Goal: Transaction & Acquisition: Obtain resource

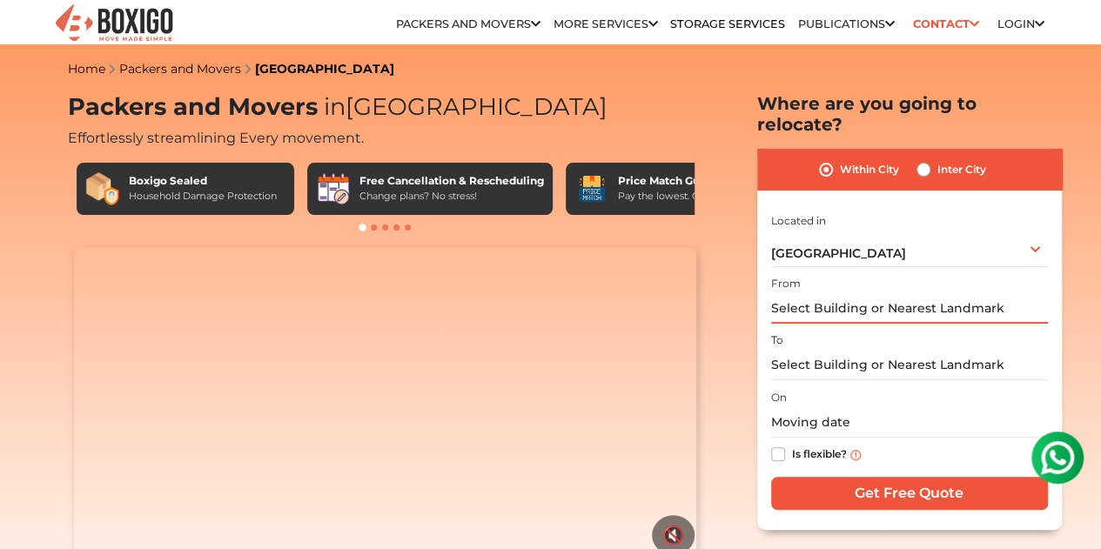
click at [898, 294] on input "text" at bounding box center [909, 308] width 277 height 30
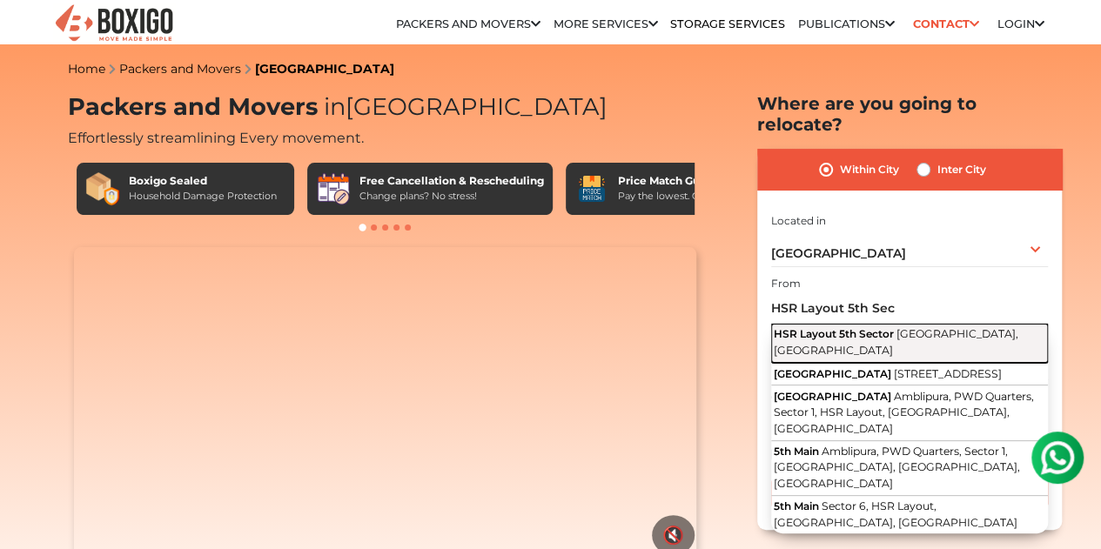
click at [858, 327] on span "HSR Layout 5th Sector" at bounding box center [834, 333] width 120 height 13
type input "HSR Layout [GEOGRAPHIC_DATA], [GEOGRAPHIC_DATA]"
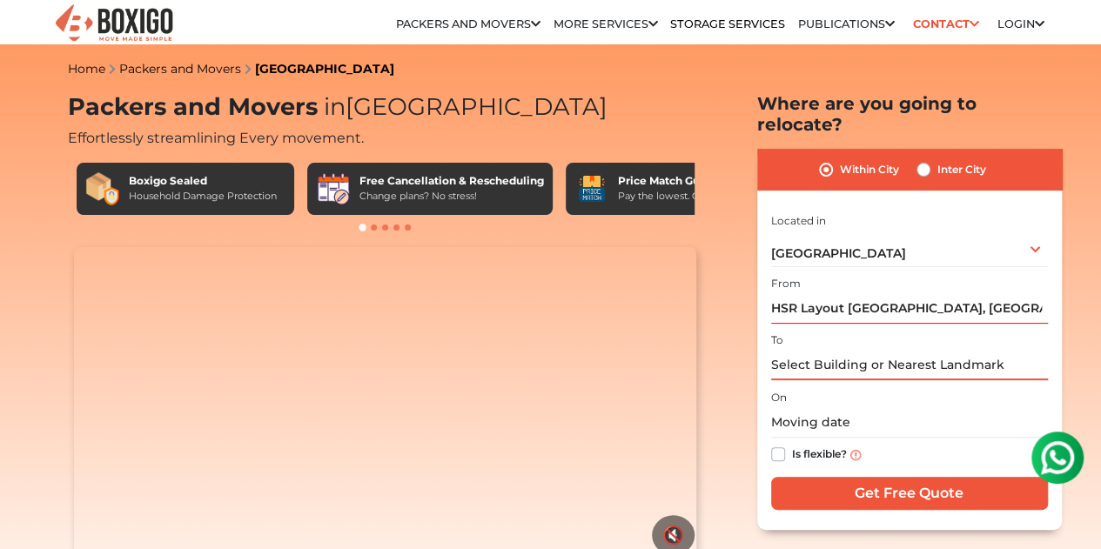
click at [844, 350] on input "text" at bounding box center [909, 365] width 277 height 30
type input "k"
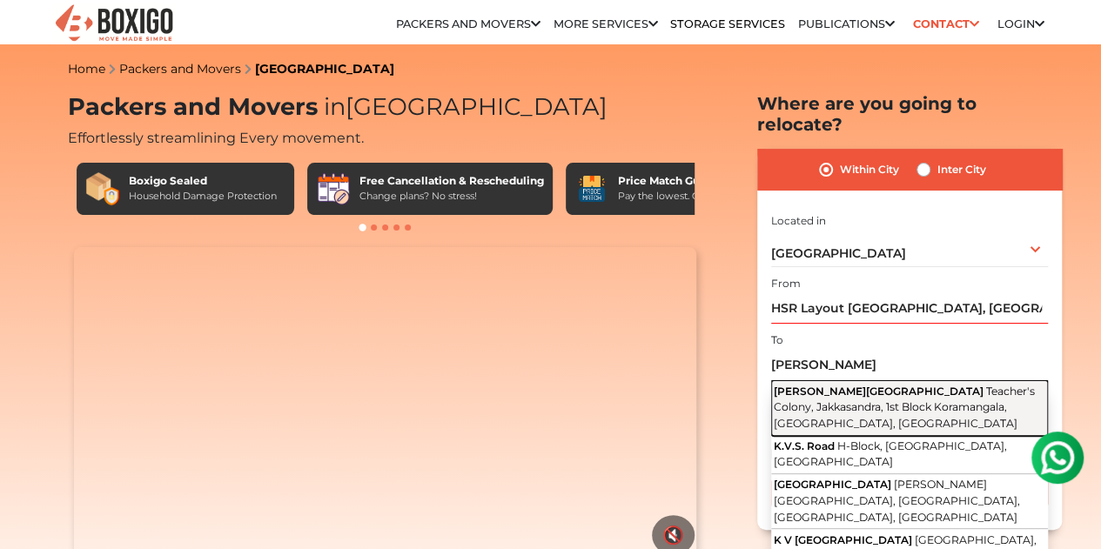
click at [881, 387] on span "Teacher's Colony, Jakkasandra, 1st Block Koramangala, [GEOGRAPHIC_DATA], [GEOGR…" at bounding box center [904, 407] width 261 height 45
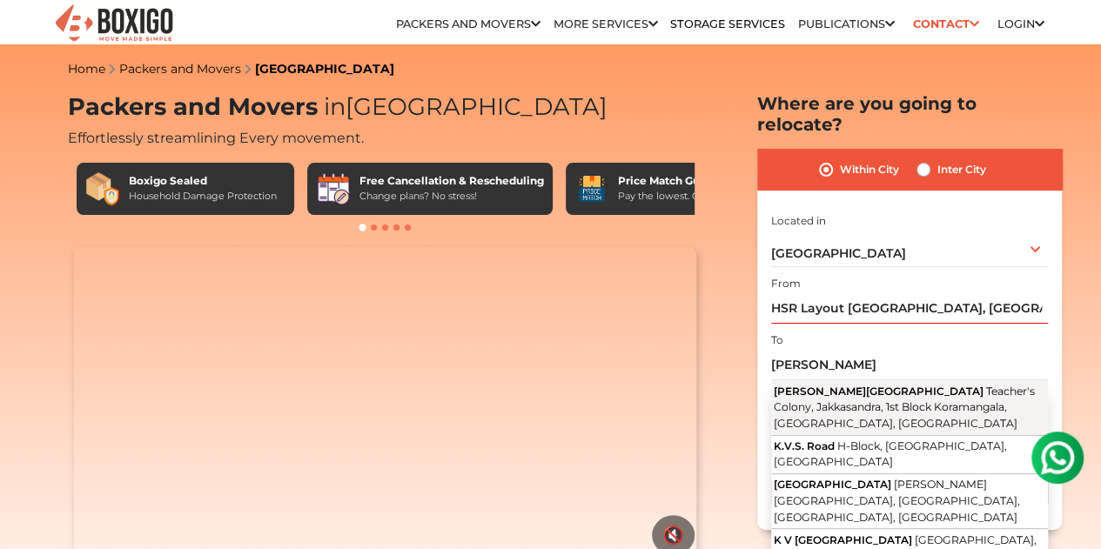
type input "[PERSON_NAME][GEOGRAPHIC_DATA], [GEOGRAPHIC_DATA], [GEOGRAPHIC_DATA], [GEOGRAPH…"
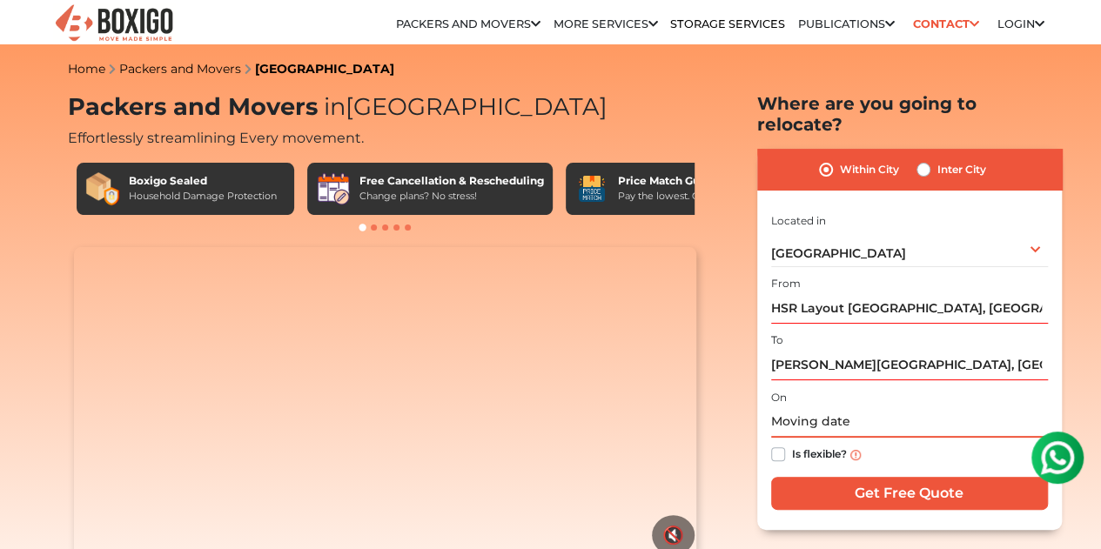
click at [865, 411] on input "text" at bounding box center [909, 422] width 277 height 30
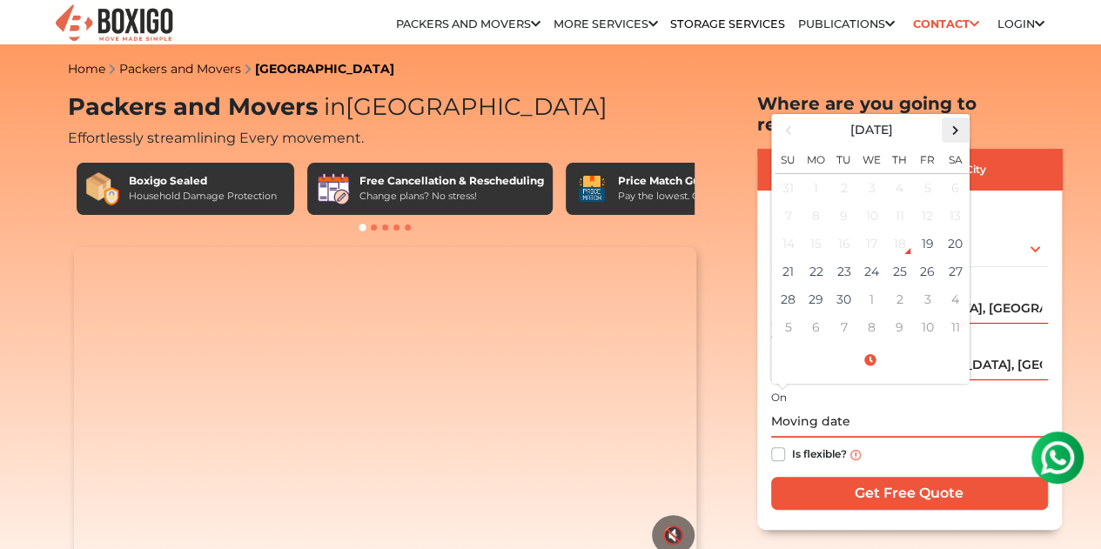
click at [956, 118] on span at bounding box center [956, 130] width 24 height 24
click at [794, 202] on td "5" at bounding box center [789, 216] width 28 height 28
type input "[DATE] 12:00 AM"
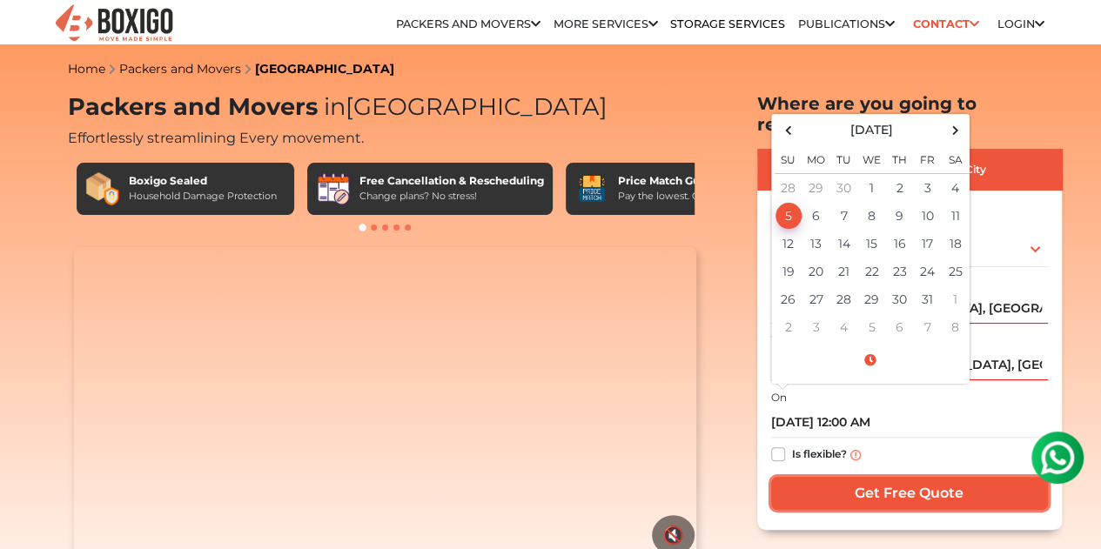
click at [925, 477] on input "Get Free Quote" at bounding box center [909, 493] width 277 height 33
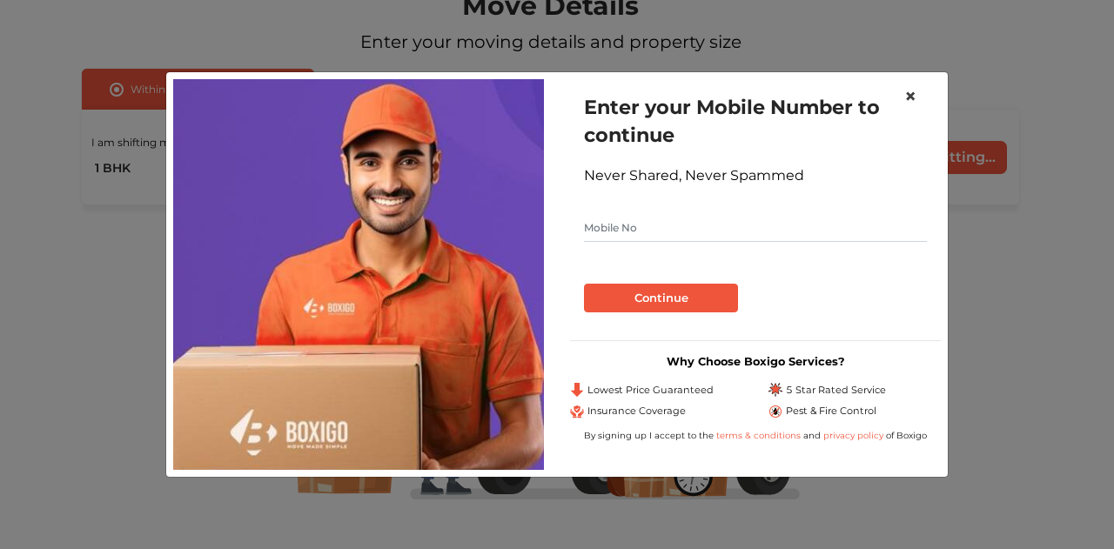
click at [911, 96] on span "×" at bounding box center [911, 96] width 12 height 25
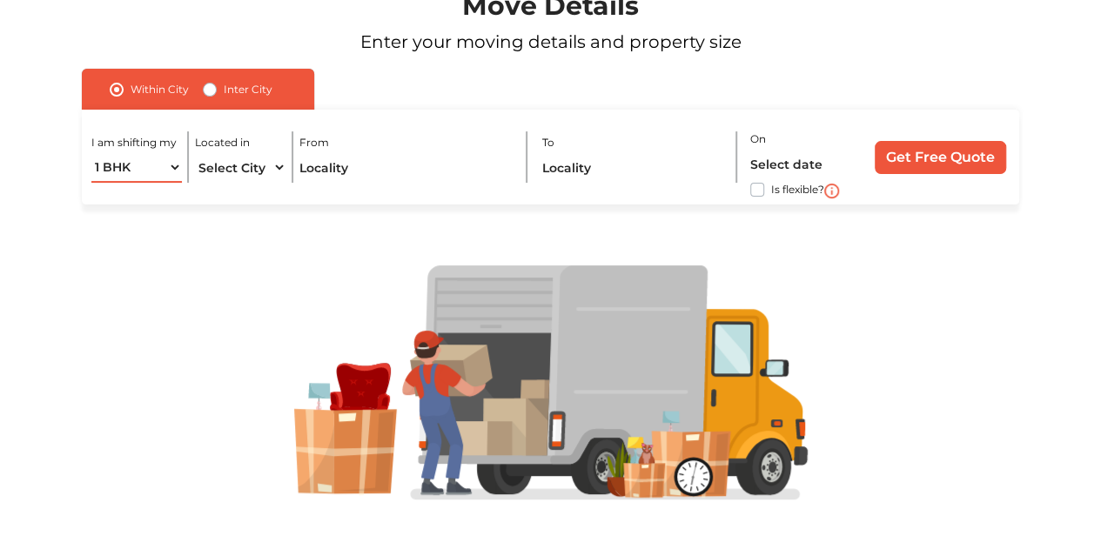
click at [114, 172] on select "1 BHK 2 BHK 3 BHK 3 + BHK FEW ITEMS" at bounding box center [136, 167] width 91 height 30
select select "2 BHK"
click at [91, 152] on select "1 BHK 2 BHK 3 BHK 3 + BHK FEW ITEMS" at bounding box center [136, 167] width 91 height 30
click at [250, 171] on select "Select City Bangalore Bengaluru Bhopal Bhubaneswar Chennai Coimbatore Cuttack D…" at bounding box center [240, 167] width 91 height 30
select select "[GEOGRAPHIC_DATA]"
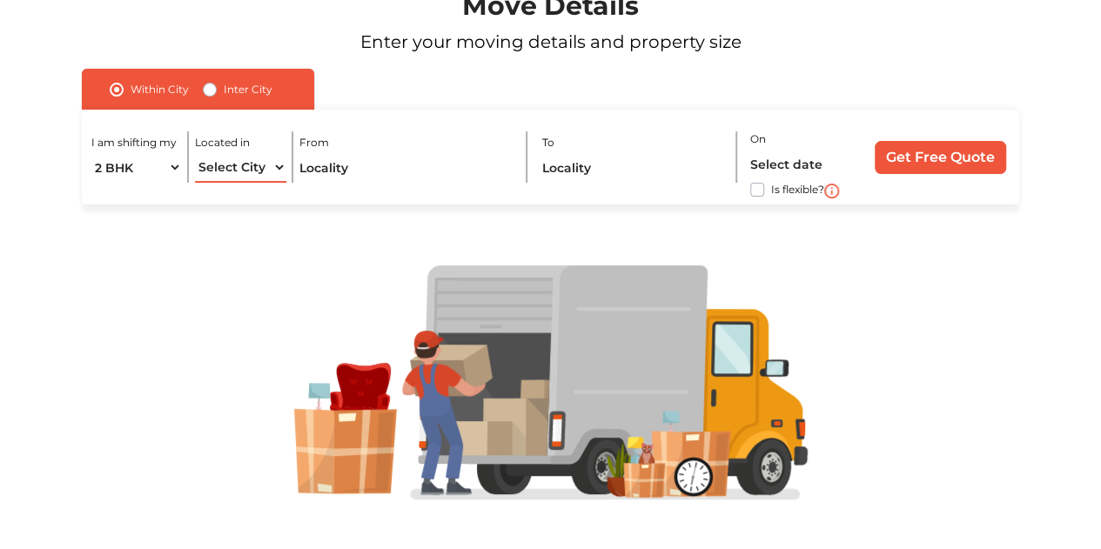
click at [195, 152] on select "Select City Bangalore Bengaluru Bhopal Bhubaneswar Chennai Coimbatore Cuttack D…" at bounding box center [240, 167] width 91 height 30
click at [373, 172] on input "text" at bounding box center [407, 167] width 214 height 30
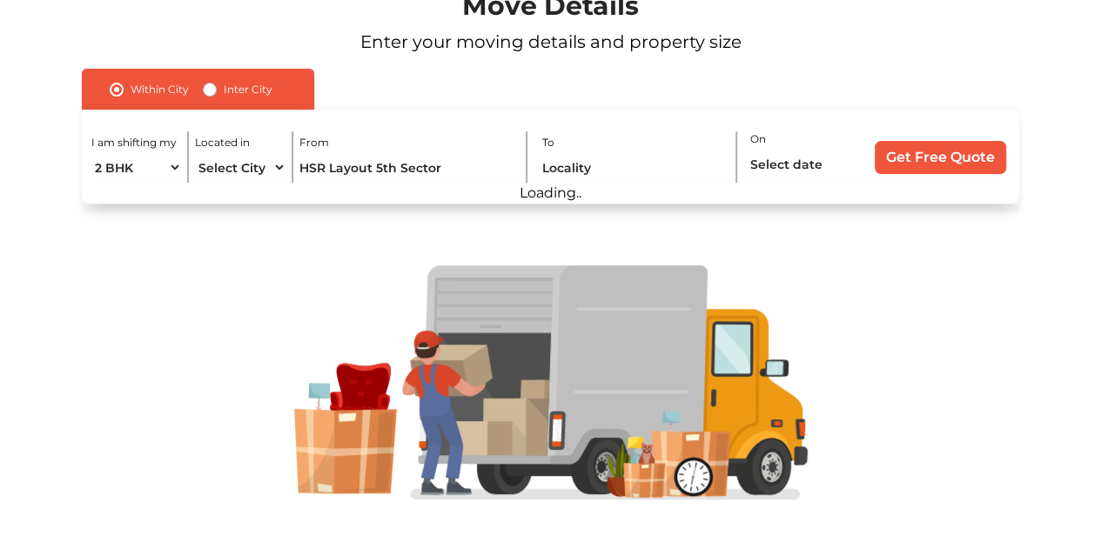
click at [334, 238] on section "Move Details Enter your moving details and property size Within City Inter City…" at bounding box center [550, 245] width 1101 height 613
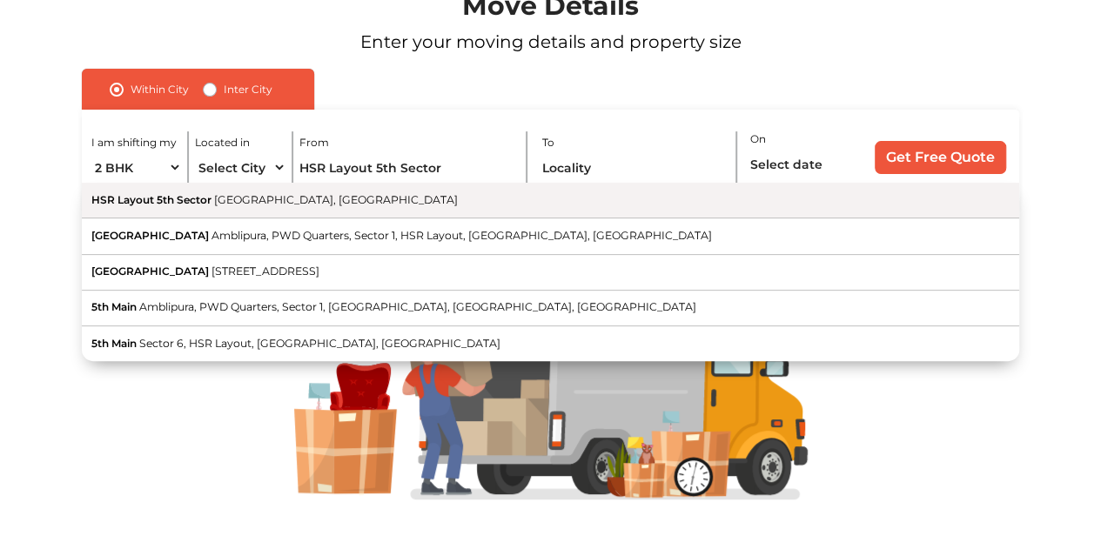
click at [310, 202] on span "[GEOGRAPHIC_DATA], [GEOGRAPHIC_DATA]" at bounding box center [336, 199] width 244 height 13
type input "HSR Layout [GEOGRAPHIC_DATA], [GEOGRAPHIC_DATA]"
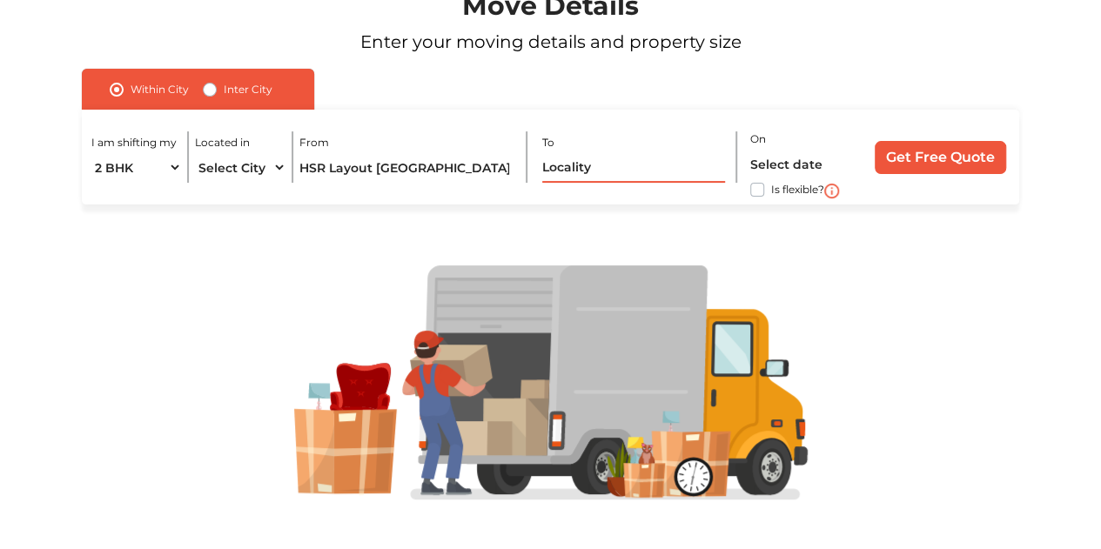
click at [597, 166] on input "text" at bounding box center [634, 167] width 184 height 30
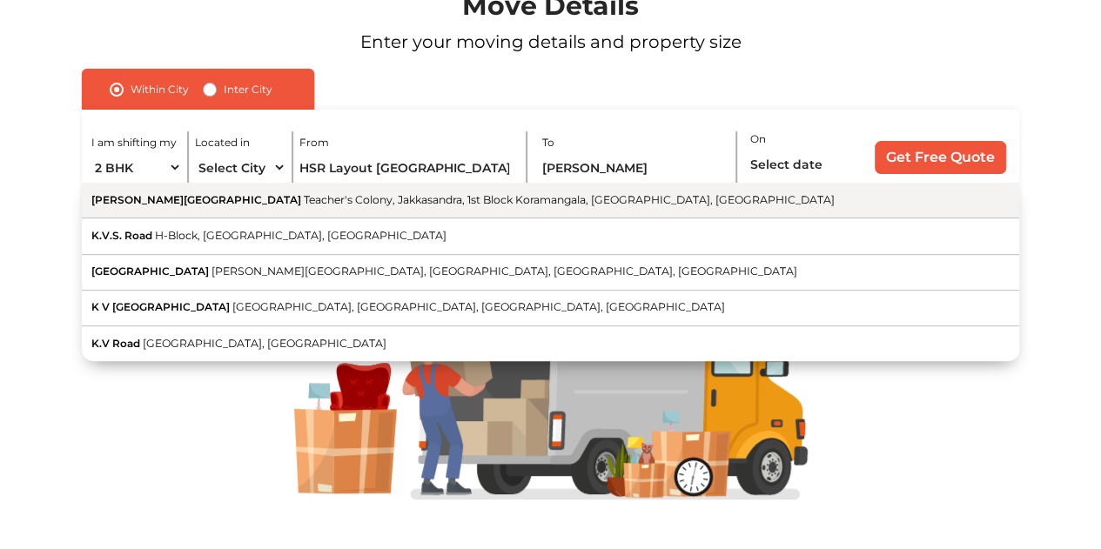
click at [304, 204] on span "Teacher's Colony, Jakkasandra, 1st Block Koramangala, [GEOGRAPHIC_DATA], [GEOGR…" at bounding box center [569, 199] width 531 height 13
type input "[PERSON_NAME][GEOGRAPHIC_DATA], [GEOGRAPHIC_DATA], [GEOGRAPHIC_DATA], [GEOGRAPH…"
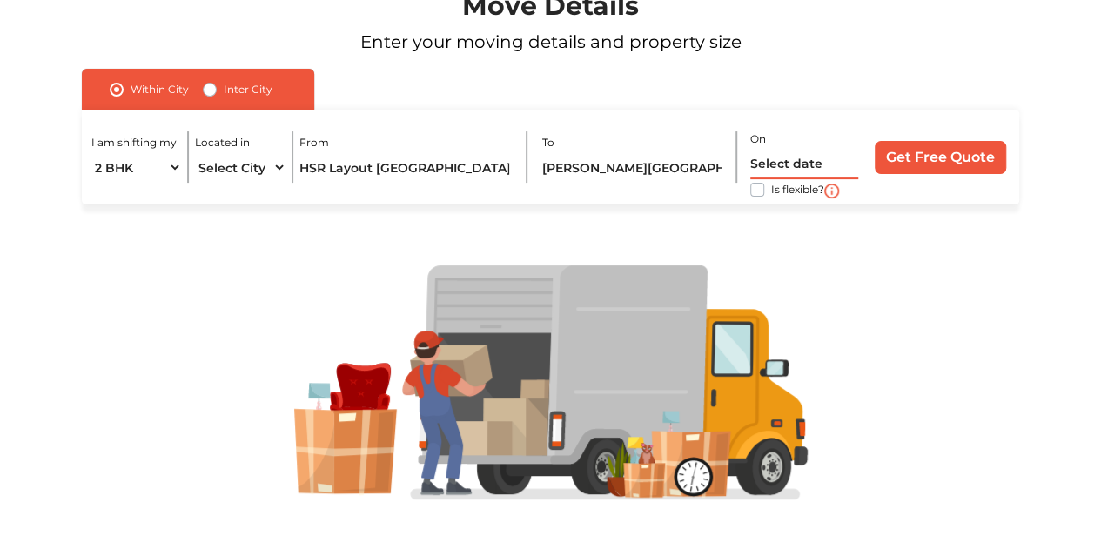
click at [799, 165] on input "text" at bounding box center [804, 164] width 108 height 30
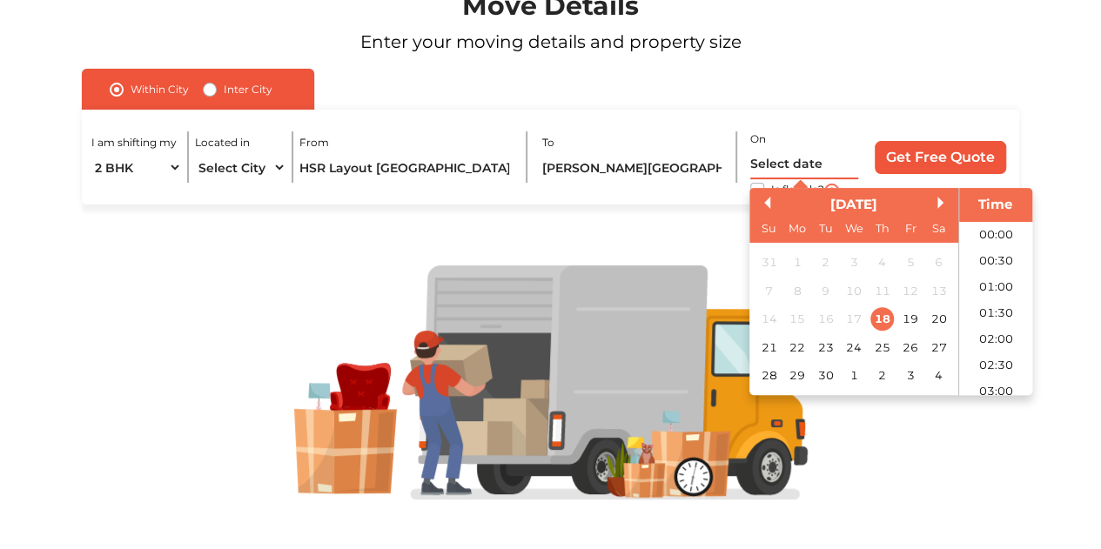
scroll to position [1023, 0]
click at [941, 199] on button "Next Month" at bounding box center [944, 203] width 12 height 12
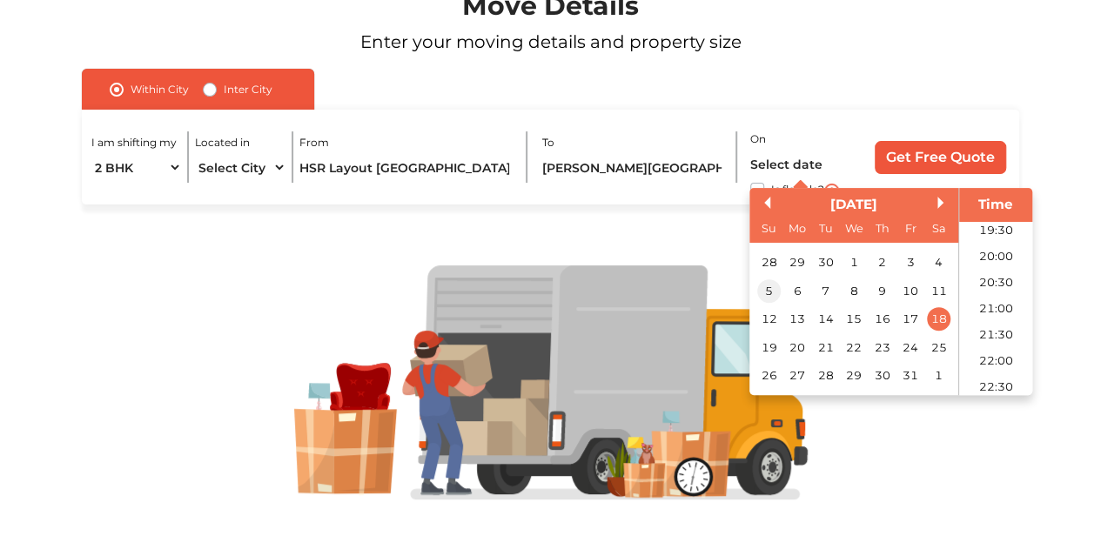
click at [769, 293] on div "5" at bounding box center [769, 291] width 24 height 24
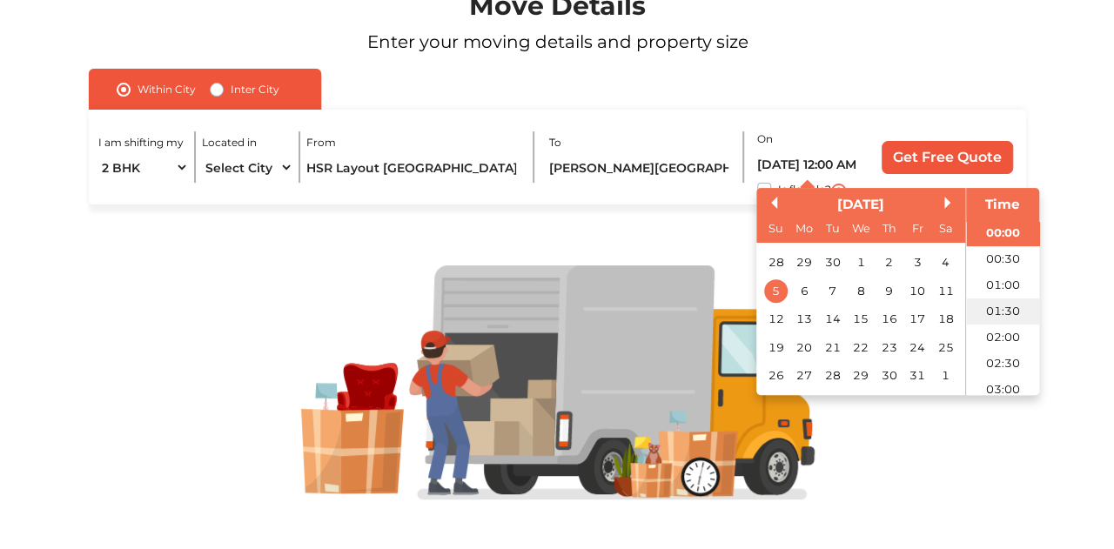
scroll to position [0, 0]
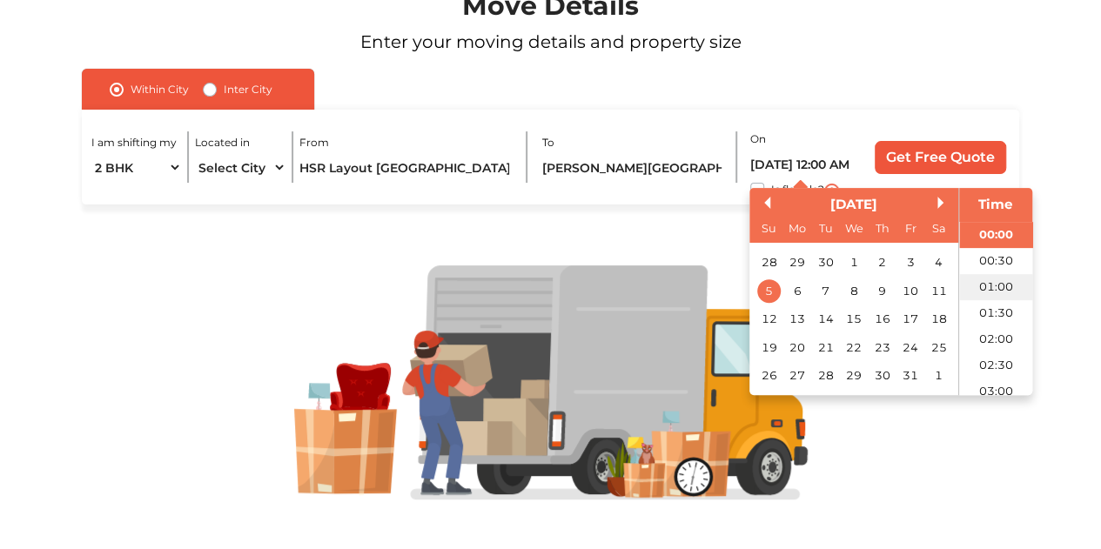
click at [1003, 286] on li "01:00" at bounding box center [996, 287] width 74 height 26
type input "05/10/2025 1:00 AM"
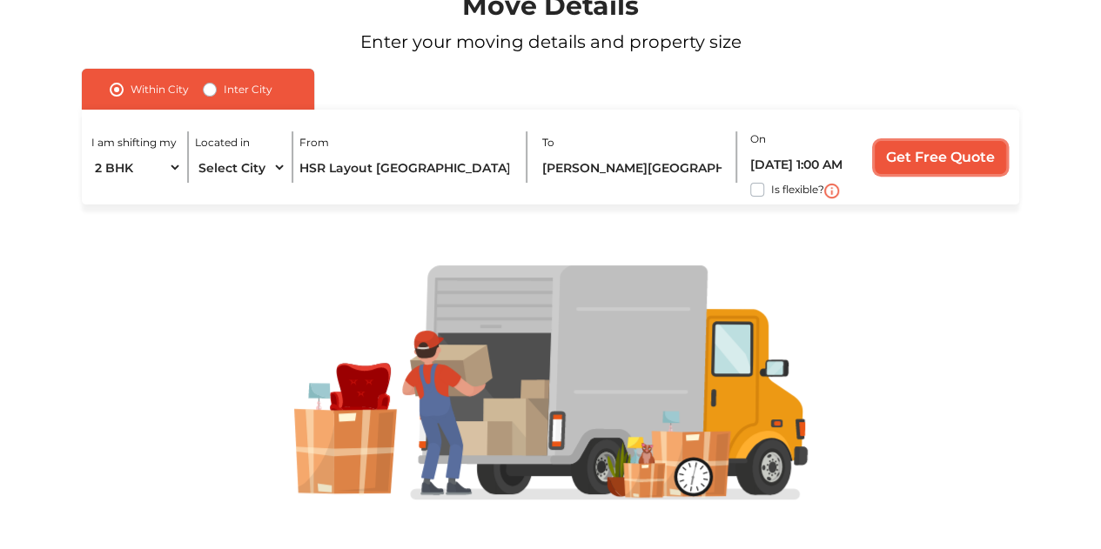
click at [952, 155] on input "Get Free Quote" at bounding box center [940, 157] width 131 height 33
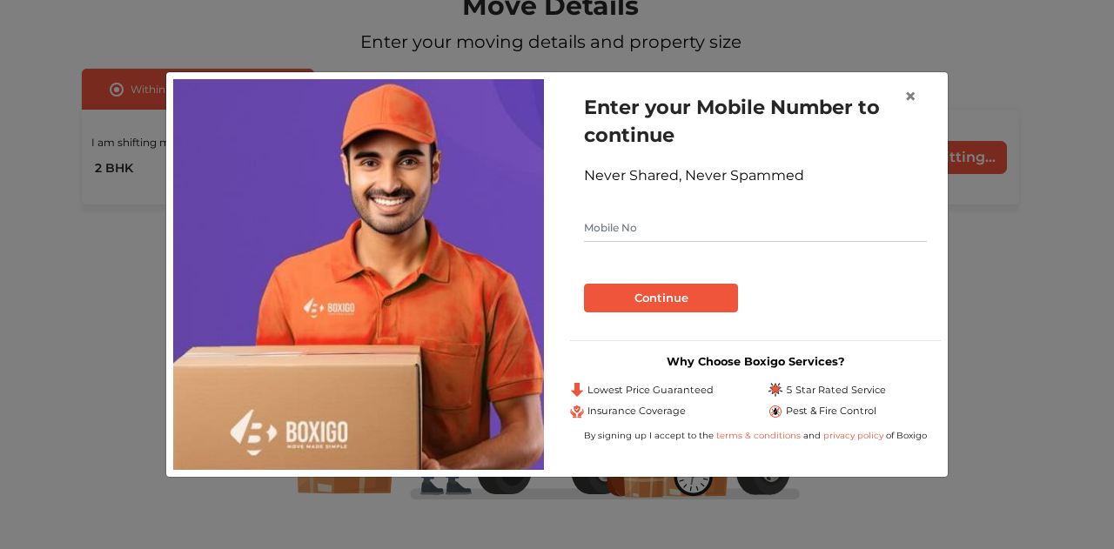
click at [757, 232] on input "text" at bounding box center [755, 228] width 343 height 28
click at [678, 302] on button "Continue" at bounding box center [661, 299] width 154 height 30
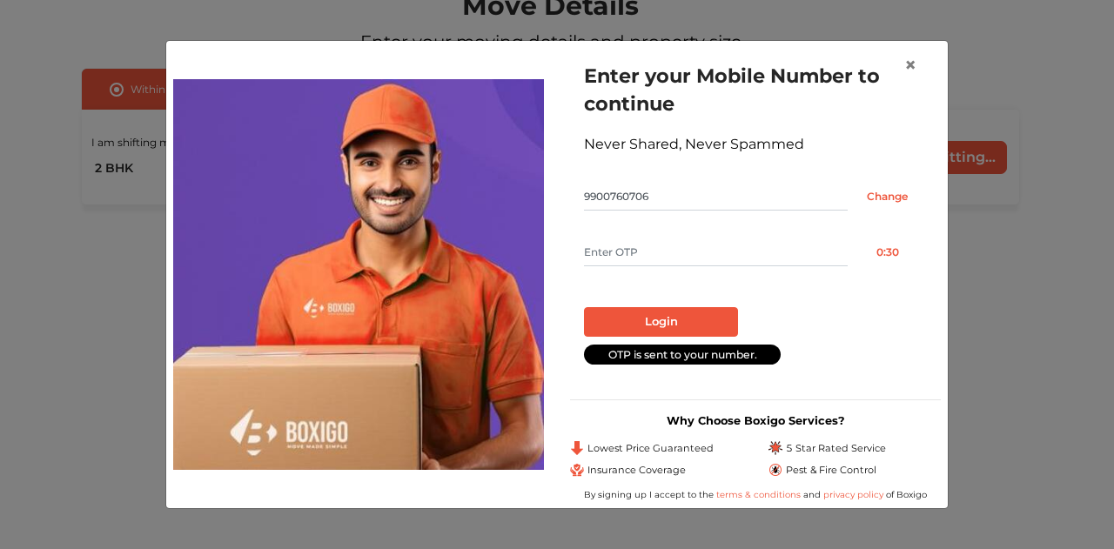
click at [619, 258] on input "text" at bounding box center [716, 253] width 264 height 28
click at [672, 197] on input "9900760706" at bounding box center [716, 197] width 264 height 28
click at [893, 196] on input "Change" at bounding box center [887, 197] width 79 height 28
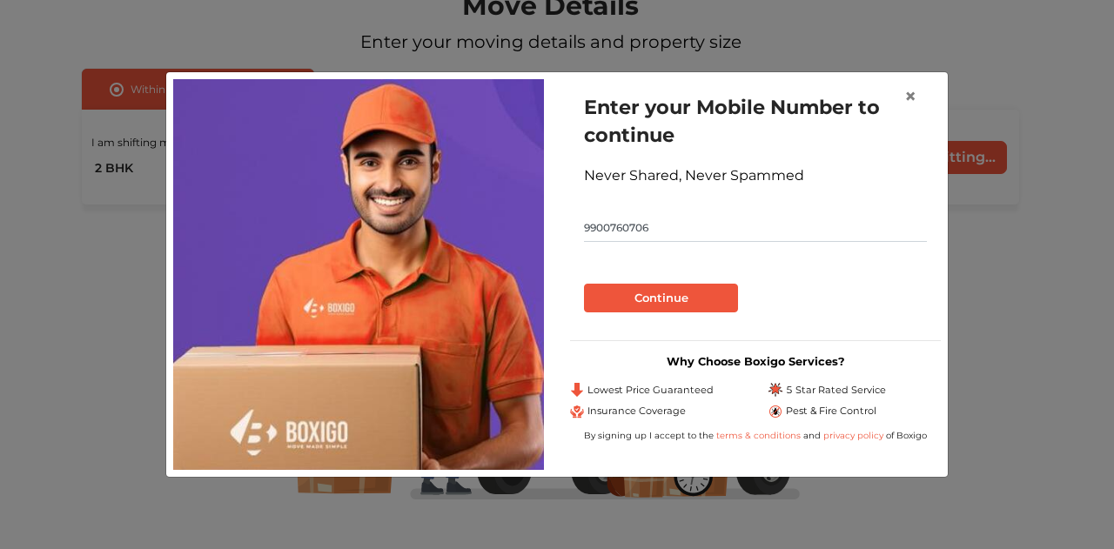
click at [690, 224] on input "9900760706" at bounding box center [755, 228] width 343 height 28
type input "9900760760"
click at [645, 299] on button "Continue" at bounding box center [661, 299] width 154 height 30
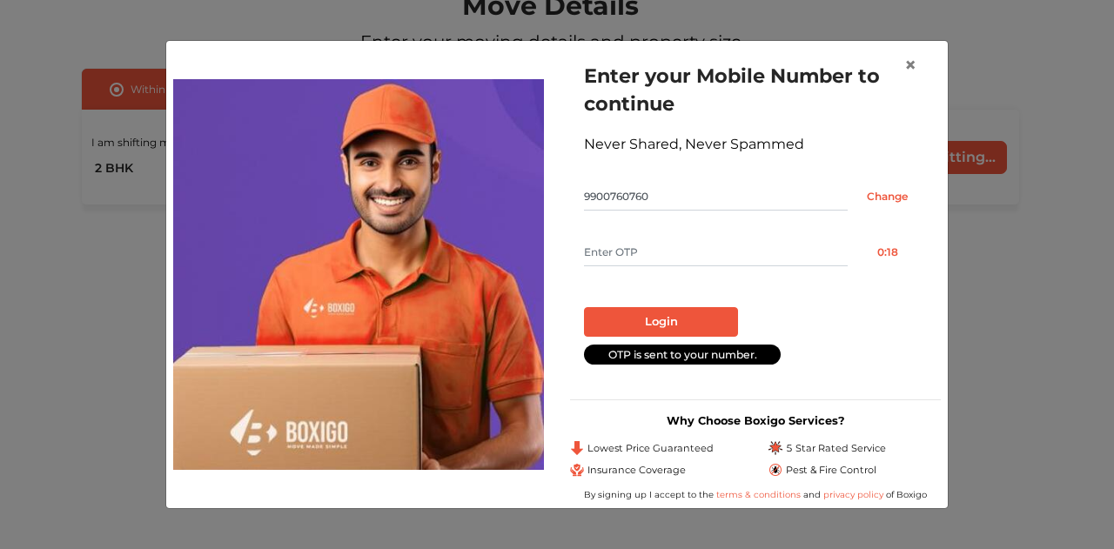
click at [648, 256] on input "text" at bounding box center [716, 253] width 264 height 28
type input "7413"
click at [649, 322] on button "Login" at bounding box center [661, 322] width 154 height 30
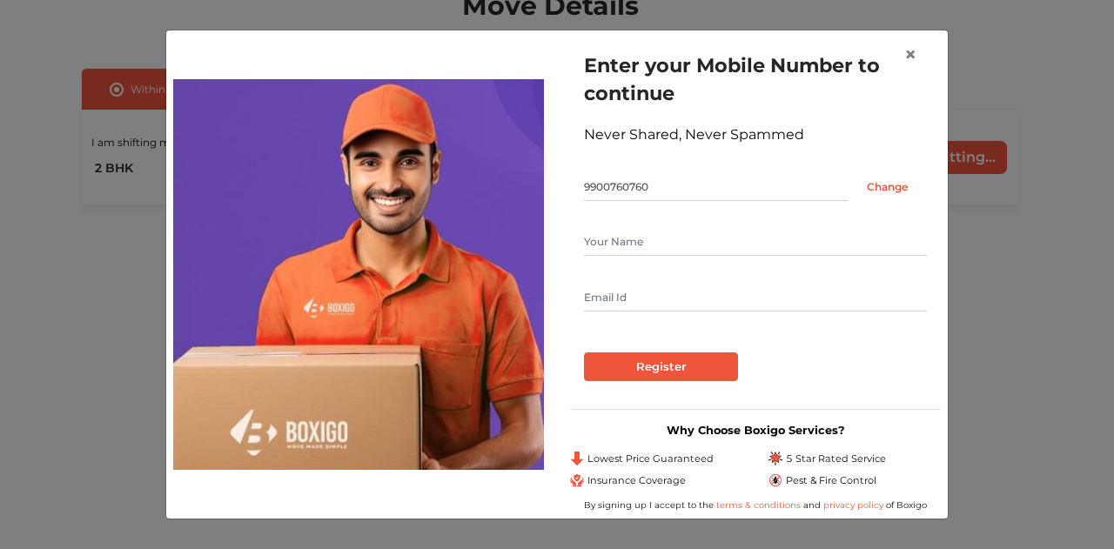
click at [610, 252] on input "text" at bounding box center [755, 242] width 343 height 28
type input "Lokesh.R"
click at [629, 297] on input "text" at bounding box center [755, 298] width 343 height 28
type input "lokeshgowda.r@gmail.com"
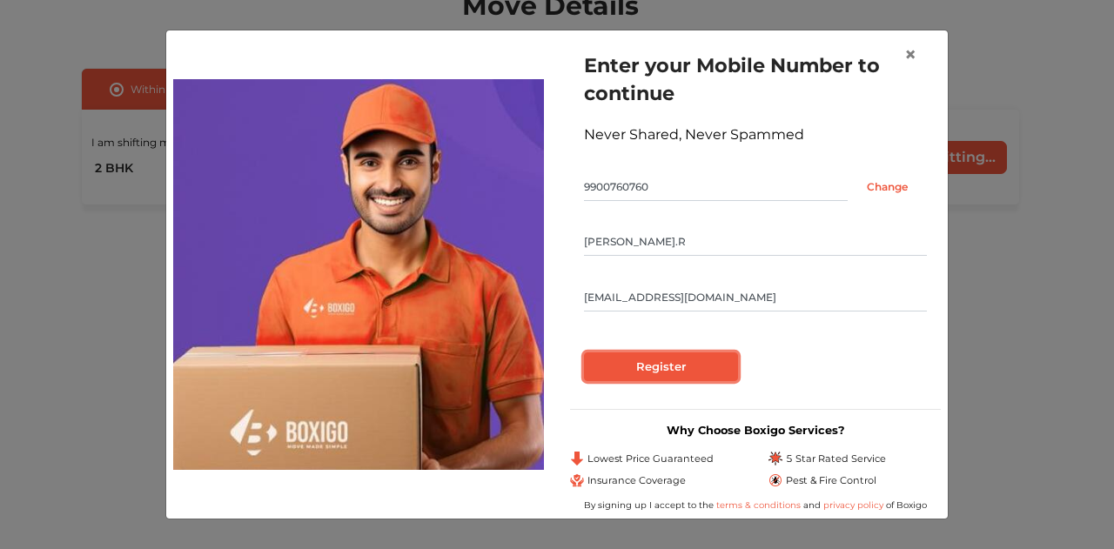
click at [649, 361] on input "Register" at bounding box center [661, 368] width 154 height 30
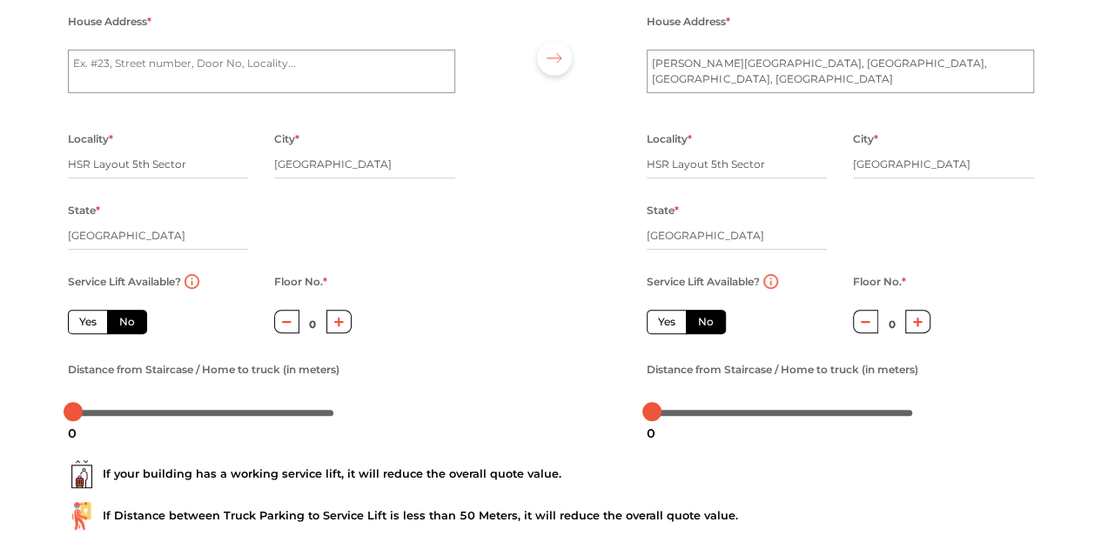
scroll to position [207, 0]
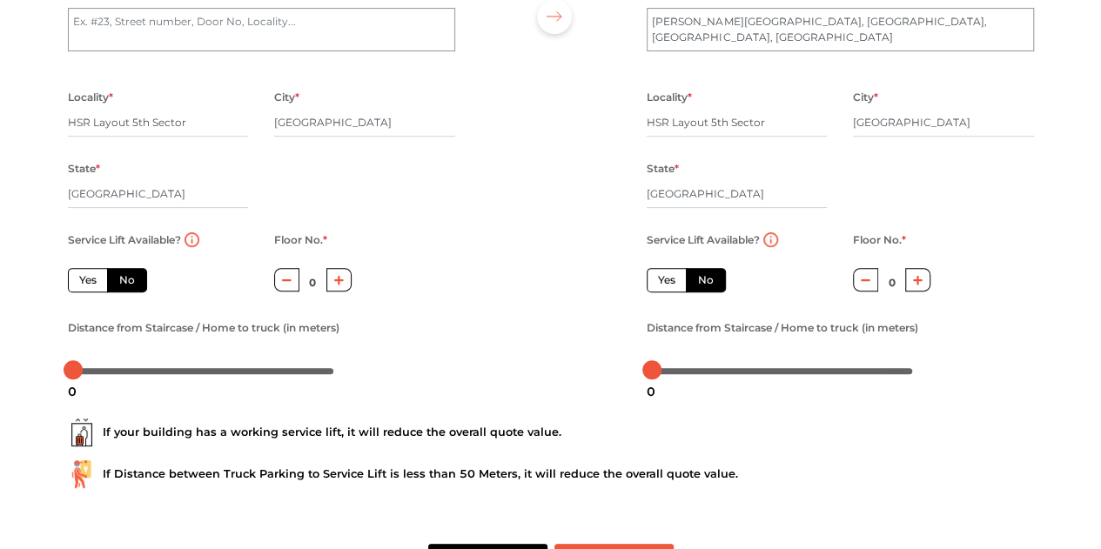
click at [338, 284] on icon "button" at bounding box center [339, 280] width 10 height 10
type input "1"
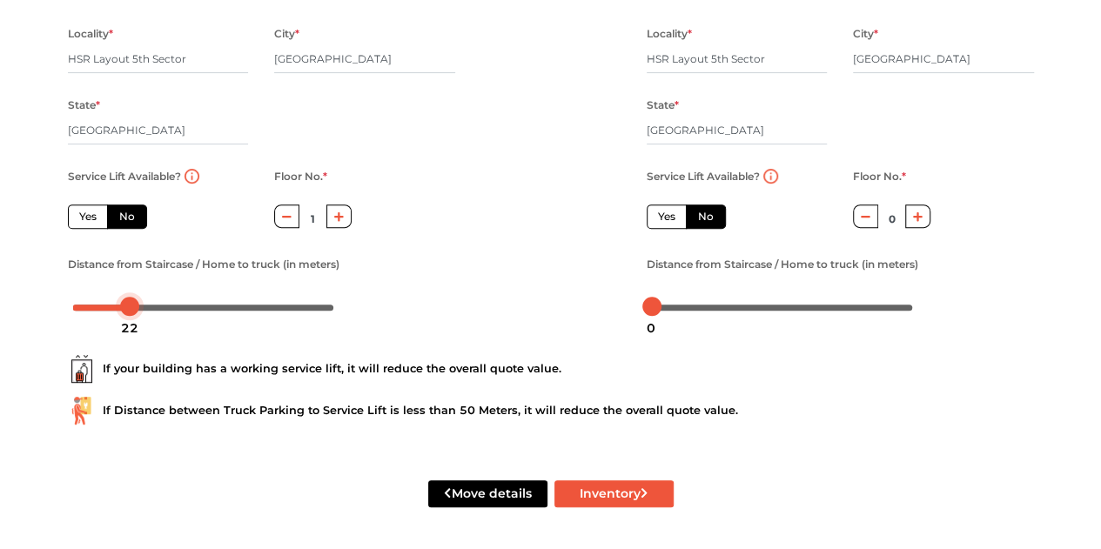
drag, startPoint x: 78, startPoint y: 307, endPoint x: 110, endPoint y: 288, distance: 36.7
click at [136, 300] on div at bounding box center [129, 306] width 19 height 19
click at [17, 286] on div "Plan your move Enter your floor info Add your inventory Your move summary My Mo…" at bounding box center [550, 139] width 1101 height 820
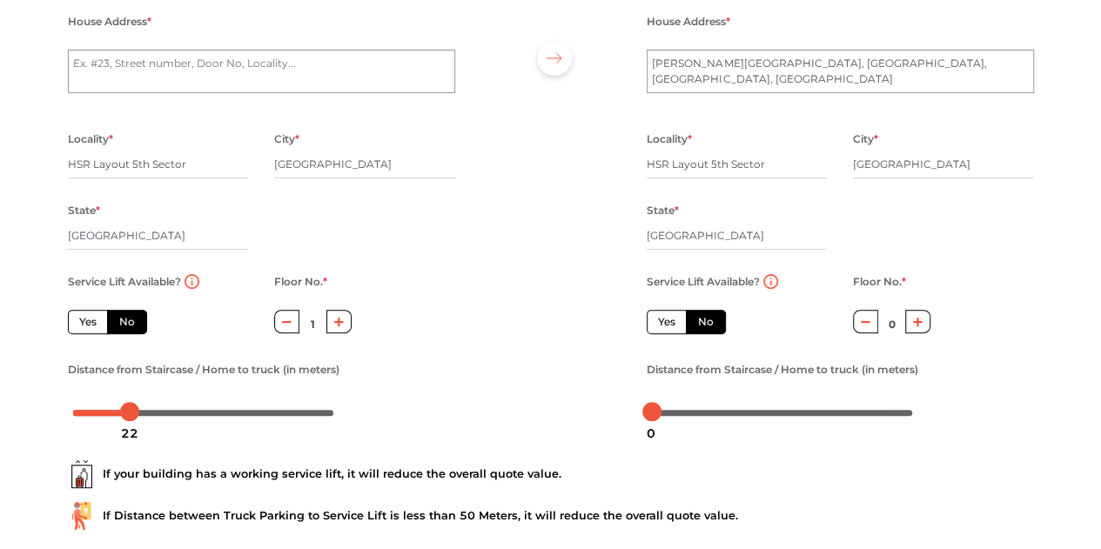
scroll to position [128, 0]
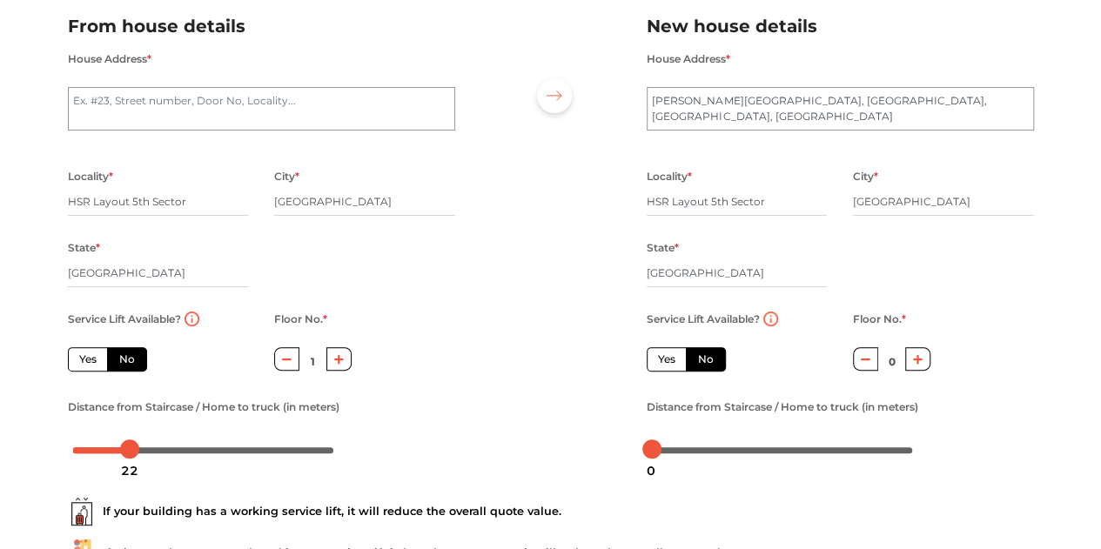
click at [915, 360] on icon "button" at bounding box center [918, 359] width 10 height 10
type input "1"
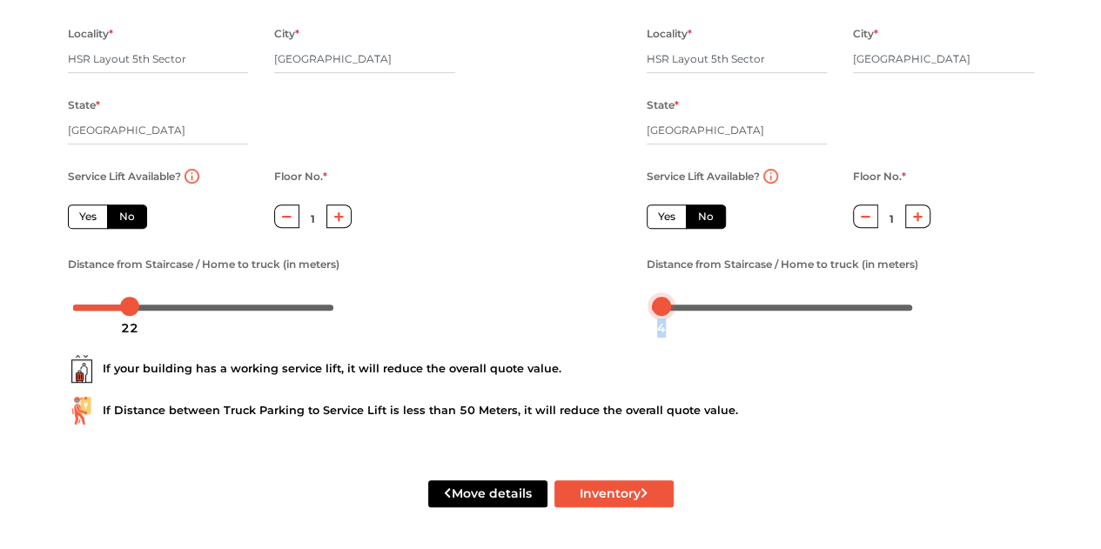
click at [662, 314] on div "4" at bounding box center [661, 328] width 23 height 30
drag, startPoint x: 664, startPoint y: 309, endPoint x: 691, endPoint y: 312, distance: 27.1
click at [691, 279] on body "Plan your move Enter your floor info Add your inventory Your move summary My Mo…" at bounding box center [550, 3] width 1101 height 549
click at [505, 298] on div at bounding box center [550, 89] width 165 height 480
click at [643, 497] on icon "submit" at bounding box center [644, 493] width 6 height 10
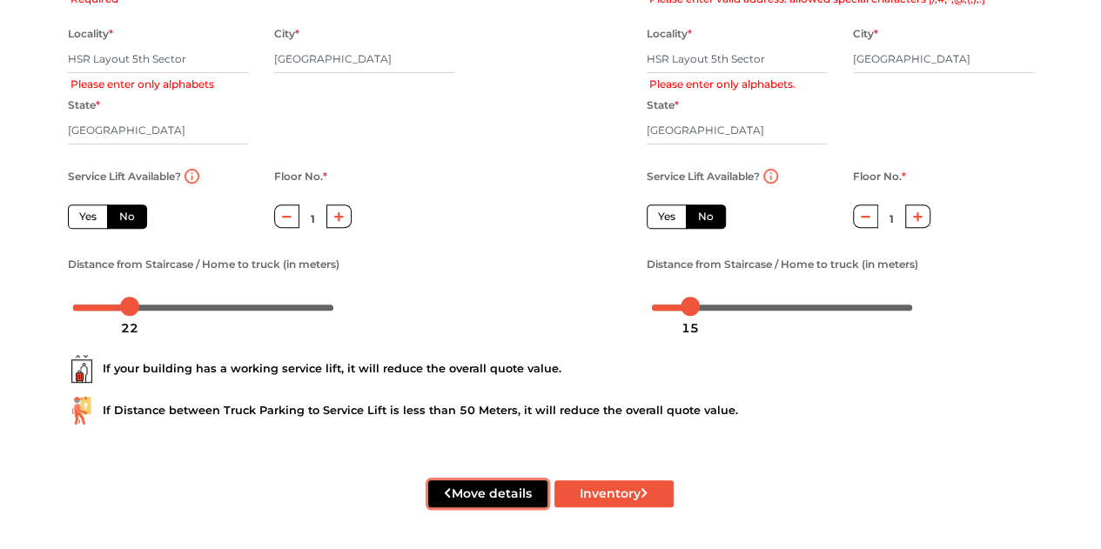
click at [496, 494] on button "Move details" at bounding box center [487, 494] width 119 height 27
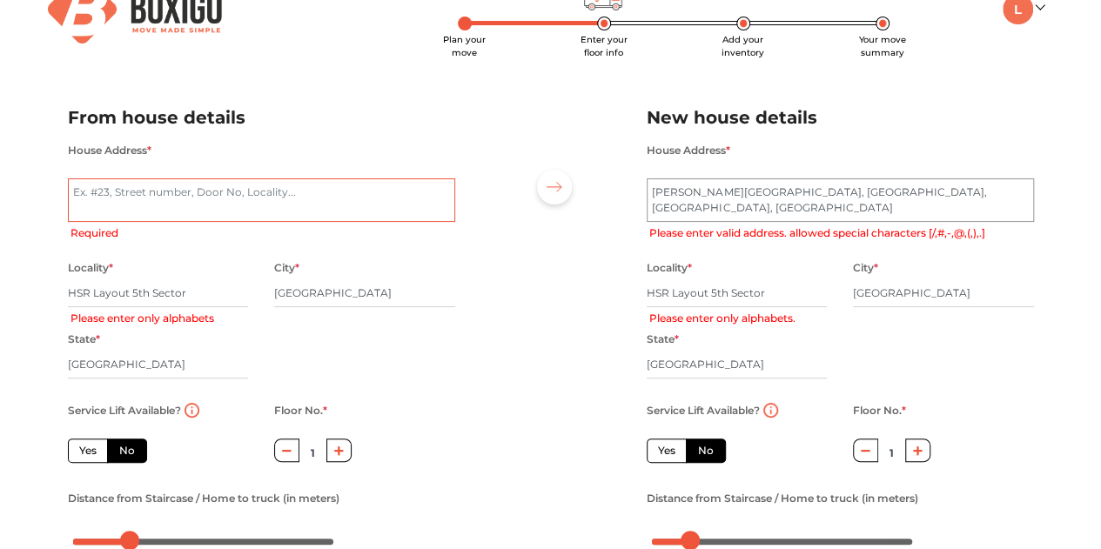
scroll to position [0, 0]
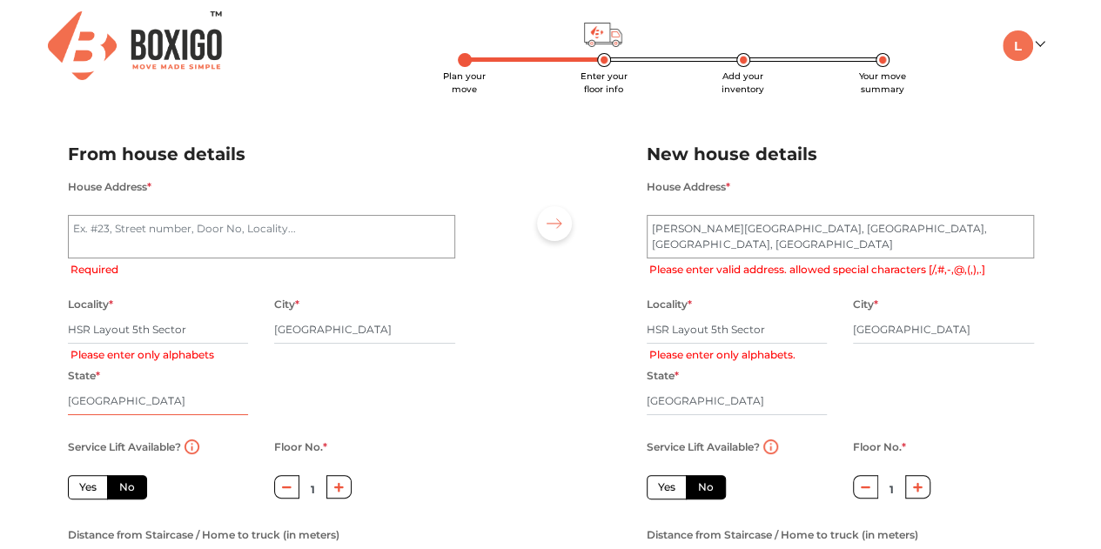
click at [151, 404] on input "Karnataka" at bounding box center [158, 401] width 181 height 28
click at [3, 356] on div "Plan your move Enter your floor info Add your inventory Your move summary My Mo…" at bounding box center [550, 410] width 1101 height 820
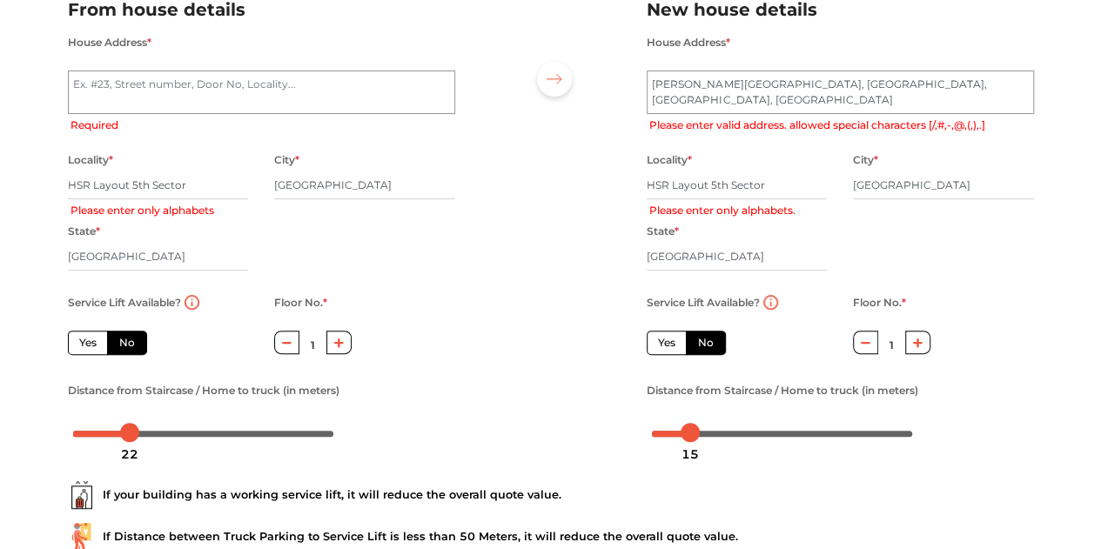
scroll to position [273, 0]
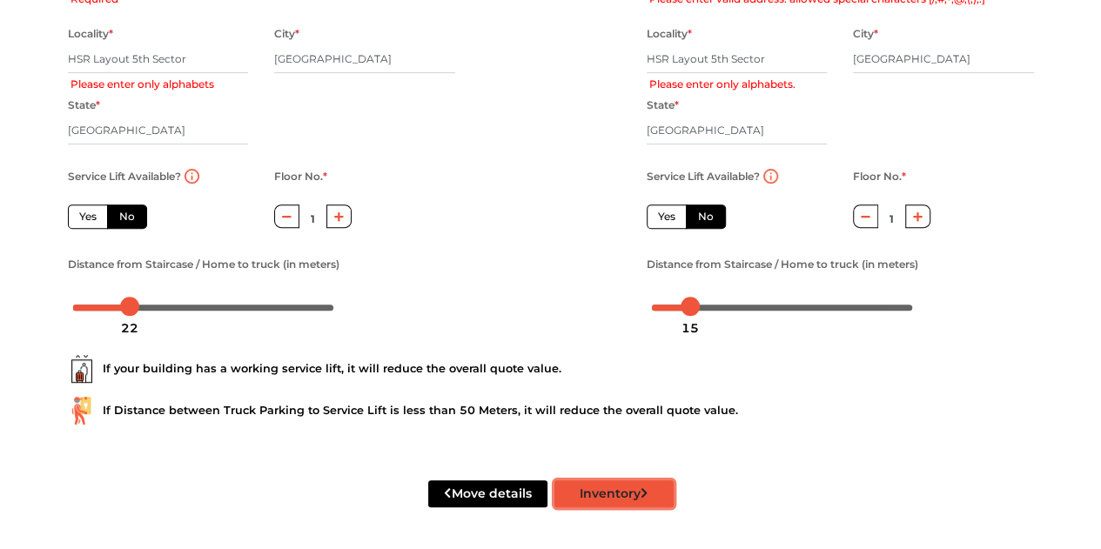
click at [641, 490] on icon "submit" at bounding box center [645, 494] width 8 height 12
radio input "true"
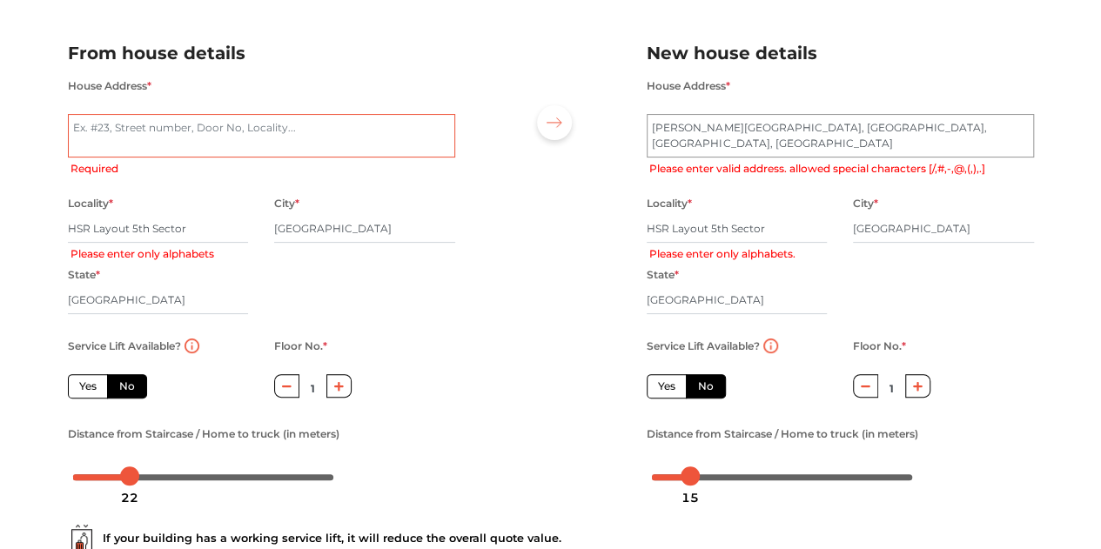
scroll to position [0, 0]
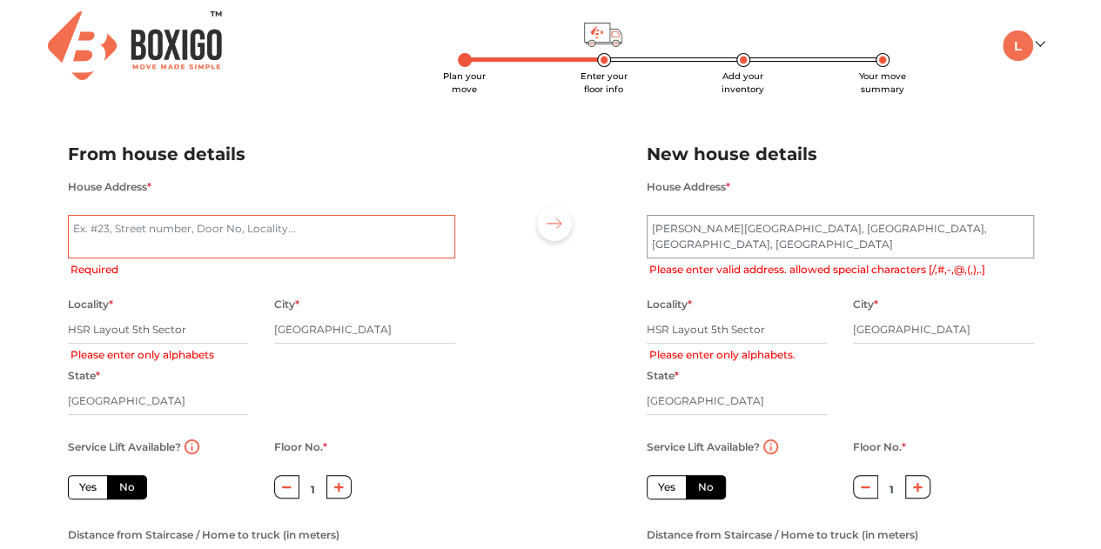
type textarea "n"
radio input "true"
type textarea "no 275 s"
radio input "true"
type textarea "no 275 st floor 5th cross 12th main road hsr layout sector 5"
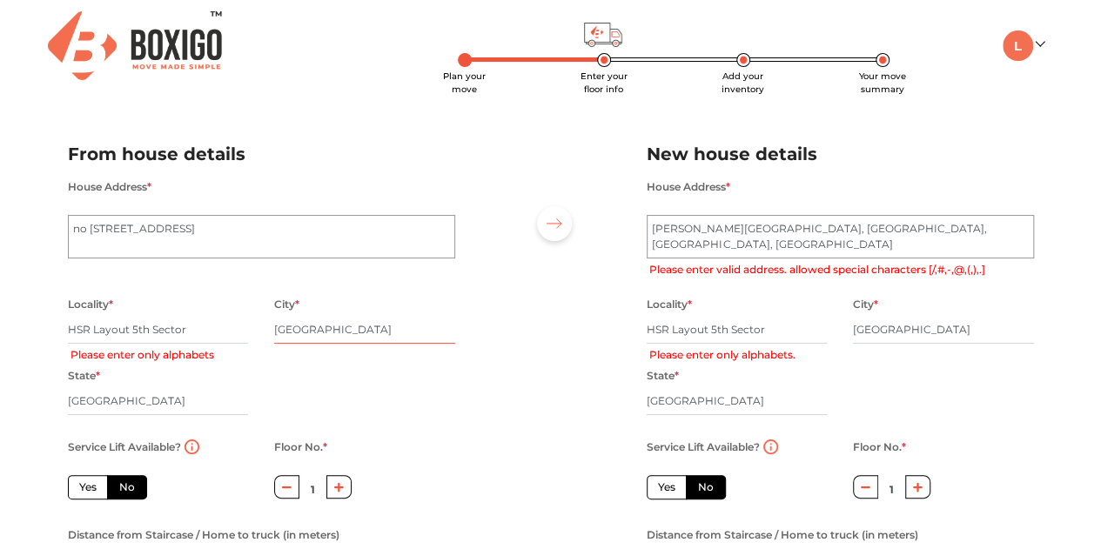
click at [420, 333] on input "[GEOGRAPHIC_DATA]" at bounding box center [364, 330] width 181 height 28
click at [230, 325] on input "HSR Layout 5th Sector" at bounding box center [158, 330] width 181 height 28
click at [169, 400] on input "Karnataka" at bounding box center [158, 401] width 181 height 28
click at [202, 331] on input "HSR Layout 5th Sector" at bounding box center [158, 330] width 181 height 28
type input "HSR Layout"
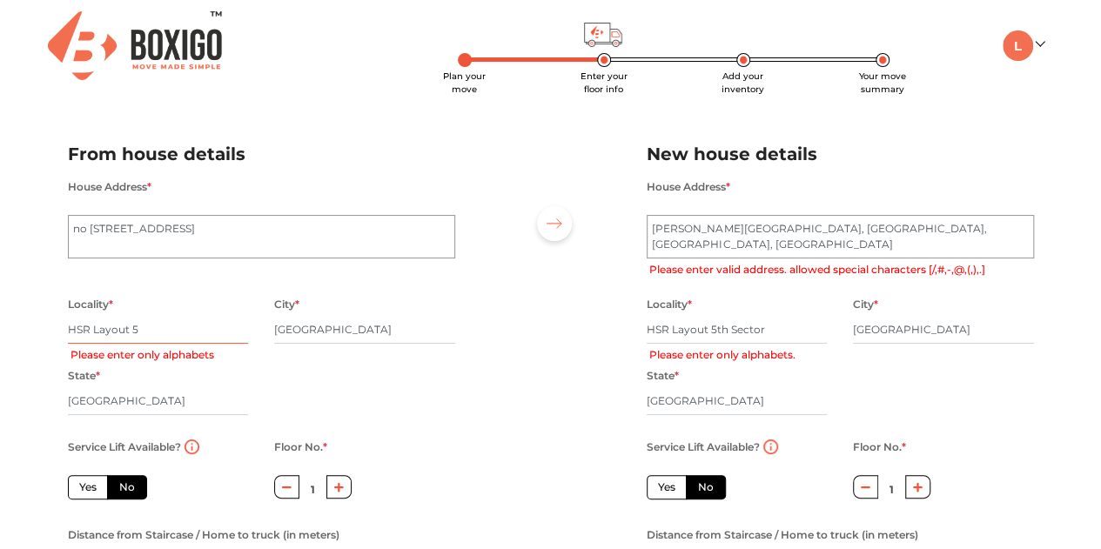
radio input "true"
type input "HSR Layout"
click at [242, 384] on div "State * Karnataka" at bounding box center [158, 400] width 181 height 71
click at [221, 372] on div "State * Karnataka" at bounding box center [158, 400] width 181 height 71
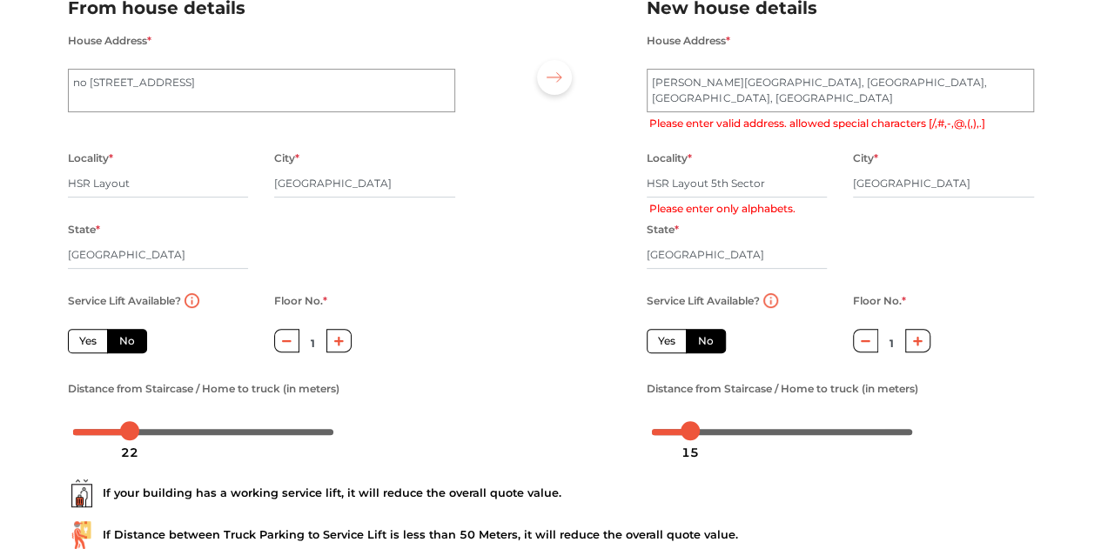
scroll to position [273, 0]
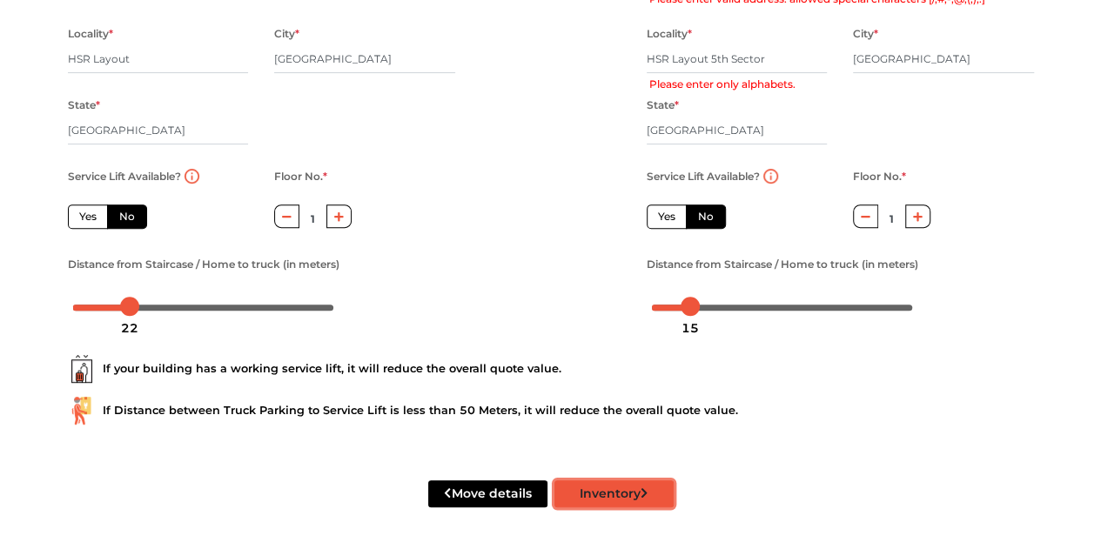
click at [606, 490] on button "Inventory" at bounding box center [614, 494] width 119 height 27
radio input "true"
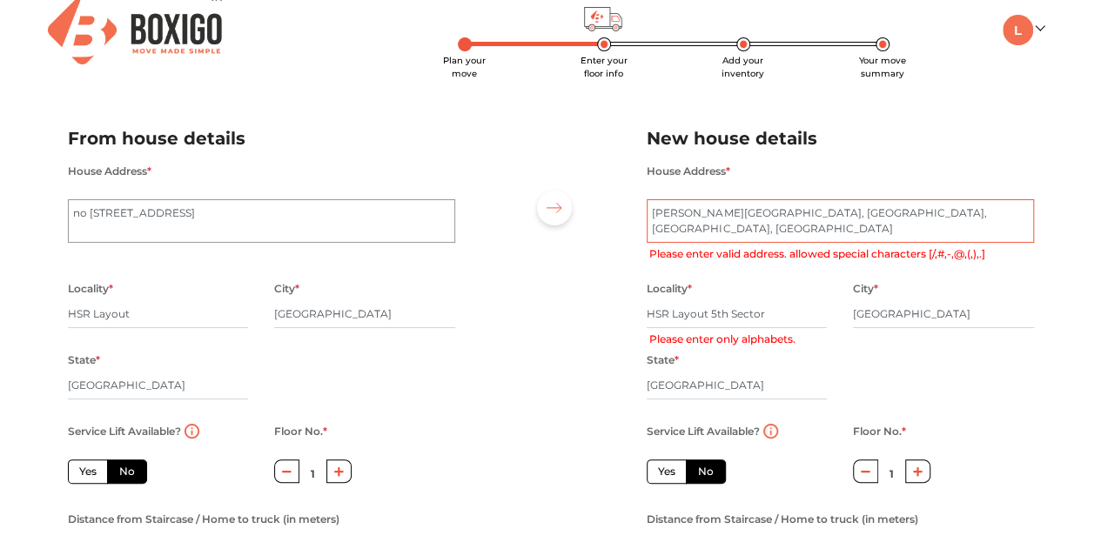
scroll to position [0, 0]
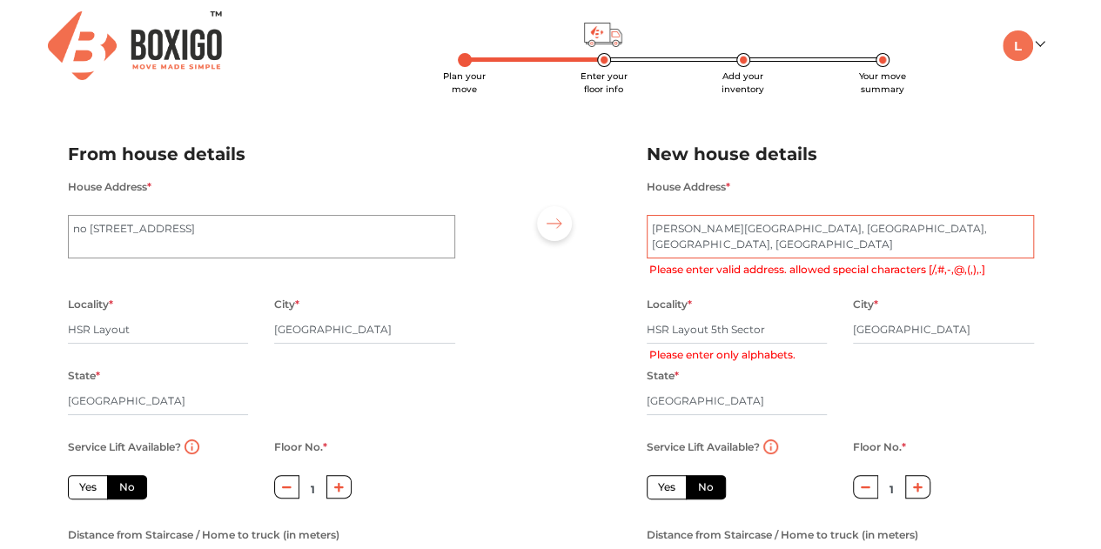
click at [759, 245] on textarea "K V Meadows Apartment, Teacher's Colony, Jakkasandra, 1st Block Koramangala" at bounding box center [840, 237] width 387 height 44
click at [791, 231] on textarea "K V Meadows Apartment, Teacher's Colony, Jakkasandra, 1st Block Koramangala" at bounding box center [840, 237] width 387 height 44
click at [879, 231] on textarea "K V Meadows Apartment, Teacher's Colony, Jakkasandra, 1st Block Koramangala" at bounding box center [840, 237] width 387 height 44
click at [946, 232] on textarea "K V Meadows Apartment, Teacher's Colony, Jakkasandra, 1st Block Koramangala" at bounding box center [840, 237] width 387 height 44
click at [892, 241] on textarea "K V Meadows Apartment, Teacher's Colony, Jakkasandra, 1st Block Koramangala" at bounding box center [840, 237] width 387 height 44
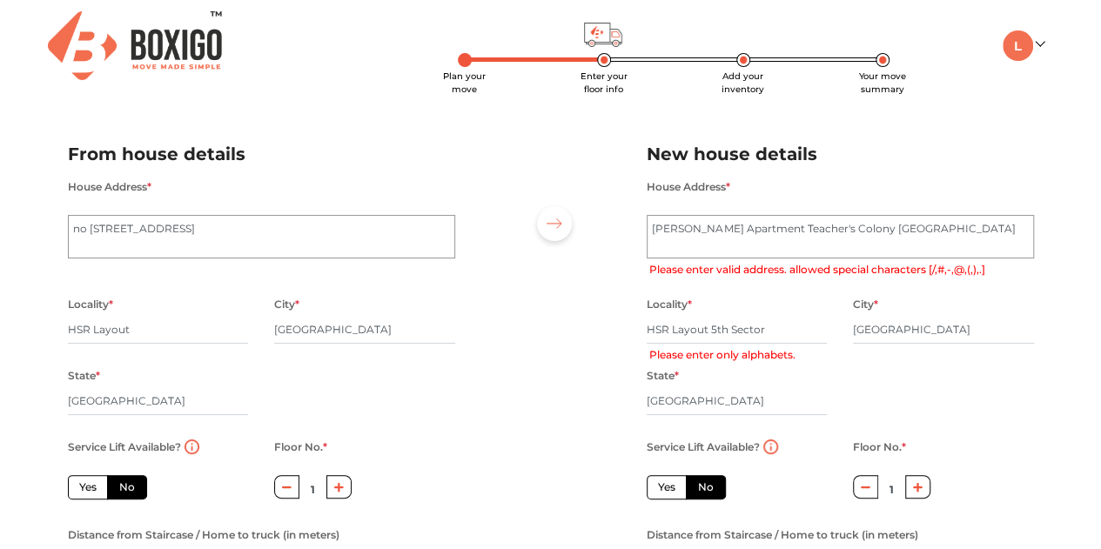
click at [806, 306] on div "Locality * HSR Layout 5th Sector Please enter only alphabets." at bounding box center [737, 328] width 181 height 71
click at [781, 246] on textarea "K V Meadows Apartment, Teacher's Colony, Jakkasandra, 1st Block Koramangala" at bounding box center [840, 237] width 387 height 44
click at [770, 295] on div "Locality * HSR Layout 5th Sector Please enter only alphabets." at bounding box center [737, 328] width 181 height 71
click at [773, 300] on div "Locality * HSR Layout 5th Sector Please enter only alphabets." at bounding box center [737, 328] width 181 height 71
click at [745, 248] on textarea "K V Meadows Apartment, Teacher's Colony, Jakkasandra, 1st Block Koramangala" at bounding box center [840, 237] width 387 height 44
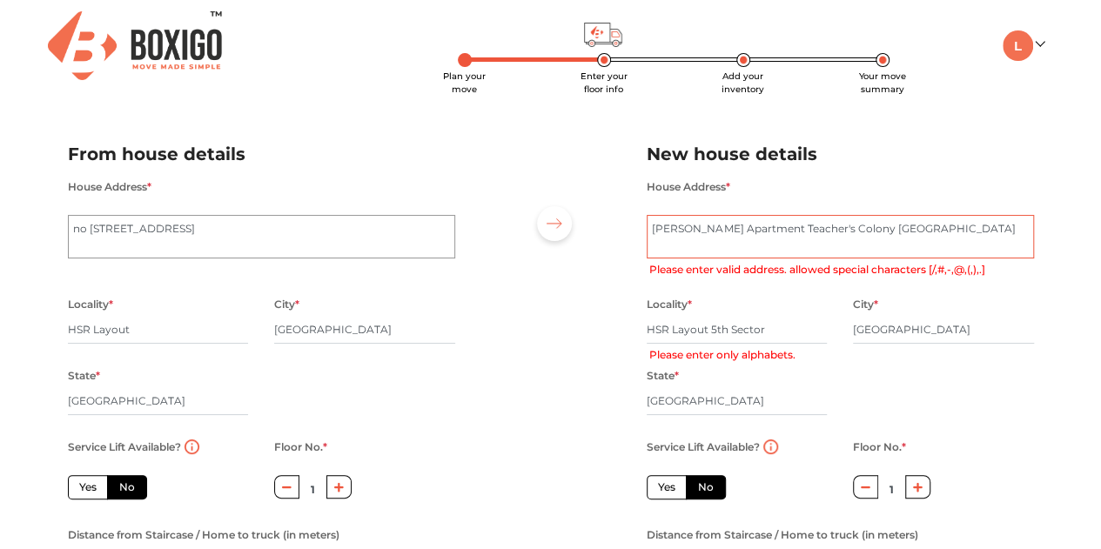
click at [651, 231] on textarea "K V Meadows Apartment, Teacher's Colony, Jakkasandra, 1st Block Koramangala" at bounding box center [840, 237] width 387 height 44
click at [667, 229] on textarea "K V Meadows Apartment, Teacher's Colony, Jakkasandra, 1st Block Koramangala" at bounding box center [840, 237] width 387 height 44
click at [674, 230] on textarea "K V Meadows Apartment, Teacher's Colony, Jakkasandra, 1st Block Koramangala" at bounding box center [840, 237] width 387 height 44
click at [800, 246] on textarea "K V Meadows Apartment, Teacher's Colony, Jakkasandra, 1st Block Koramangala" at bounding box center [840, 237] width 387 height 44
type textarea "K V Meadows Apartment Teacher'"
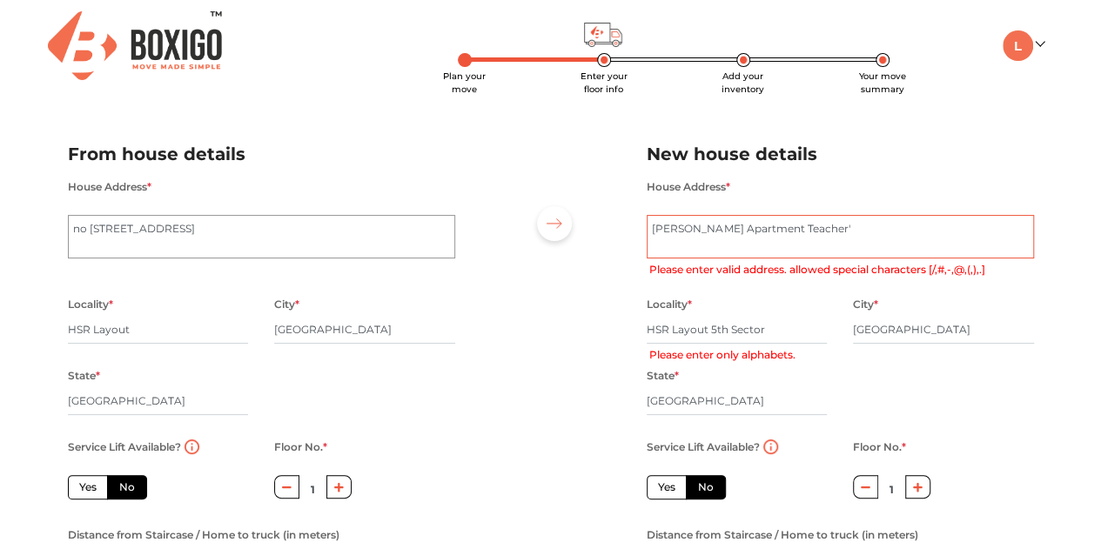
radio input "true"
click at [784, 306] on div "Locality * HSR Layout 5th Sector Please enter only alphabets." at bounding box center [737, 328] width 181 height 71
click at [725, 227] on textarea "K V Meadows Apartment, Teacher's Colony, Jakkasandra, 1st Block Koramangala" at bounding box center [840, 237] width 387 height 44
type textarea "[PERSON_NAME][GEOGRAPHIC_DATA]"
click at [768, 286] on div "House Address * K V Meadows Apartment, Teacher's Colony, Jakkasandra, 1st Block…" at bounding box center [841, 235] width 414 height 118
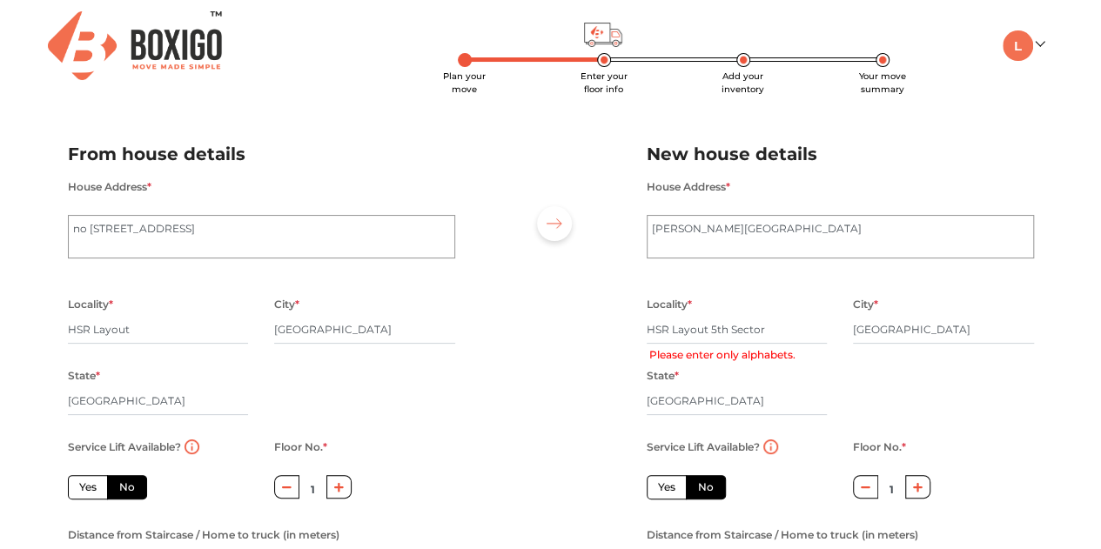
click at [790, 304] on div "Locality * HSR Layout 5th Sector Please enter only alphabets." at bounding box center [737, 328] width 181 height 71
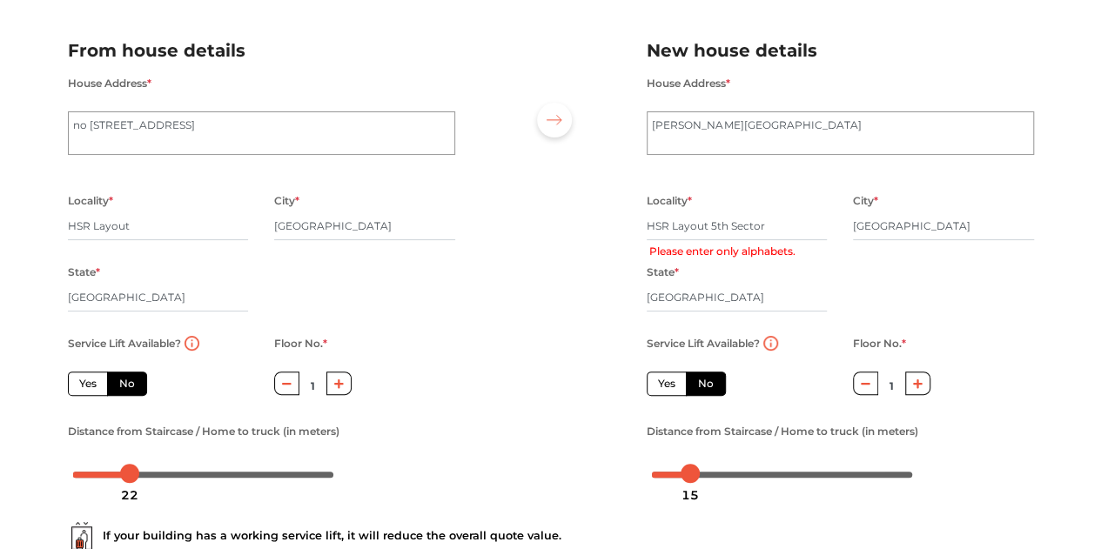
scroll to position [145, 0]
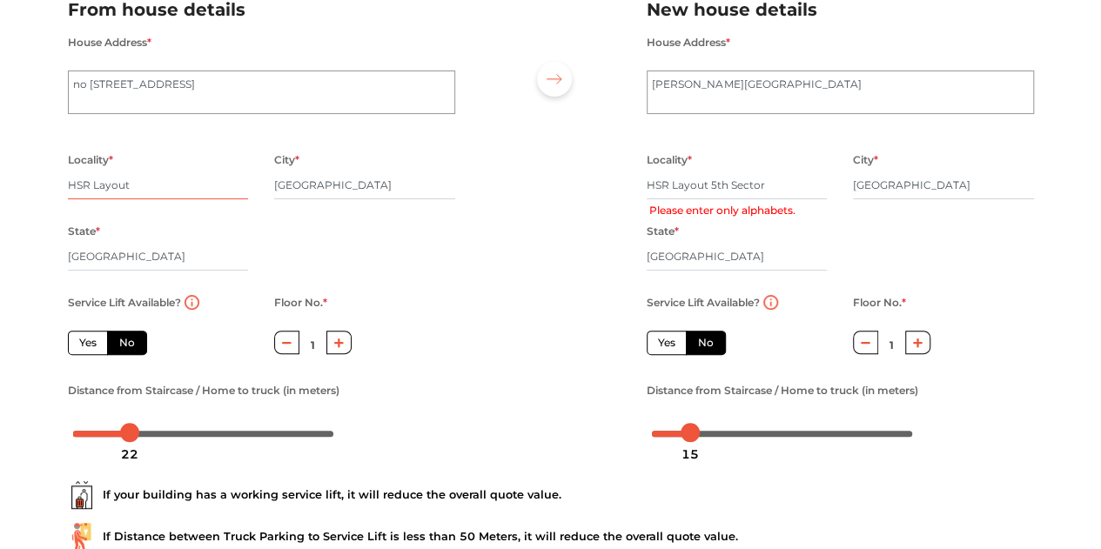
click at [157, 187] on input "HSR Layout" at bounding box center [158, 186] width 181 height 28
type input "HSR Layout 5"
radio input "true"
type input "HSR Layout"
radio input "true"
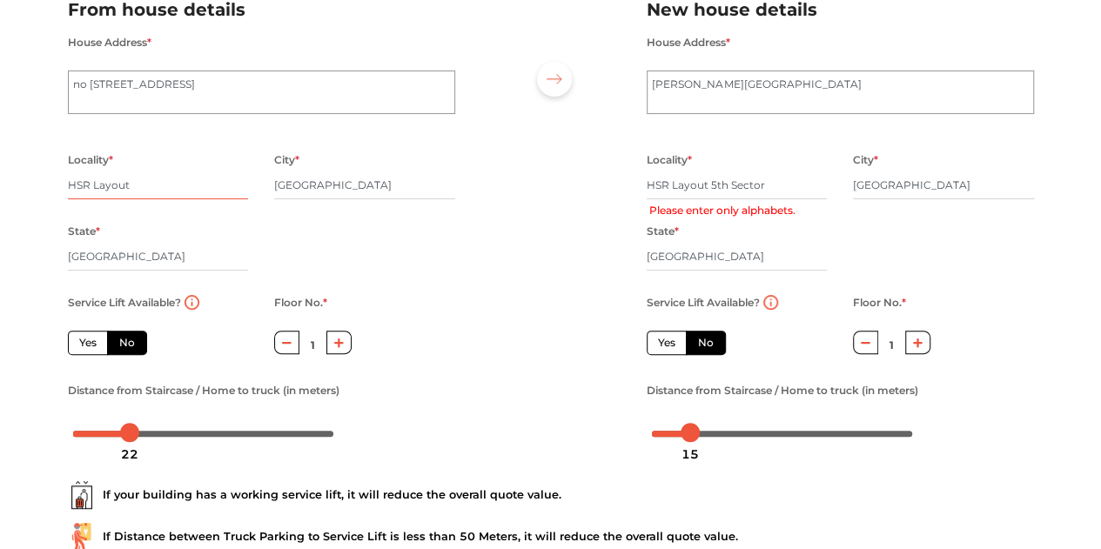
type input "HSR Layout 5"
radio input "true"
type input "HSR Layout"
radio input "true"
type input "HSR Layout"
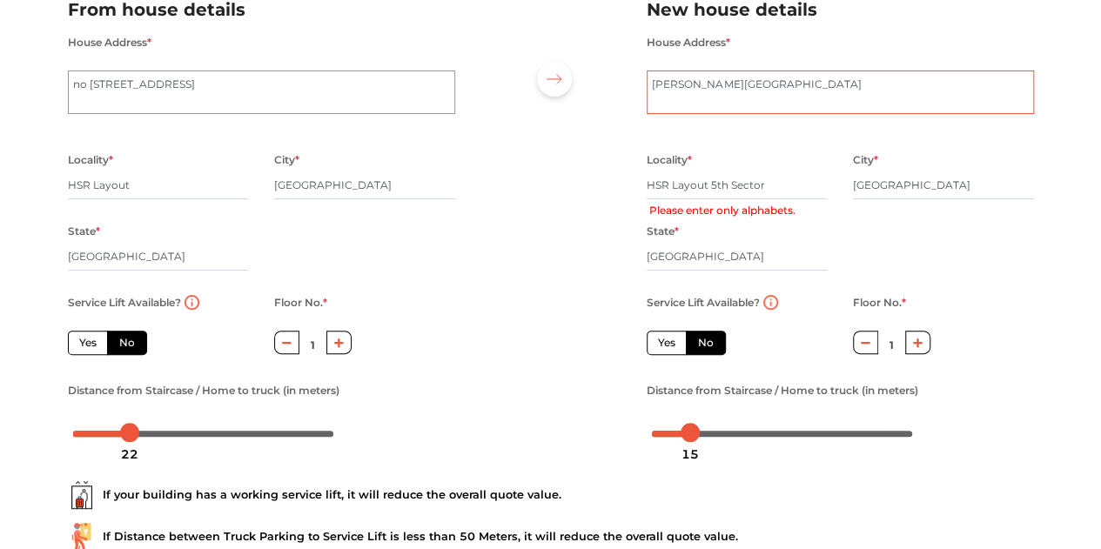
click at [817, 96] on textarea "K V Meadows Apartment, Teacher's Colony, Jakkasandra, 1st Block Koramangala" at bounding box center [840, 93] width 387 height 44
drag, startPoint x: 780, startPoint y: 184, endPoint x: 708, endPoint y: 185, distance: 72.3
click at [708, 185] on input "HSR Layout 5th Sector" at bounding box center [737, 186] width 181 height 28
radio input "true"
type input "HSR Layout"
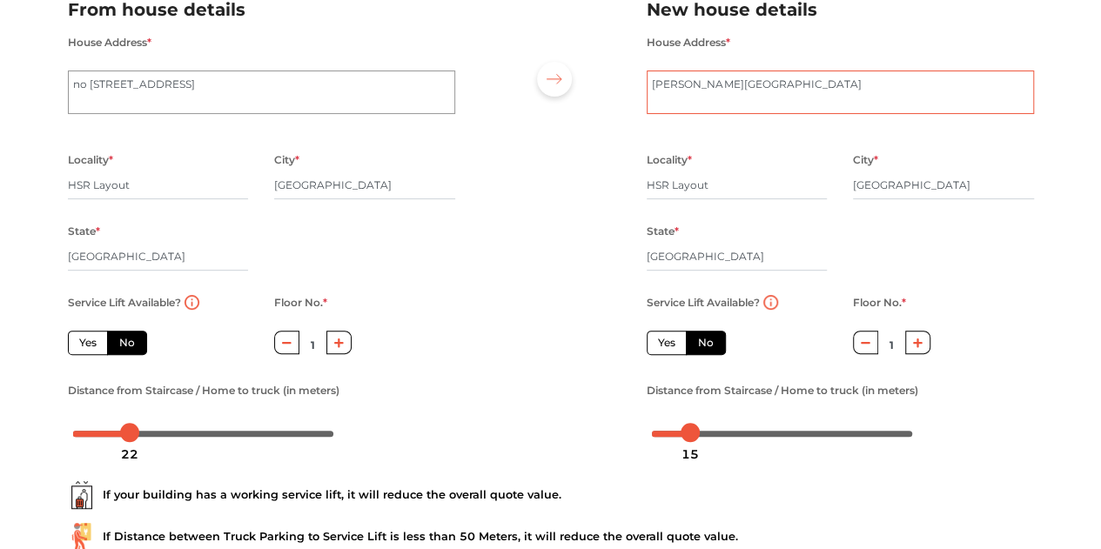
click at [845, 81] on textarea "K V Meadows Apartment, Teacher's Colony, Jakkasandra, 1st Block Koramangala" at bounding box center [840, 93] width 387 height 44
paste textarea "5th Sector"
click at [756, 157] on div "Locality * HSR Layout" at bounding box center [737, 184] width 181 height 71
click at [791, 87] on textarea "K V Meadows Apartment, Teacher's Colony, Jakkasandra, 1st Block Koramangala" at bounding box center [840, 93] width 387 height 44
click at [804, 84] on textarea "K V Meadows Apartment, Teacher's Colony, Jakkasandra, 1st Block Koramangala" at bounding box center [840, 93] width 387 height 44
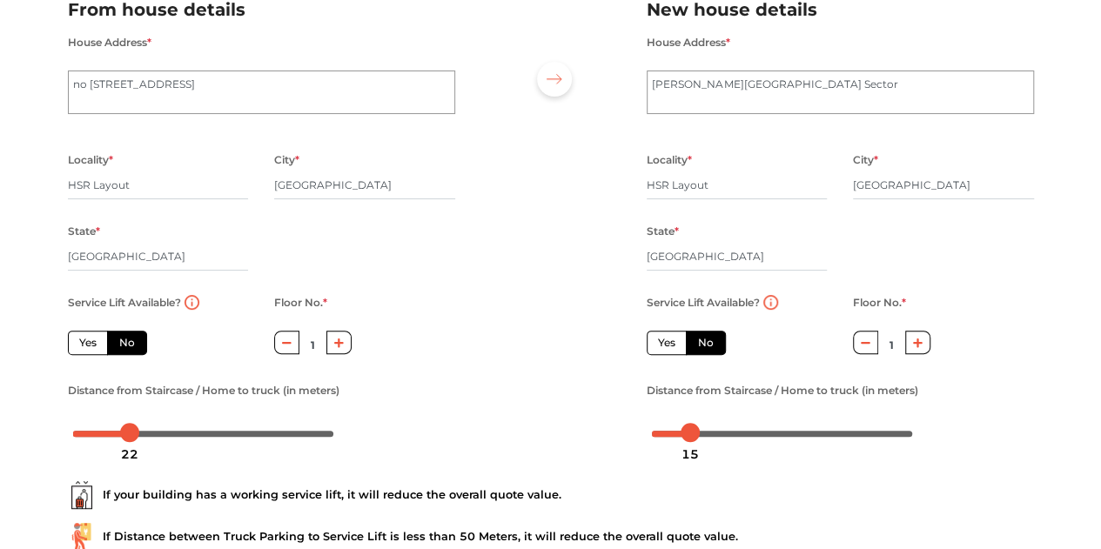
click at [794, 134] on div "House Address * K V Meadows Apartment, Teacher's Colony, Jakkasandra, 1st Block…" at bounding box center [840, 83] width 387 height 104
click at [857, 86] on textarea "K V Meadows Apartment, Teacher's Colony, Jakkasandra, 1st Block Koramangala" at bounding box center [840, 93] width 387 height 44
click at [780, 166] on div "Locality * HSR Layout" at bounding box center [737, 184] width 181 height 71
click at [888, 83] on textarea "K V Meadows Apartment, Teacher's Colony, Jakkasandra, 1st Block Koramangala" at bounding box center [840, 93] width 387 height 44
type textarea "K V Meadows Apartment Sector 5 jakkasandra koramanagala 1st Block"
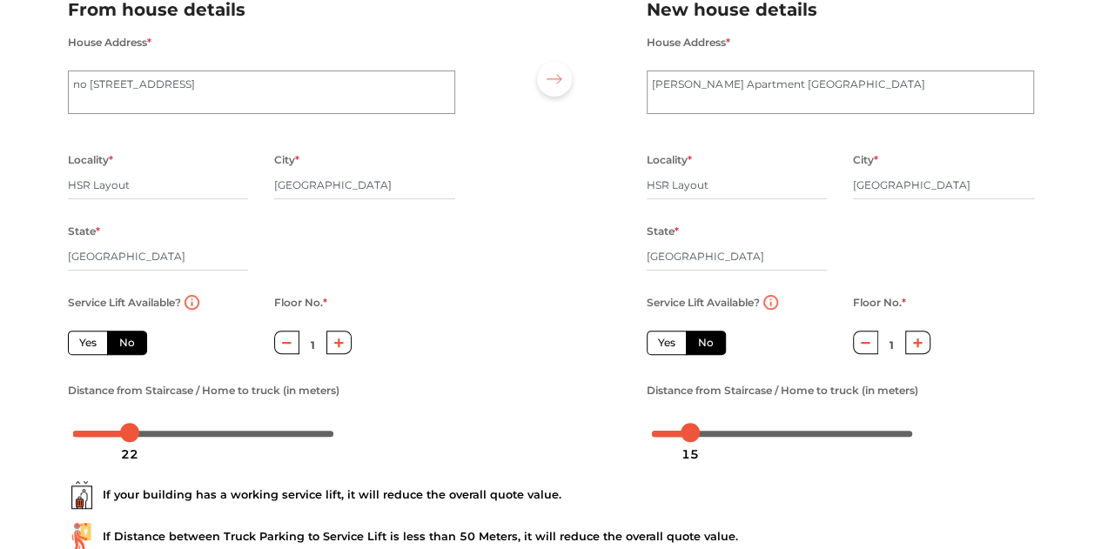
click at [892, 133] on div "House Address * K V Meadows Apartment, Teacher's Colony, Jakkasandra, 1st Block…" at bounding box center [840, 83] width 387 height 104
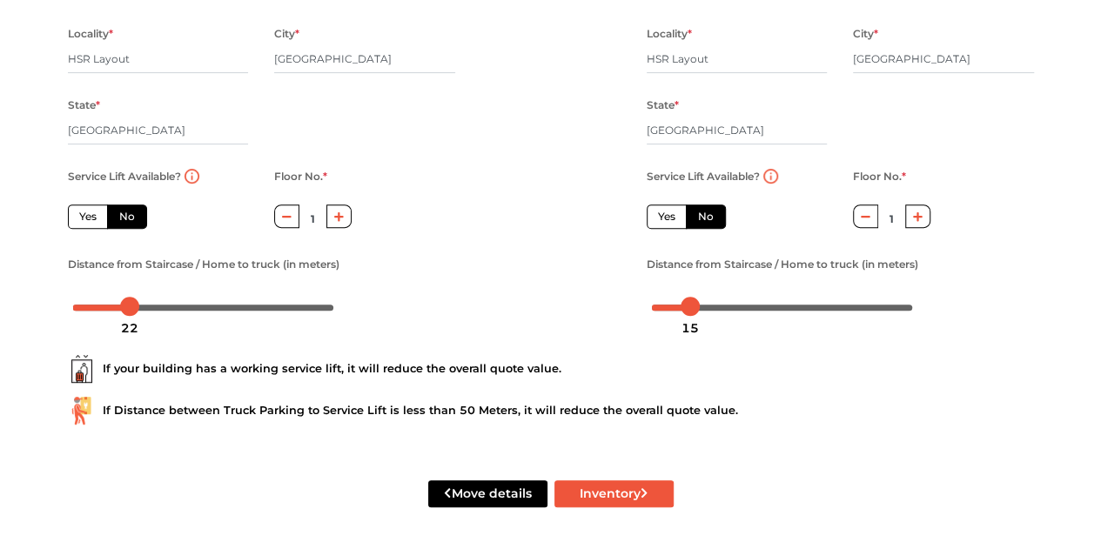
click at [595, 477] on div "Move details Inventory" at bounding box center [551, 494] width 993 height 111
click at [605, 494] on button "Inventory" at bounding box center [614, 494] width 119 height 27
radio input "true"
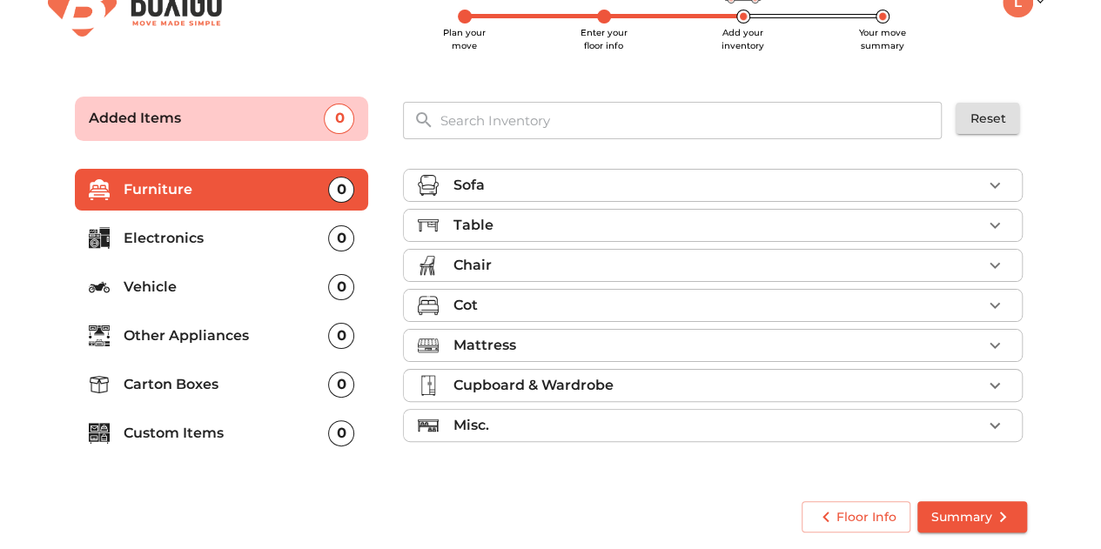
click at [508, 186] on div "Sofa" at bounding box center [717, 185] width 529 height 21
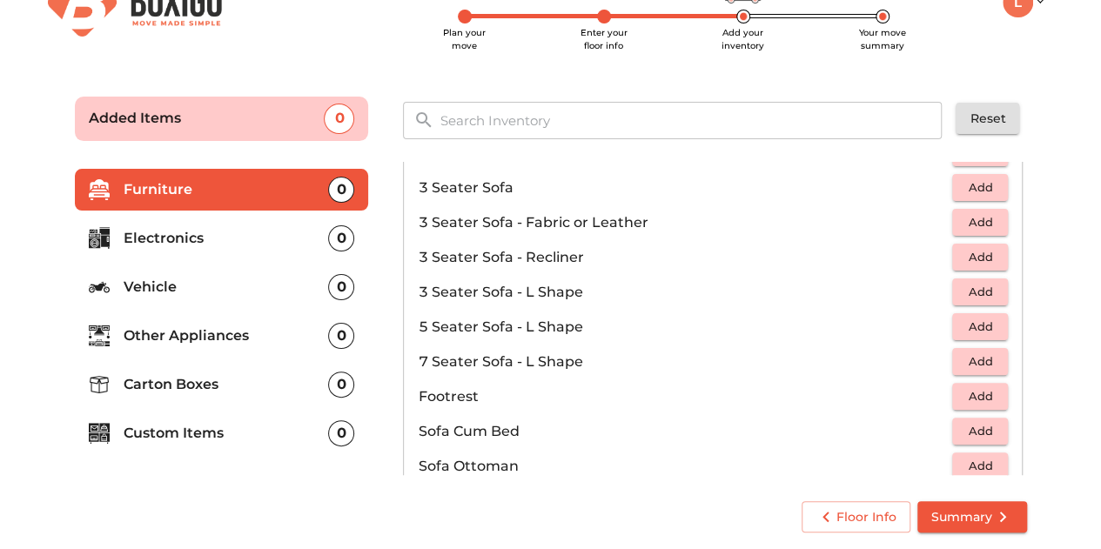
scroll to position [223, 0]
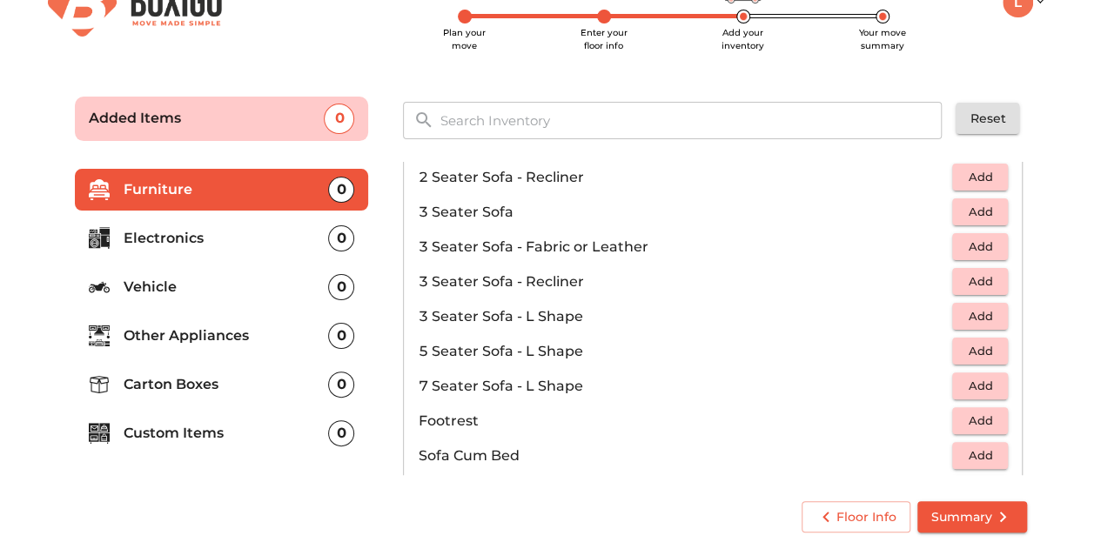
click at [980, 354] on span "Add" at bounding box center [980, 351] width 38 height 20
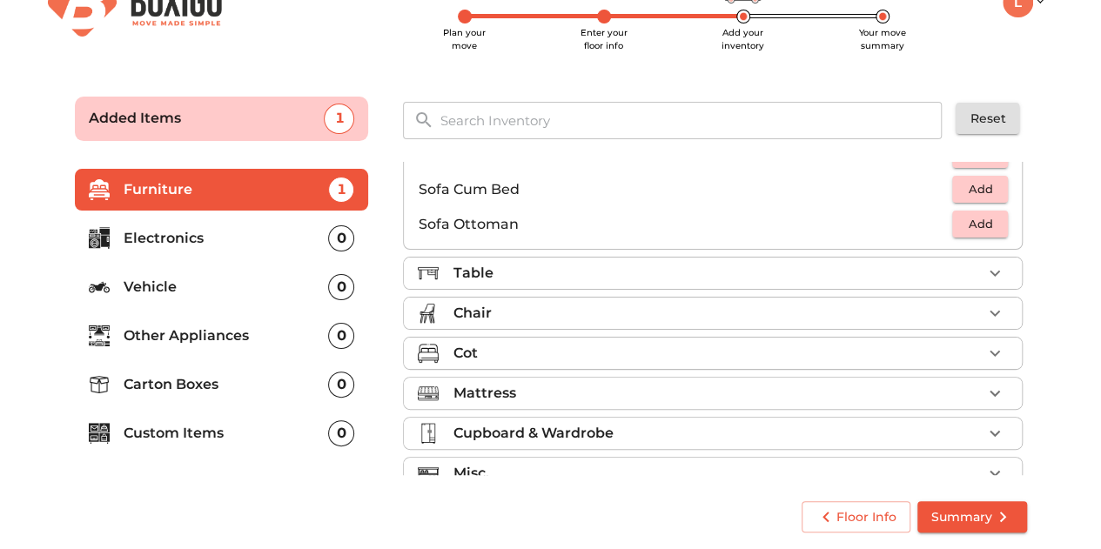
scroll to position [514, 0]
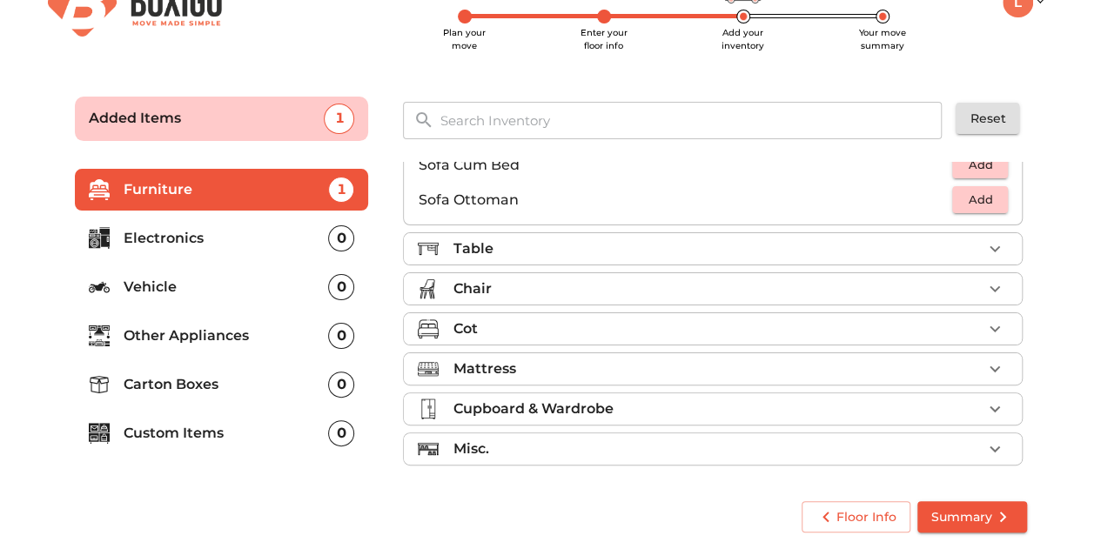
click at [504, 251] on div "Table" at bounding box center [717, 249] width 529 height 21
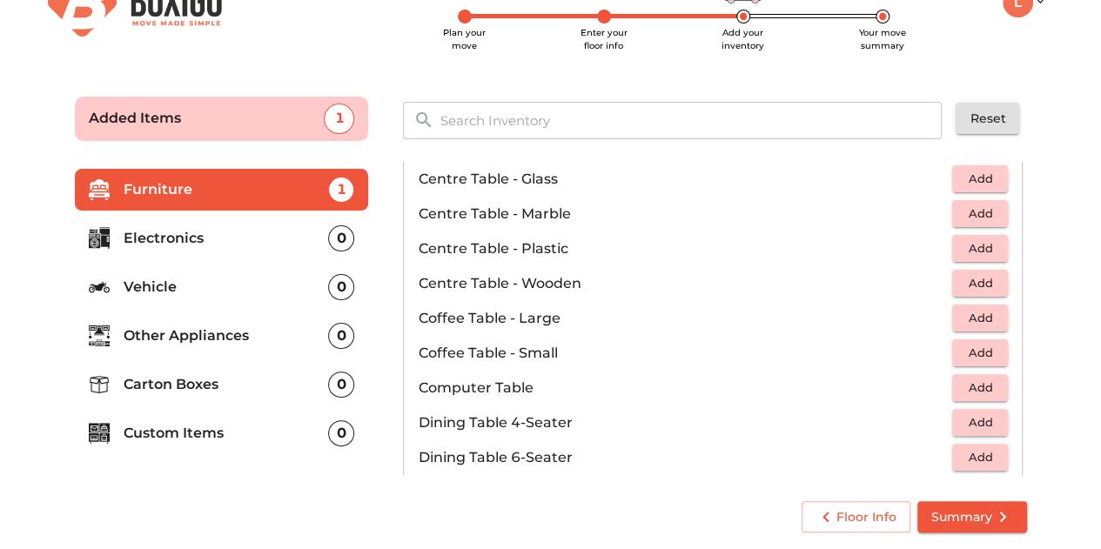
scroll to position [145, 0]
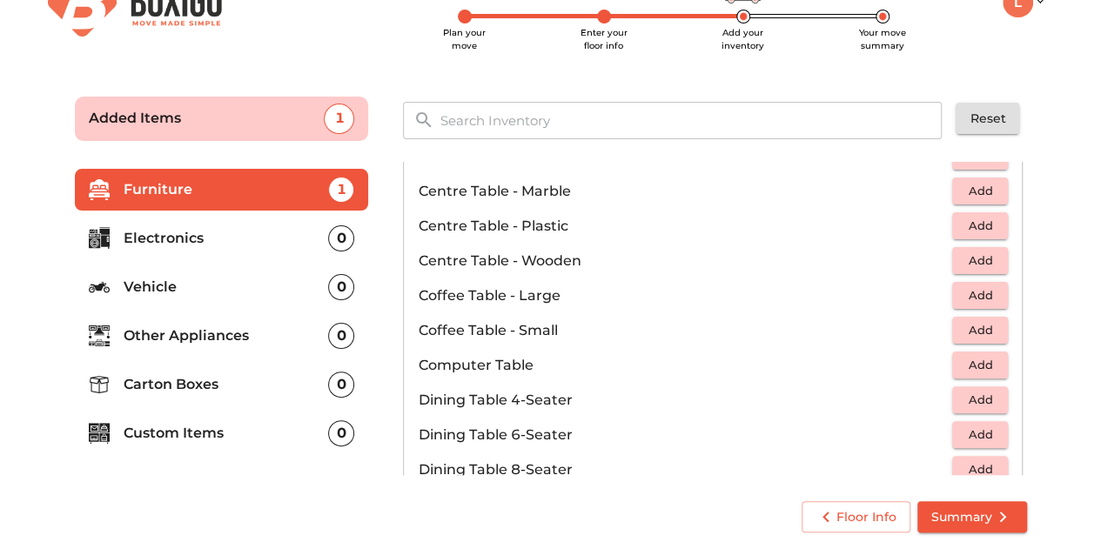
click at [963, 329] on span "Add" at bounding box center [980, 330] width 38 height 20
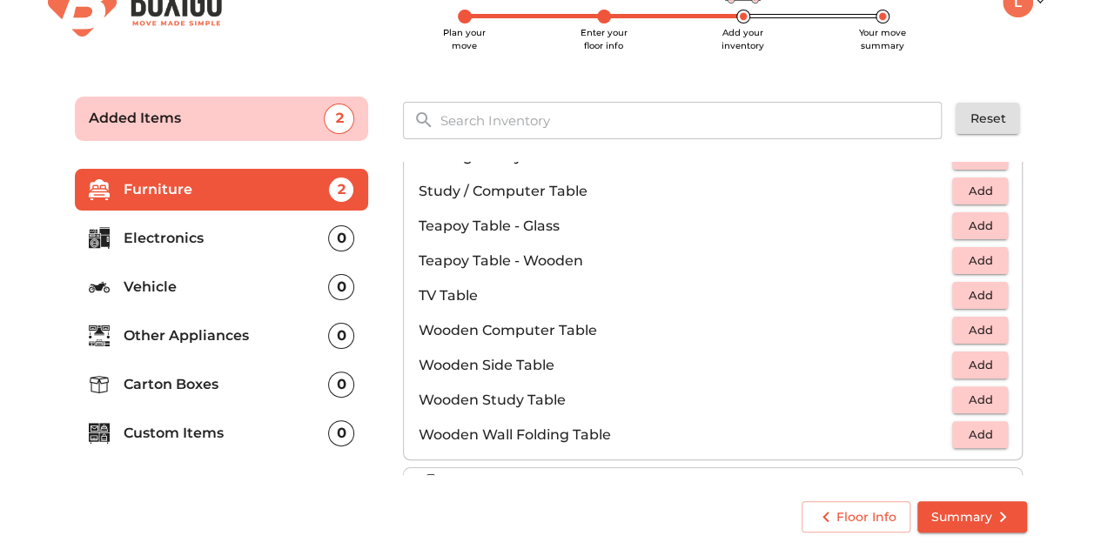
scroll to position [1161, 0]
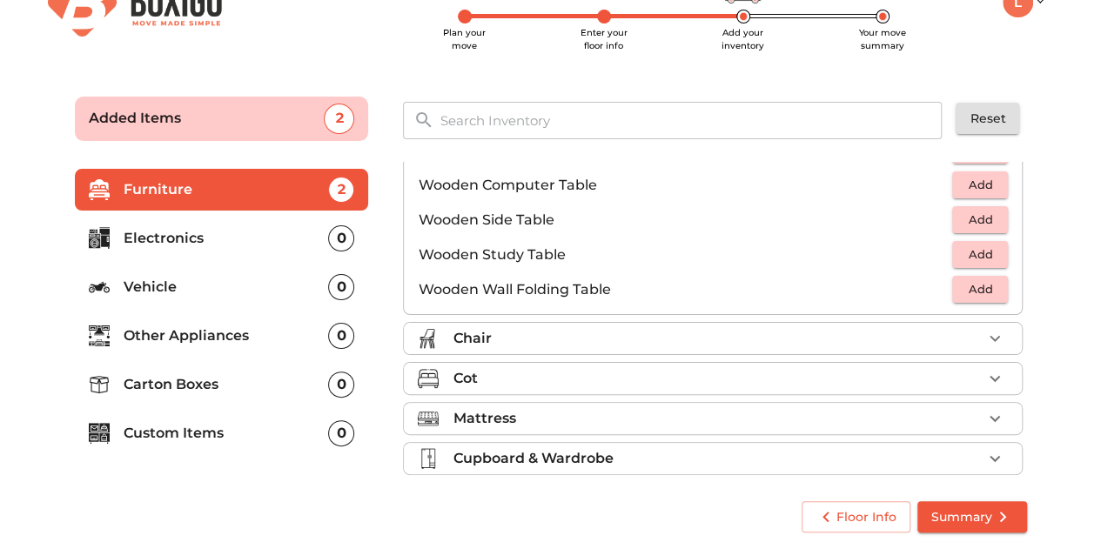
click at [480, 333] on p "Chair" at bounding box center [472, 338] width 38 height 21
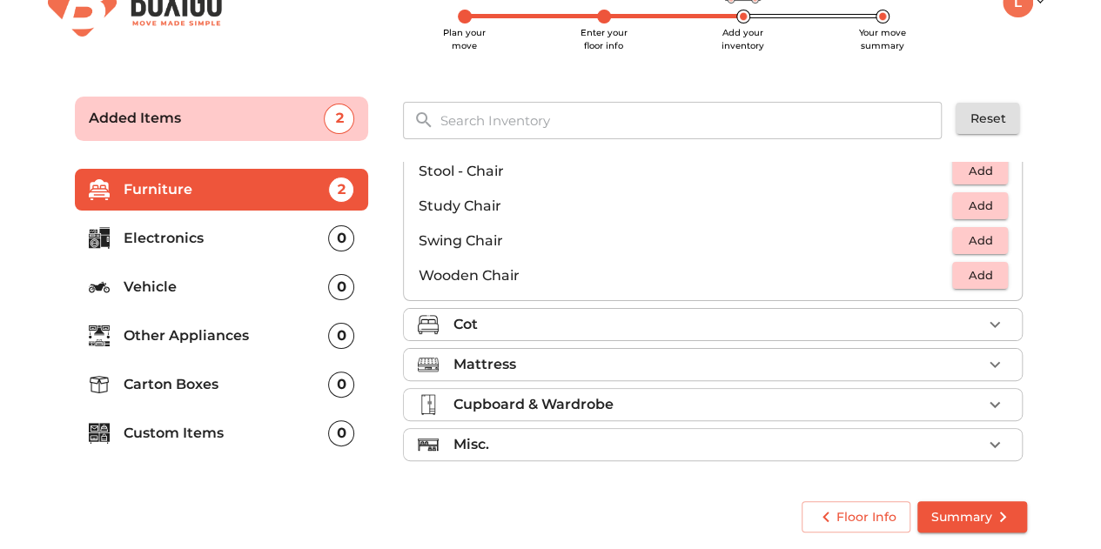
scroll to position [723, 0]
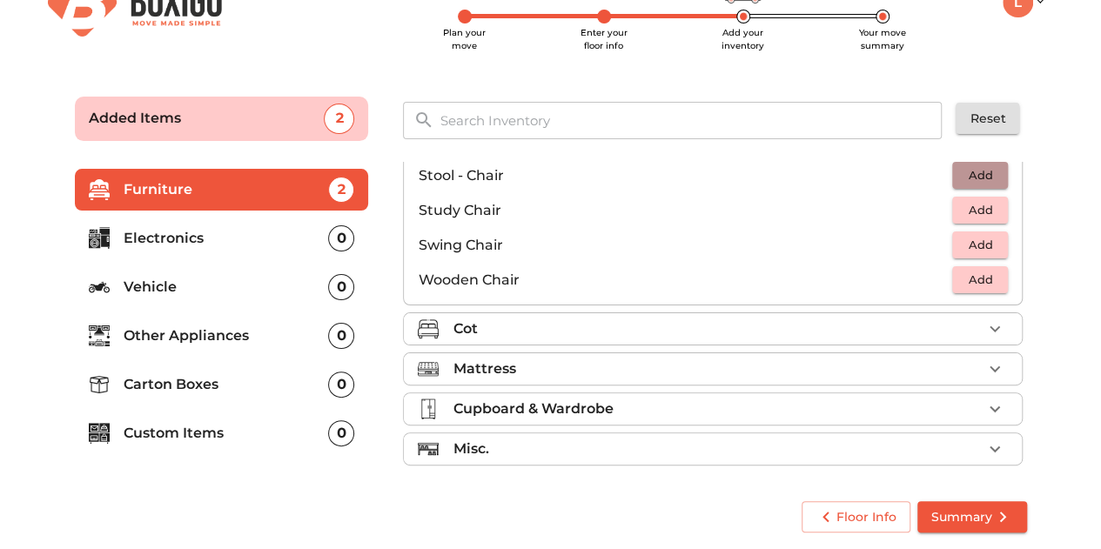
click at [987, 173] on span "Add" at bounding box center [980, 175] width 38 height 20
click at [478, 324] on div "Cot" at bounding box center [717, 329] width 529 height 21
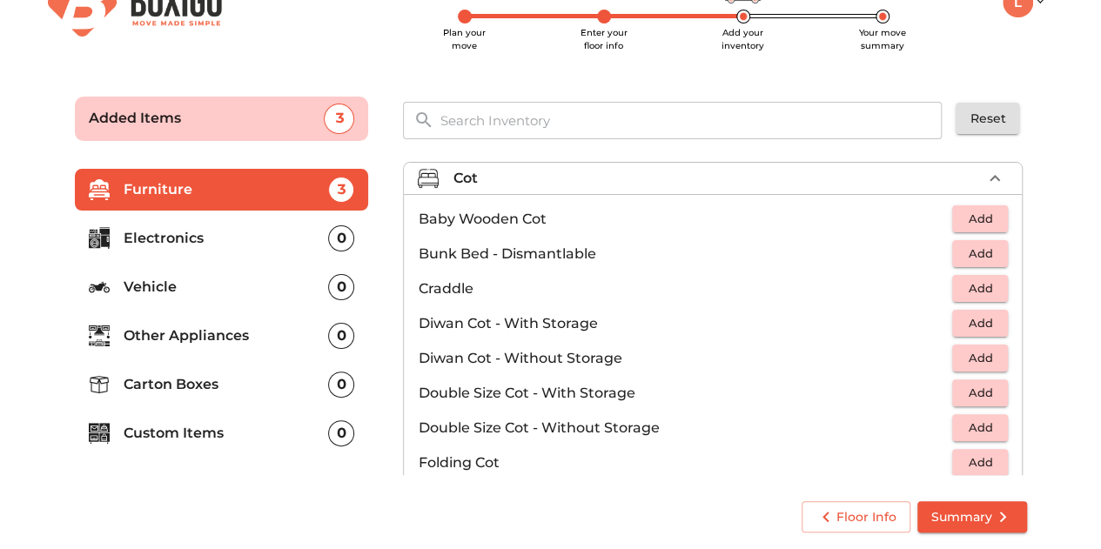
scroll to position [124, 0]
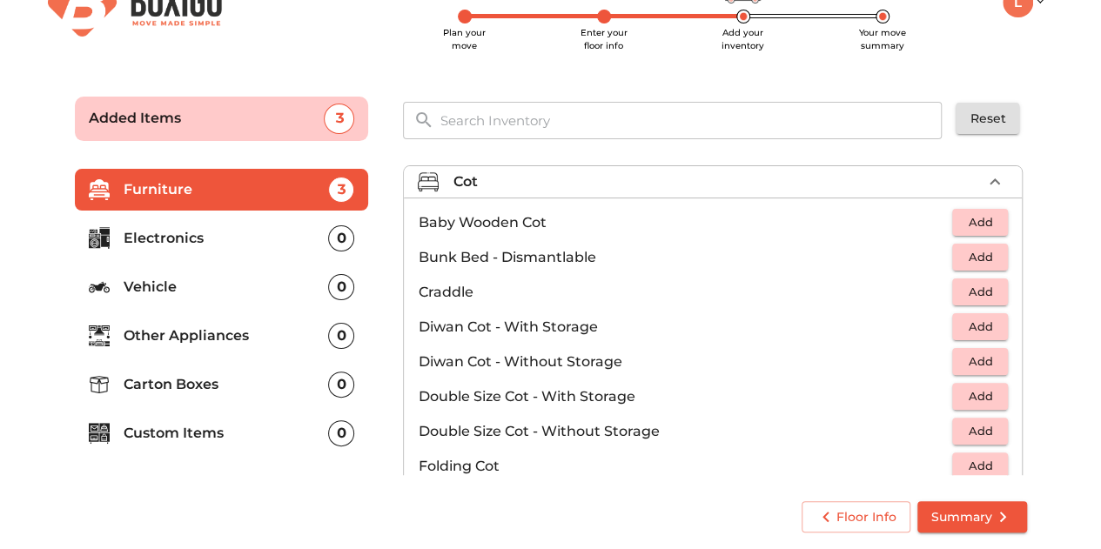
click at [978, 425] on span "Add" at bounding box center [980, 431] width 38 height 20
click at [991, 427] on icon "button" at bounding box center [995, 431] width 21 height 21
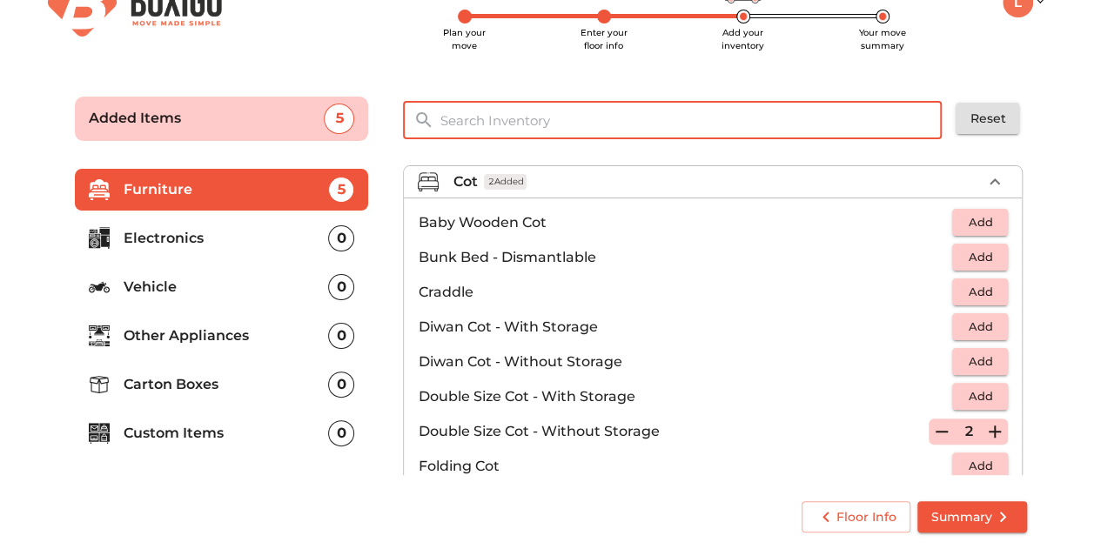
click at [565, 123] on input "text" at bounding box center [691, 120] width 525 height 37
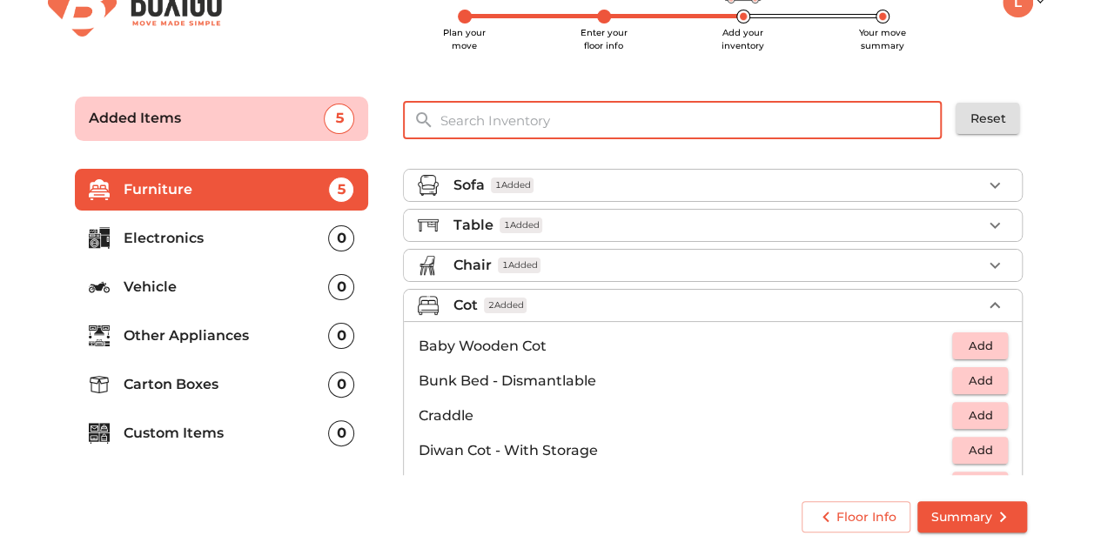
click at [554, 229] on div "Table 1 Added" at bounding box center [717, 225] width 529 height 21
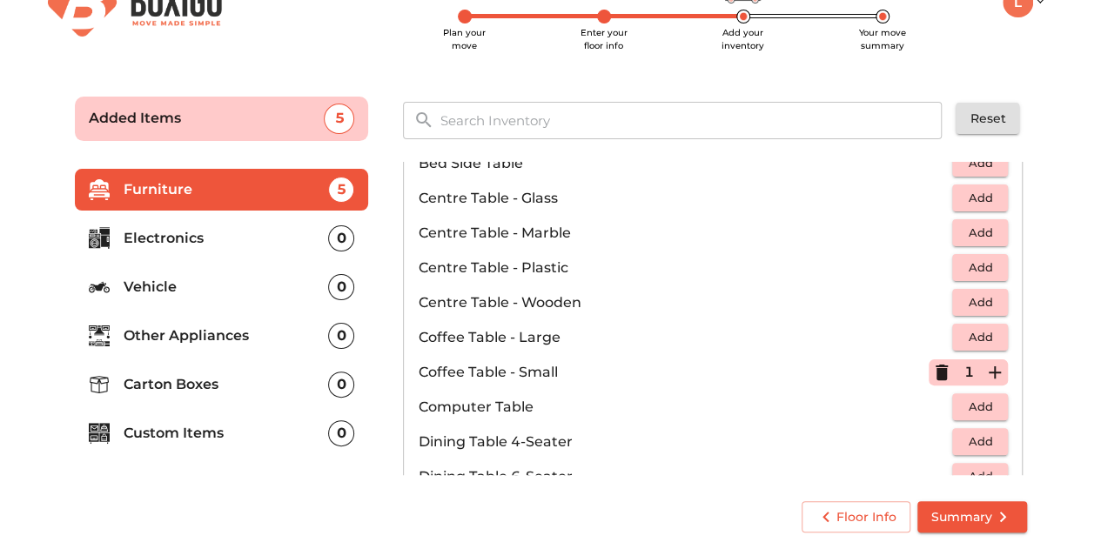
scroll to position [145, 0]
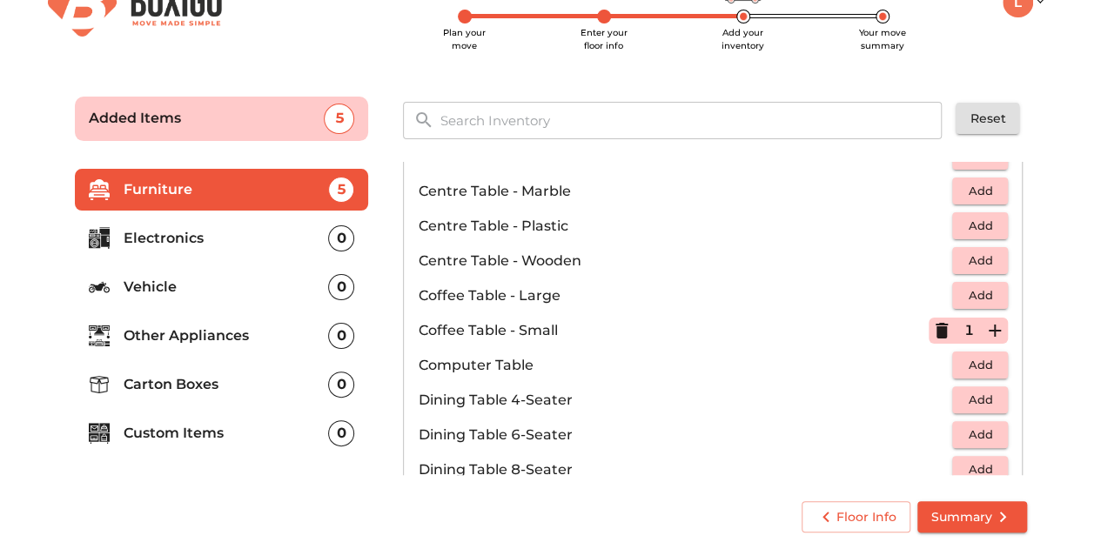
click at [963, 368] on span "Add" at bounding box center [980, 365] width 38 height 20
click at [709, 333] on p "Coffee Table - Small" at bounding box center [673, 330] width 511 height 21
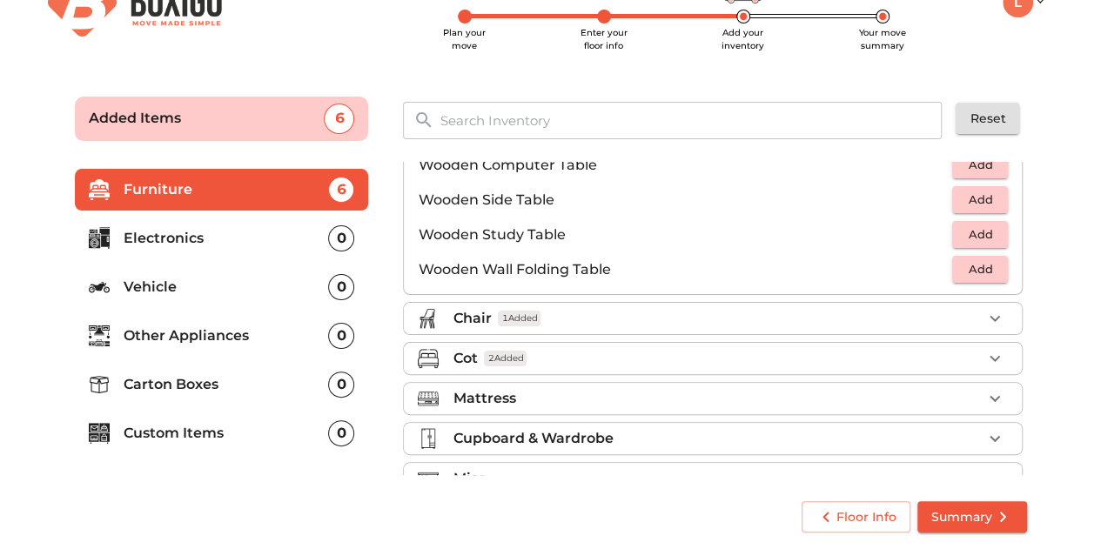
scroll to position [1210, 0]
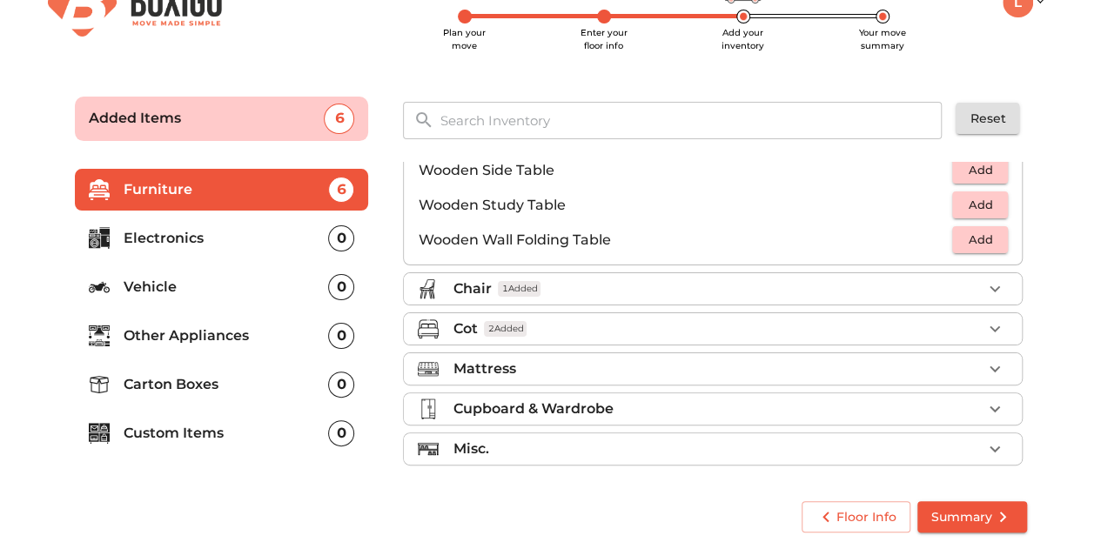
click at [575, 288] on div "Chair 1 Added" at bounding box center [717, 289] width 529 height 21
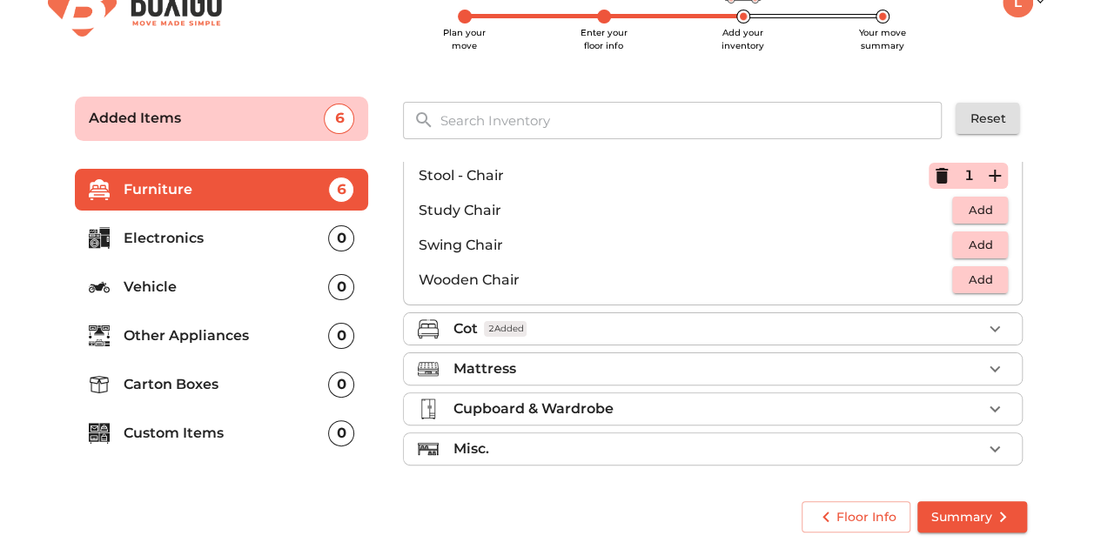
click at [597, 325] on div "Cot 2 Added" at bounding box center [717, 329] width 529 height 21
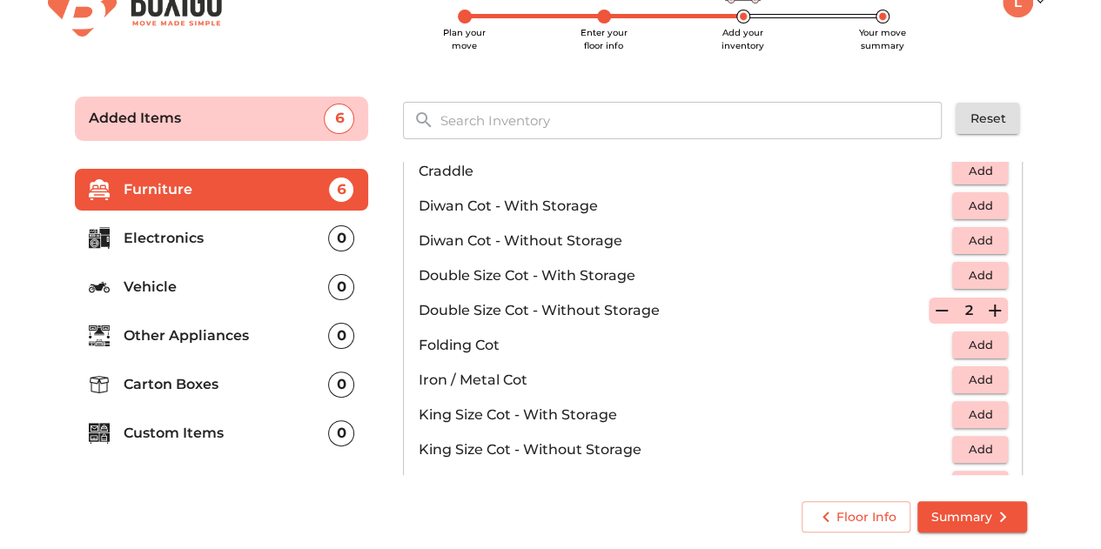
scroll to position [269, 0]
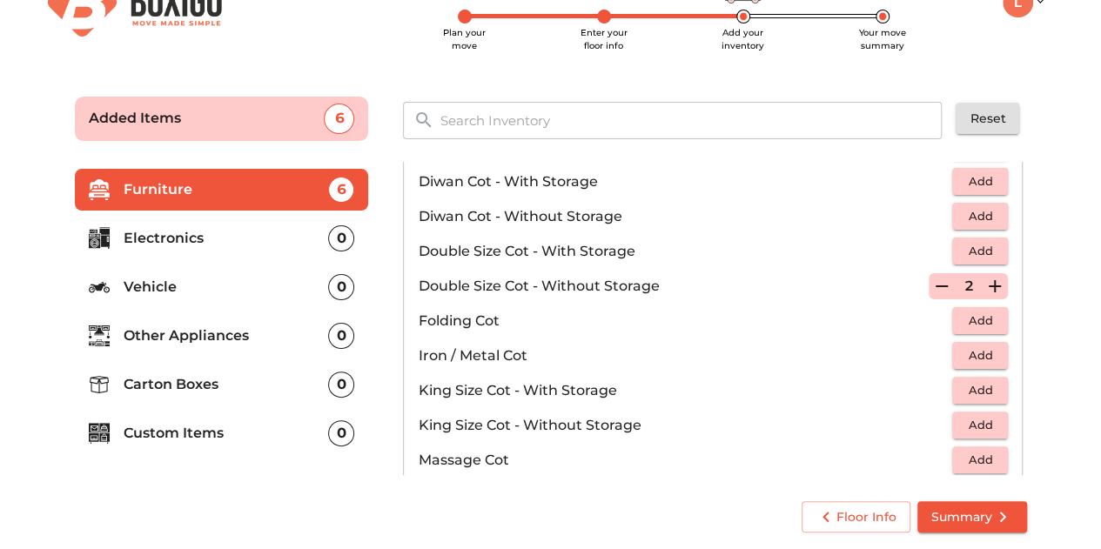
click at [342, 485] on div "Floor Info Summary" at bounding box center [550, 517] width 987 height 67
click at [1067, 391] on main "Plan your move Enter your floor info Add your inventory Your move summary Added…" at bounding box center [550, 311] width 1101 height 479
click at [187, 239] on p "Electronics" at bounding box center [226, 238] width 205 height 21
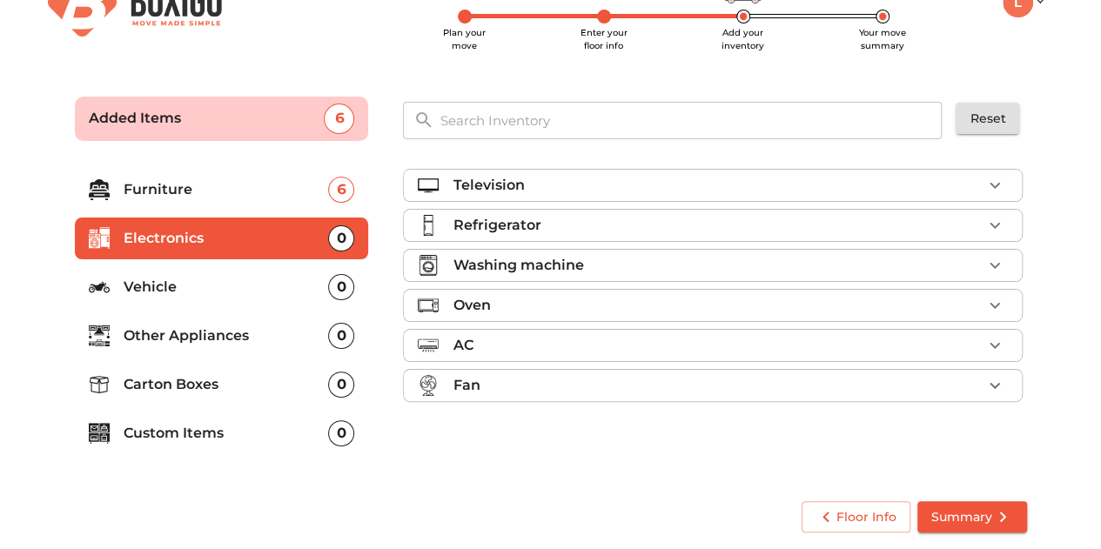
scroll to position [0, 0]
click at [629, 256] on div "Washing machine" at bounding box center [717, 265] width 529 height 21
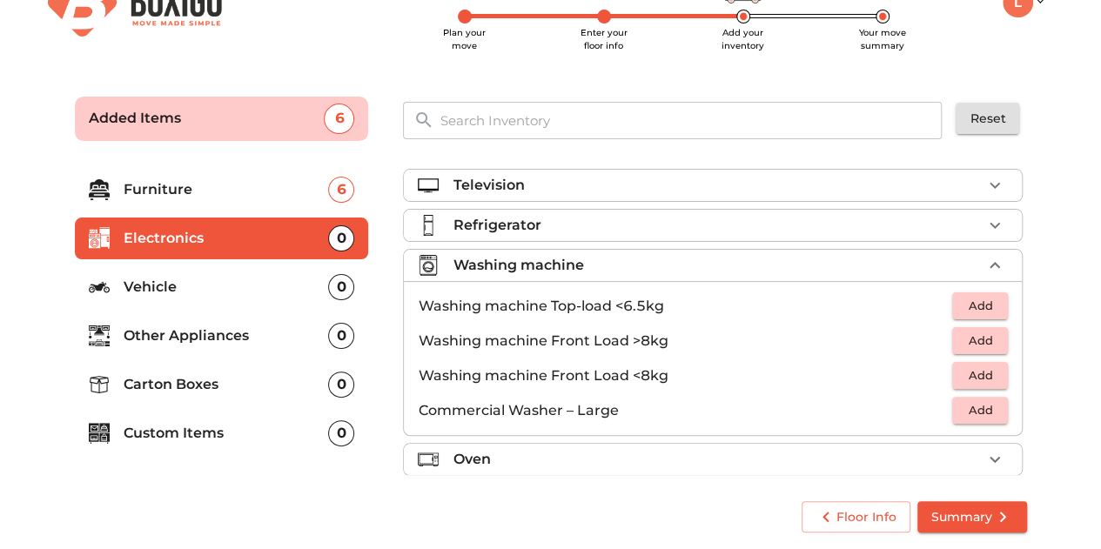
click at [961, 302] on span "Add" at bounding box center [980, 306] width 38 height 20
click at [989, 304] on icon "button" at bounding box center [995, 306] width 12 height 12
click at [961, 334] on span "Add" at bounding box center [980, 341] width 38 height 20
click at [554, 227] on div "Refrigerator" at bounding box center [717, 225] width 529 height 21
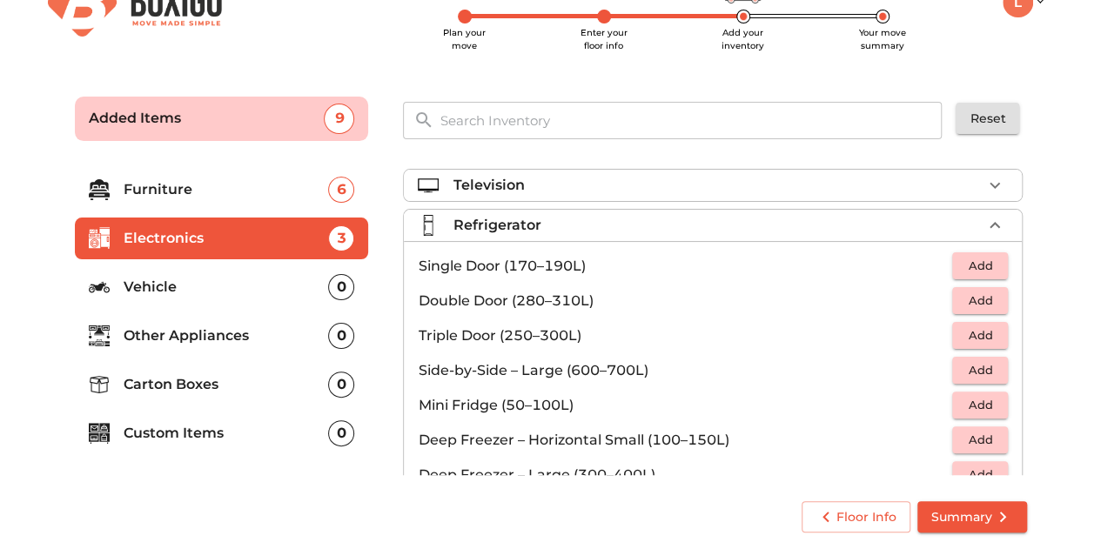
click at [973, 264] on span "Add" at bounding box center [980, 266] width 38 height 20
click at [615, 180] on div "Television" at bounding box center [717, 185] width 529 height 21
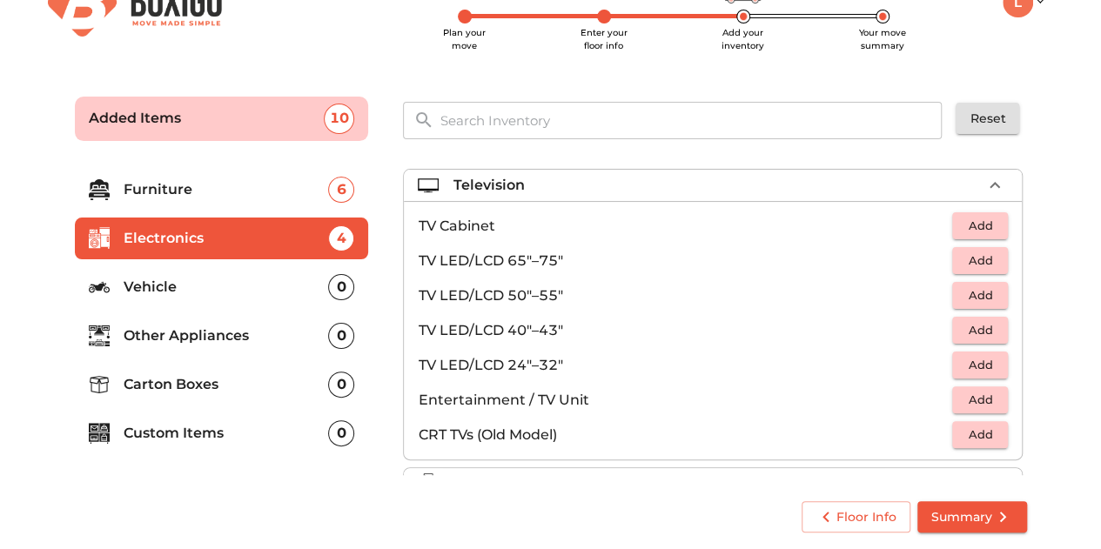
click at [987, 329] on span "Add" at bounding box center [980, 330] width 38 height 20
click at [1062, 349] on main "Plan your move Enter your floor info Add your inventory Your move summary Added…" at bounding box center [550, 311] width 1101 height 479
click at [708, 488] on div "Floor Info Summary" at bounding box center [550, 517] width 987 height 67
click at [484, 155] on div "Television 1 Added TV Cabinet Add TV LED/LCD 65"–75" Add TV LED/LCD 50"–55" Add…" at bounding box center [714, 318] width 637 height 327
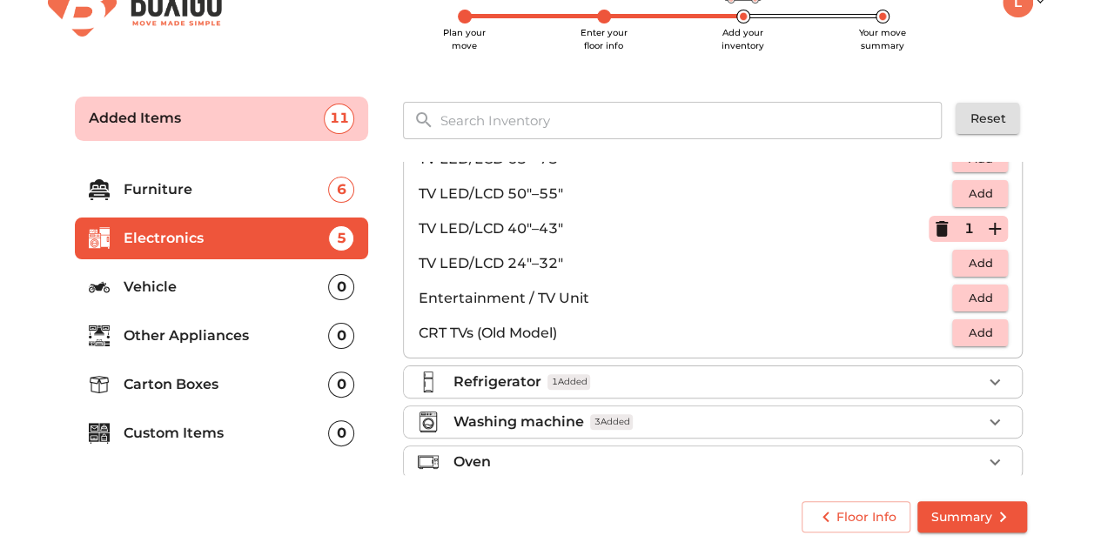
scroll to position [145, 0]
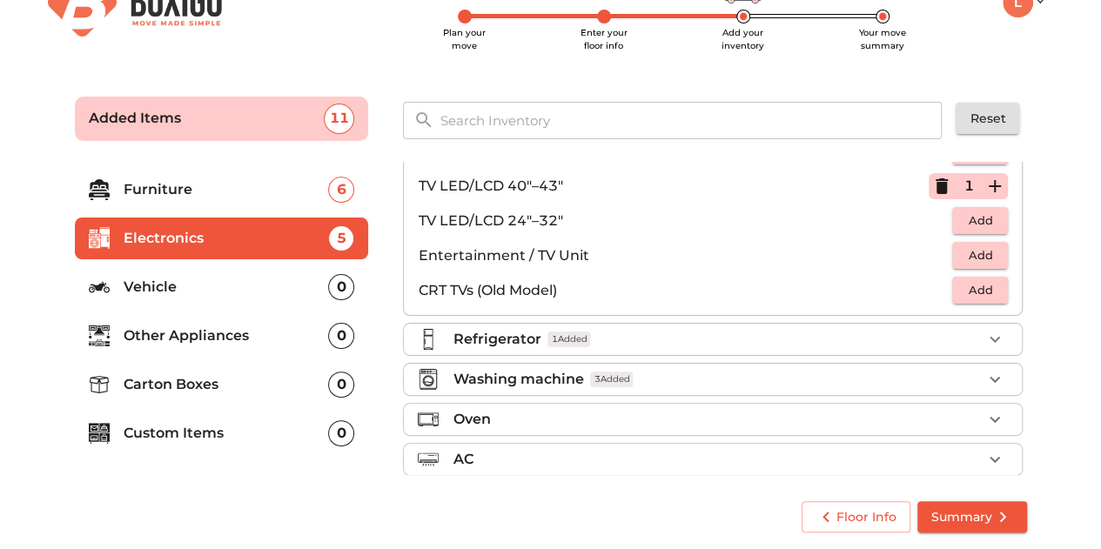
click at [524, 340] on p "Refrigerator" at bounding box center [497, 339] width 88 height 21
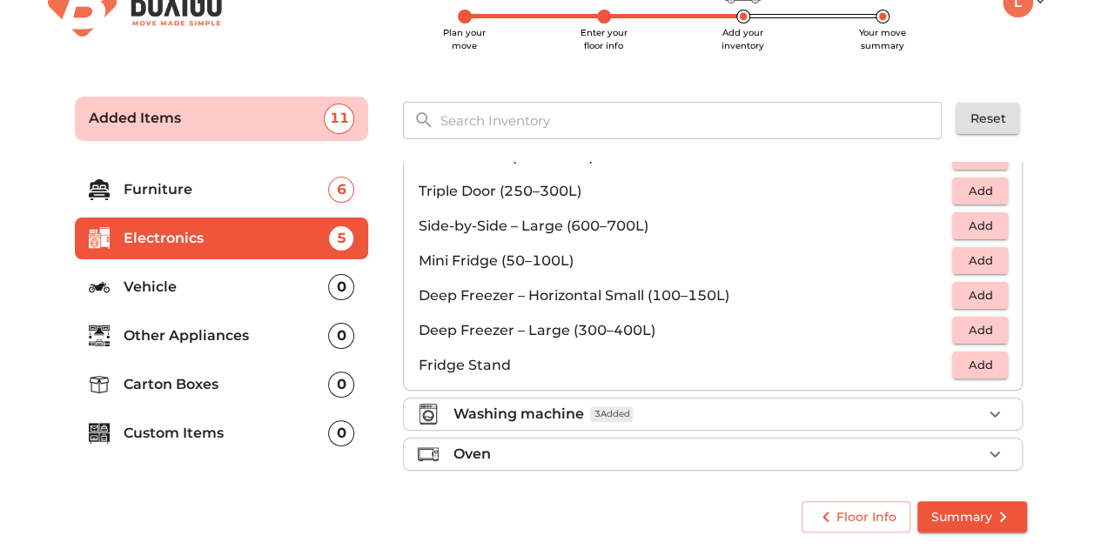
scroll to position [0, 0]
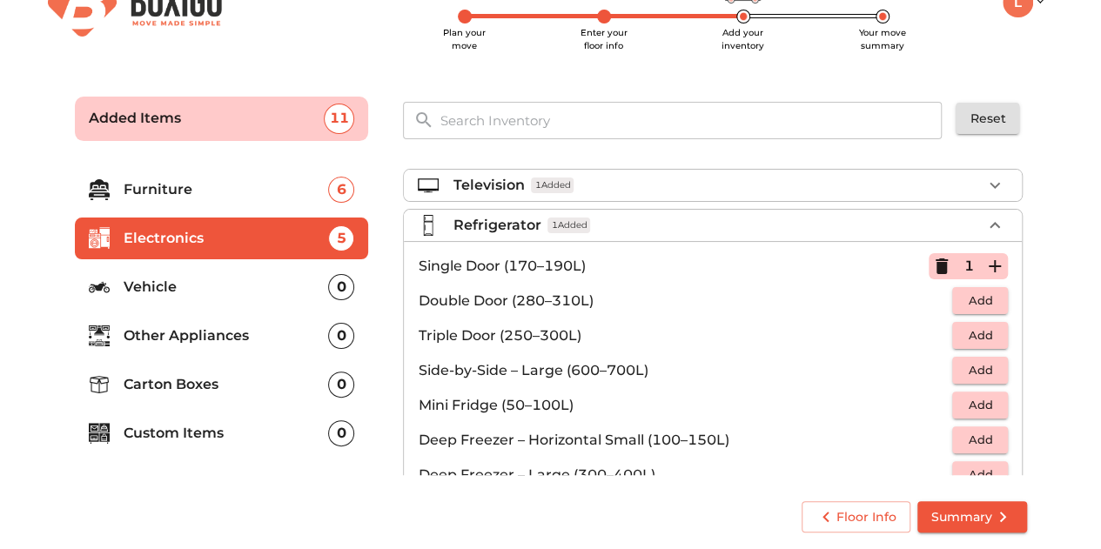
click at [937, 265] on icon "button" at bounding box center [942, 267] width 12 height 16
click at [982, 295] on span "Add" at bounding box center [980, 301] width 38 height 20
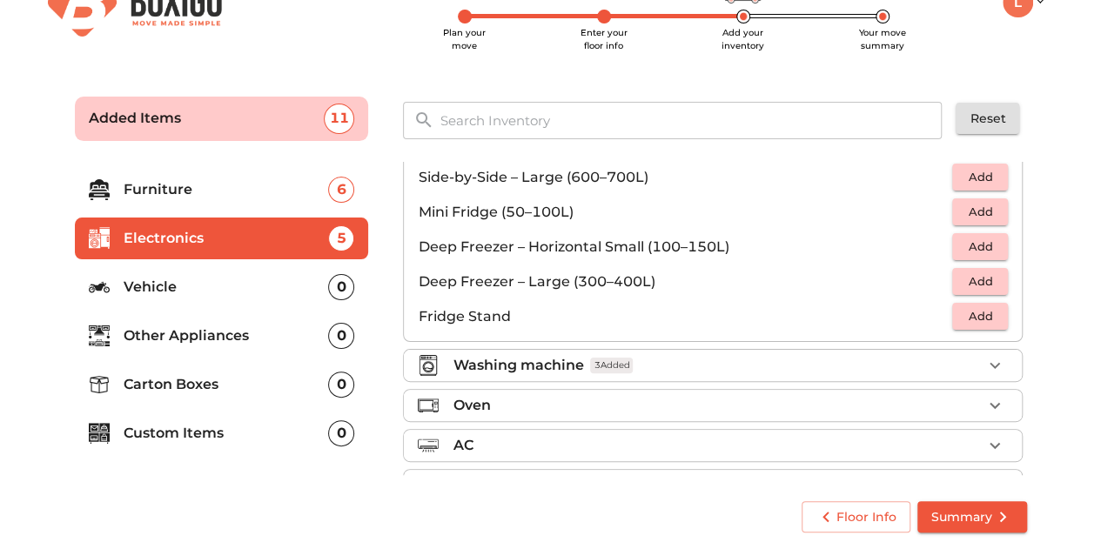
scroll to position [230, 0]
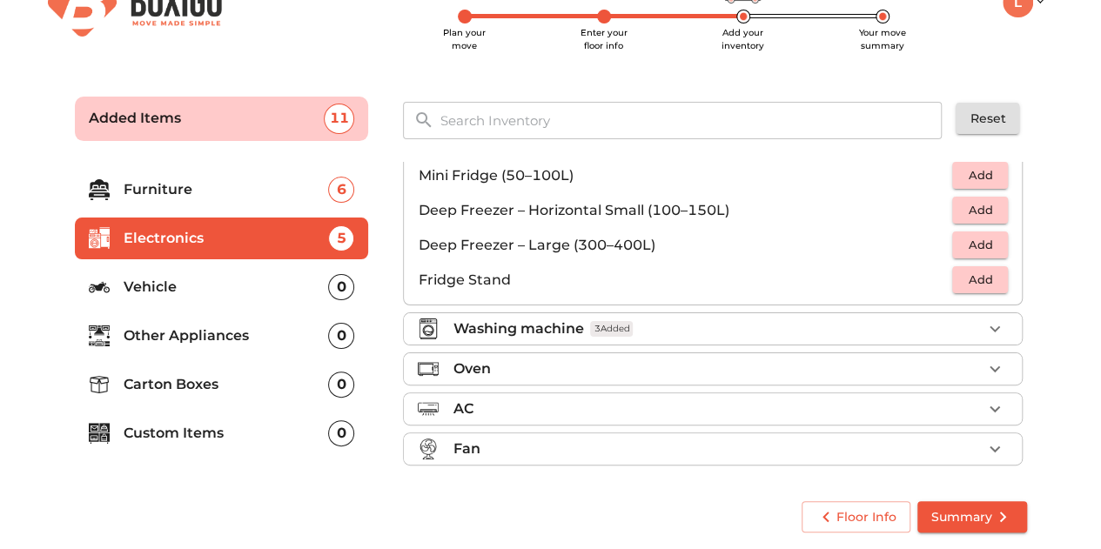
click at [540, 323] on p "Washing machine" at bounding box center [518, 329] width 131 height 21
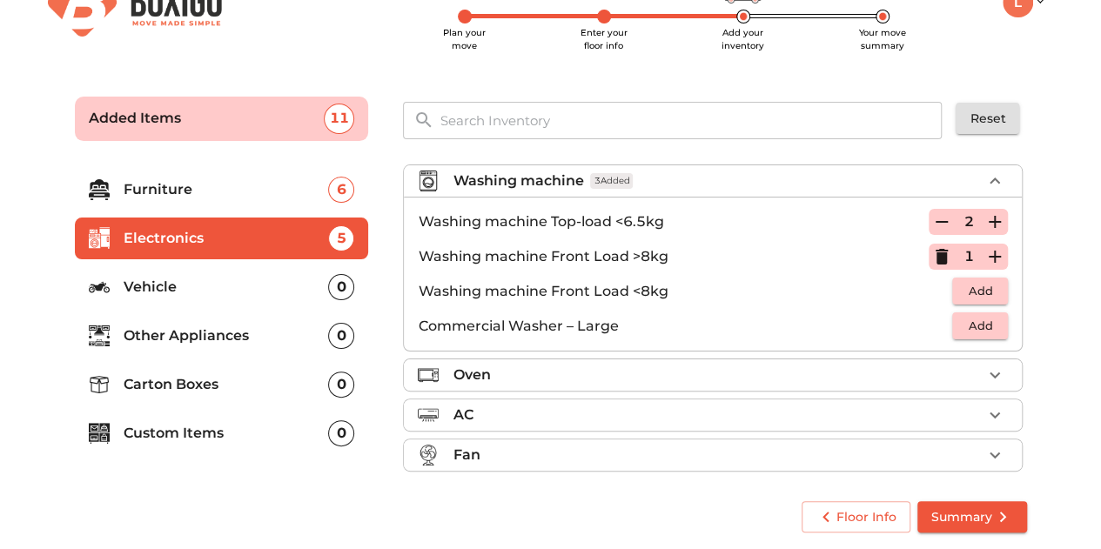
scroll to position [79, 0]
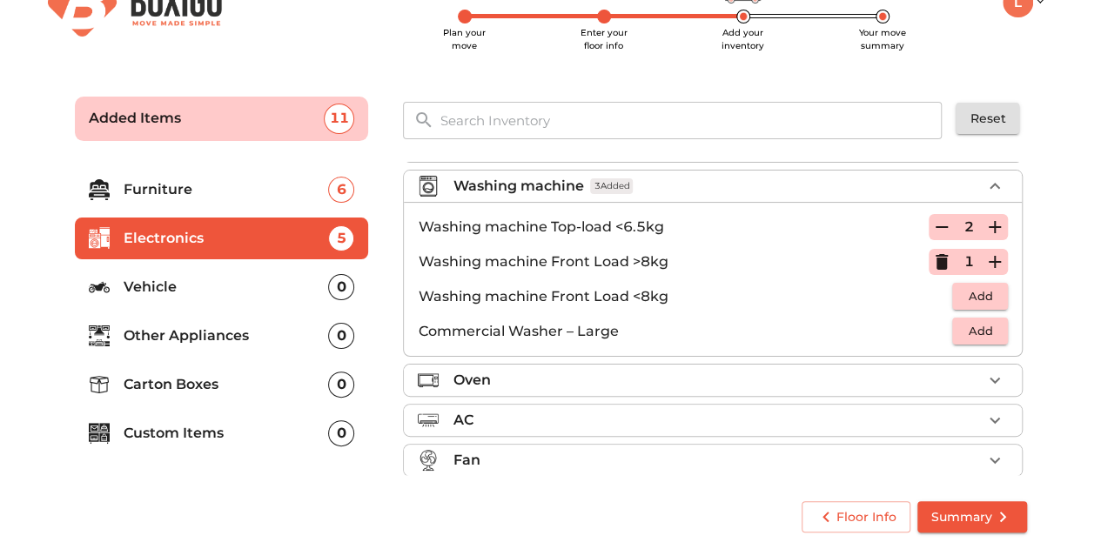
click at [937, 227] on icon "button" at bounding box center [942, 227] width 21 height 21
click at [1033, 295] on div "Television 1 Added Refrigerator 1 Added Washing machine 2 Added Washing machine…" at bounding box center [714, 318] width 637 height 327
click at [538, 426] on div "AC" at bounding box center [717, 420] width 529 height 21
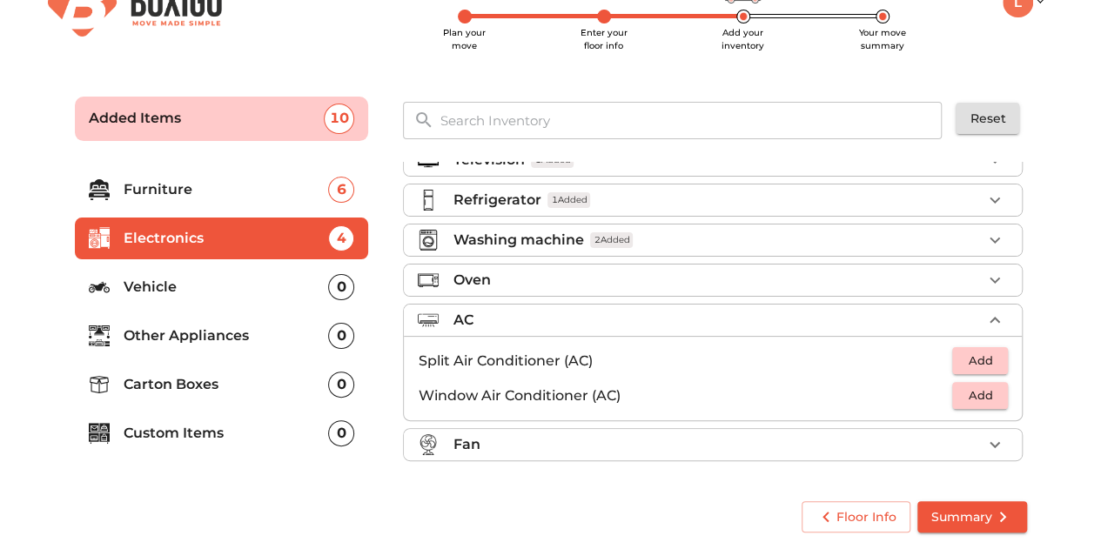
scroll to position [21, 0]
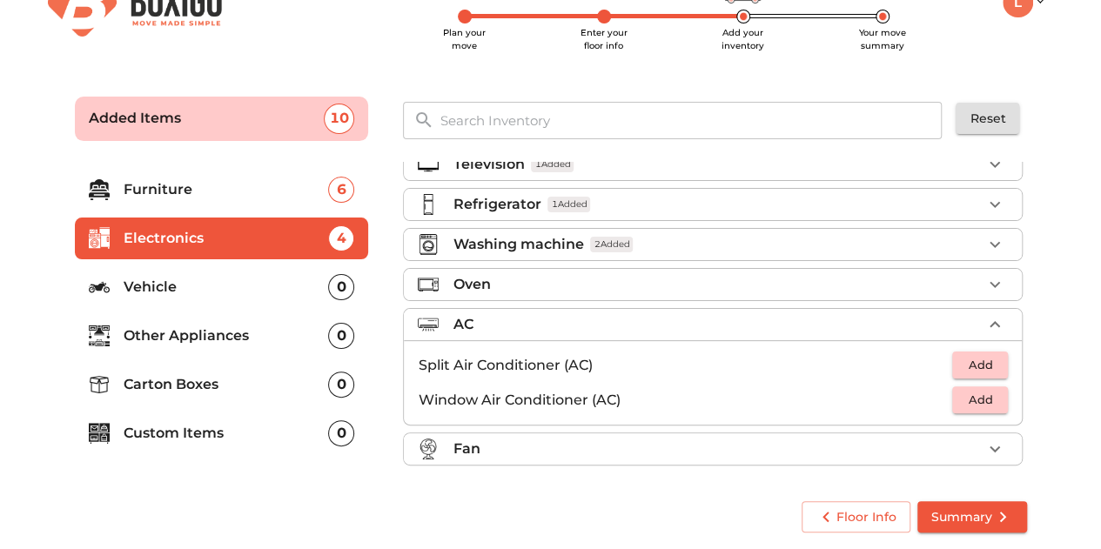
click at [148, 286] on p "Vehicle" at bounding box center [226, 287] width 205 height 21
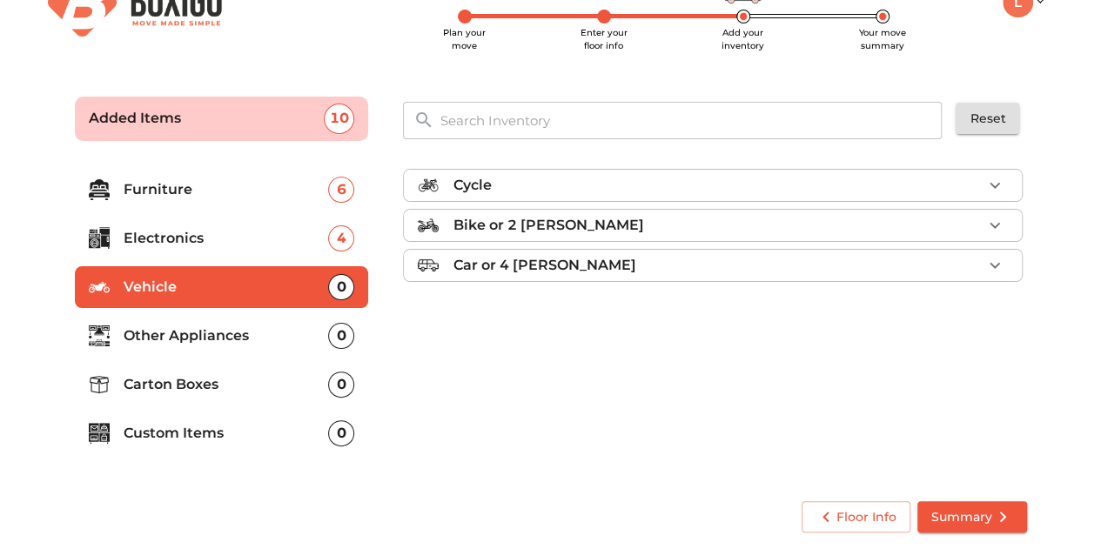
scroll to position [0, 0]
click at [172, 336] on p "Other Appliances" at bounding box center [226, 336] width 205 height 21
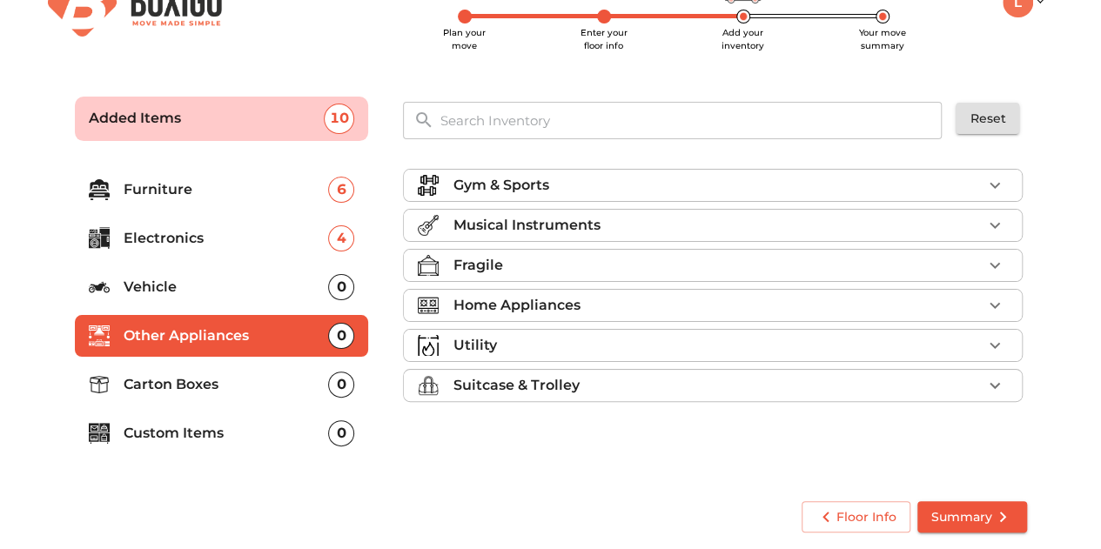
click at [534, 303] on p "Home Appliances" at bounding box center [516, 305] width 127 height 21
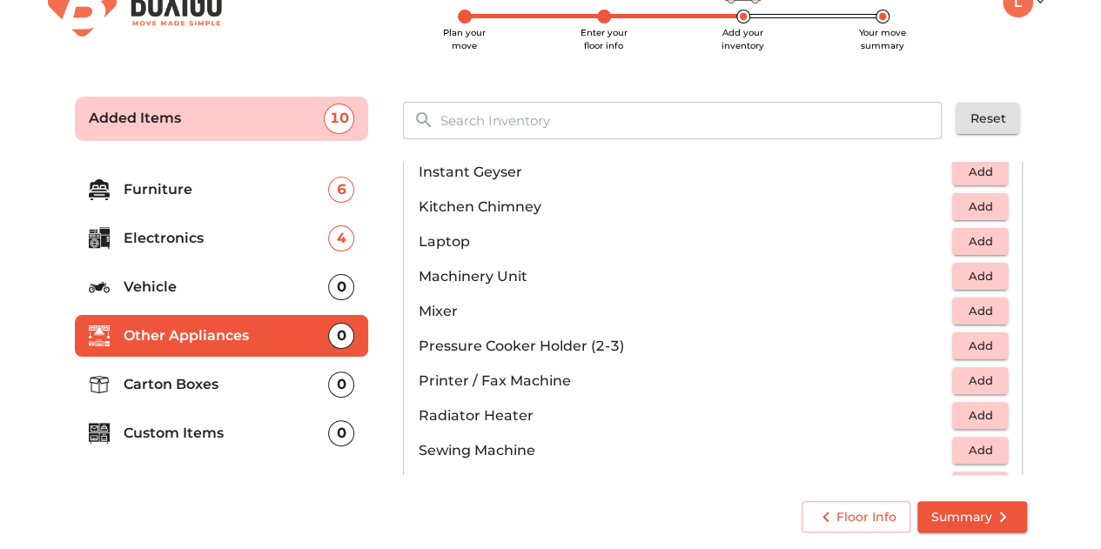
scroll to position [580, 0]
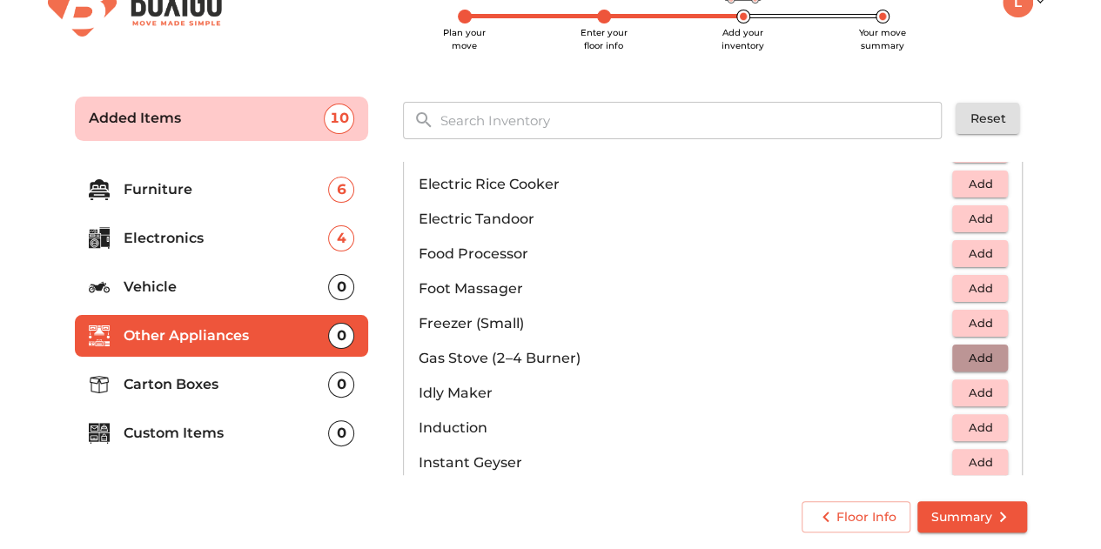
click at [976, 354] on span "Add" at bounding box center [980, 358] width 38 height 20
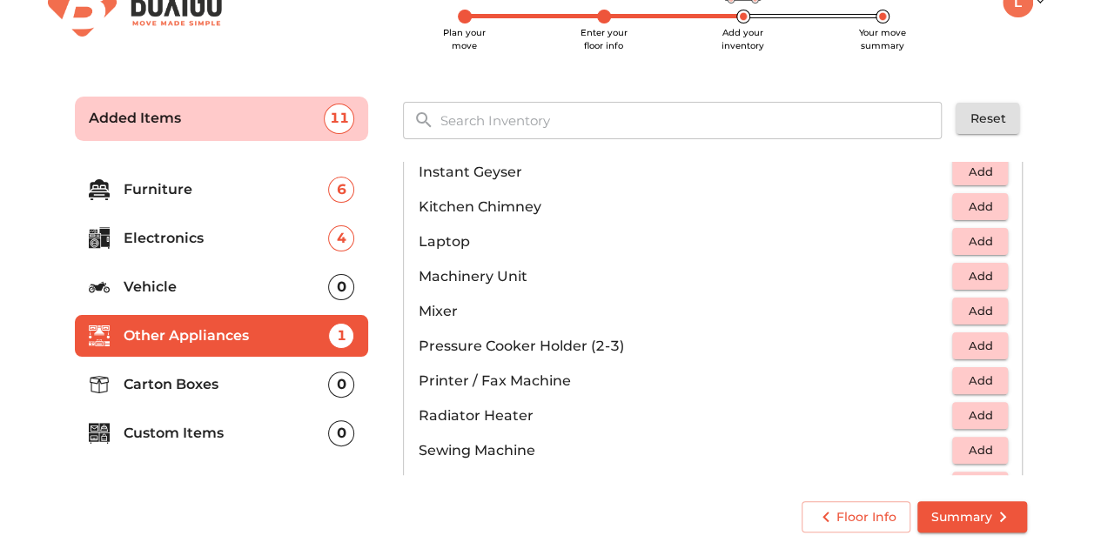
click at [973, 347] on span "Add" at bounding box center [980, 346] width 38 height 20
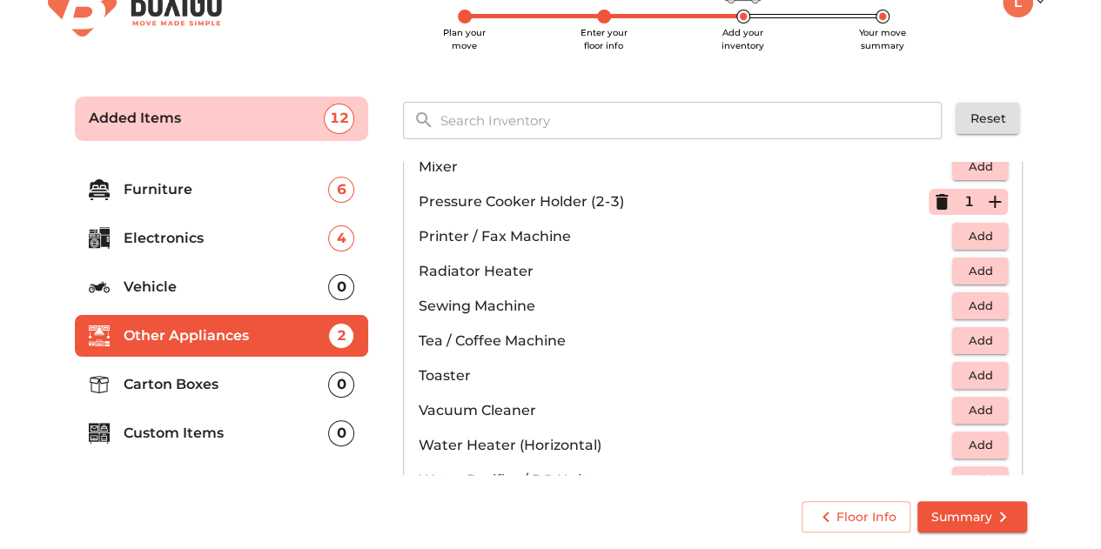
scroll to position [1161, 0]
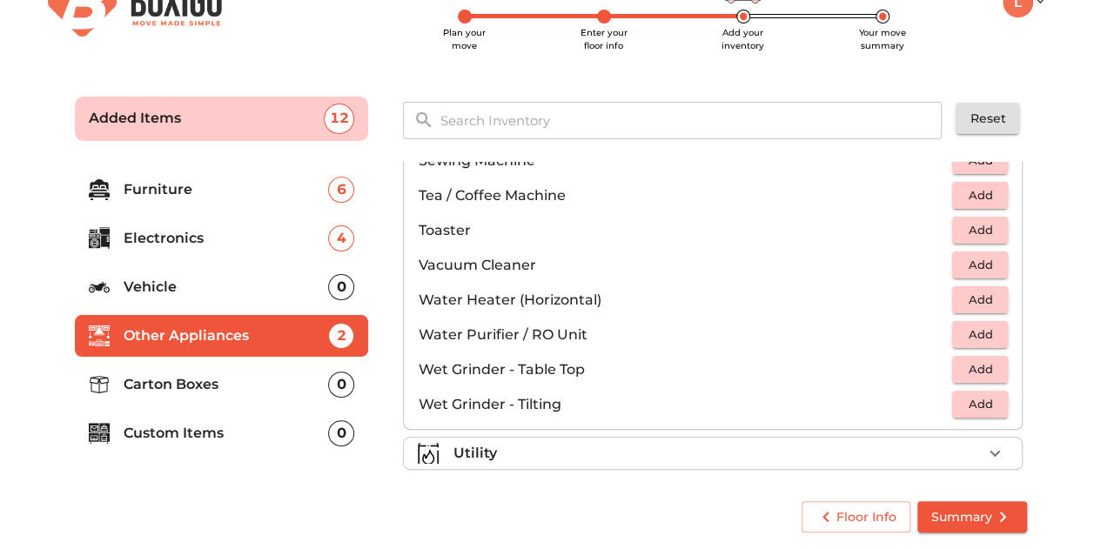
click at [980, 368] on span "Add" at bounding box center [980, 370] width 38 height 20
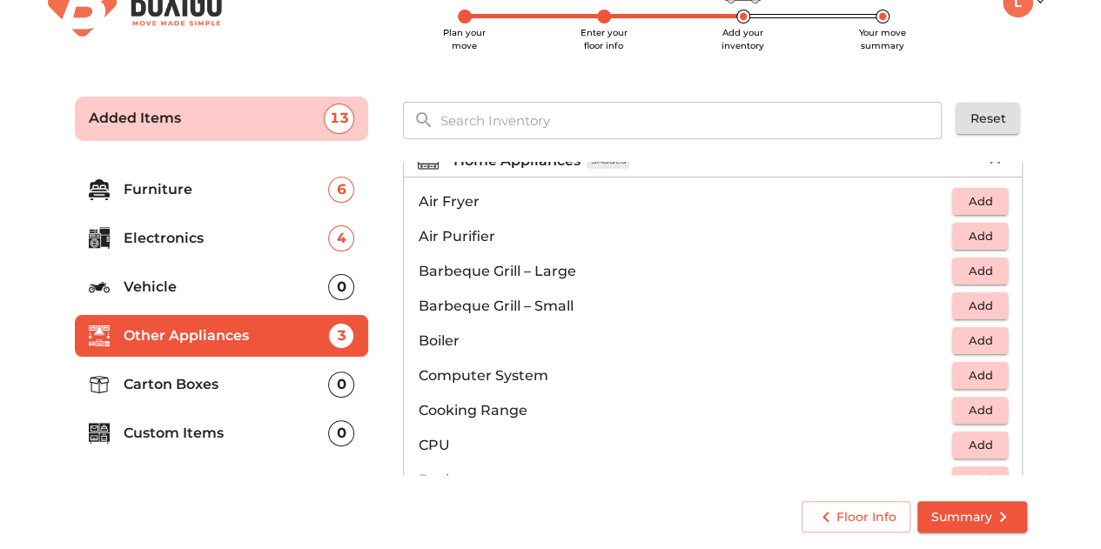
scroll to position [0, 0]
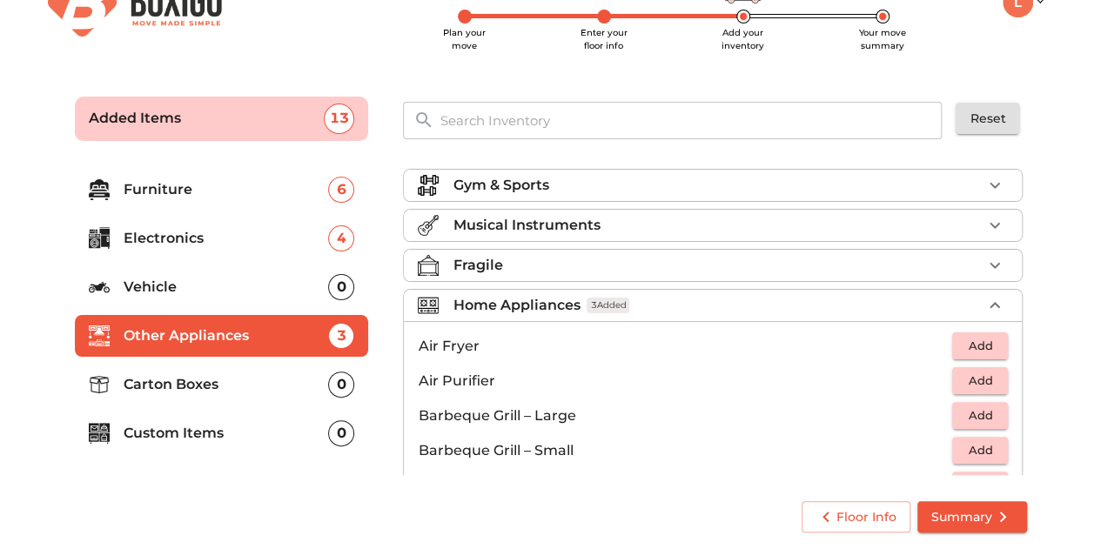
click at [188, 389] on p "Carton Boxes" at bounding box center [226, 384] width 205 height 21
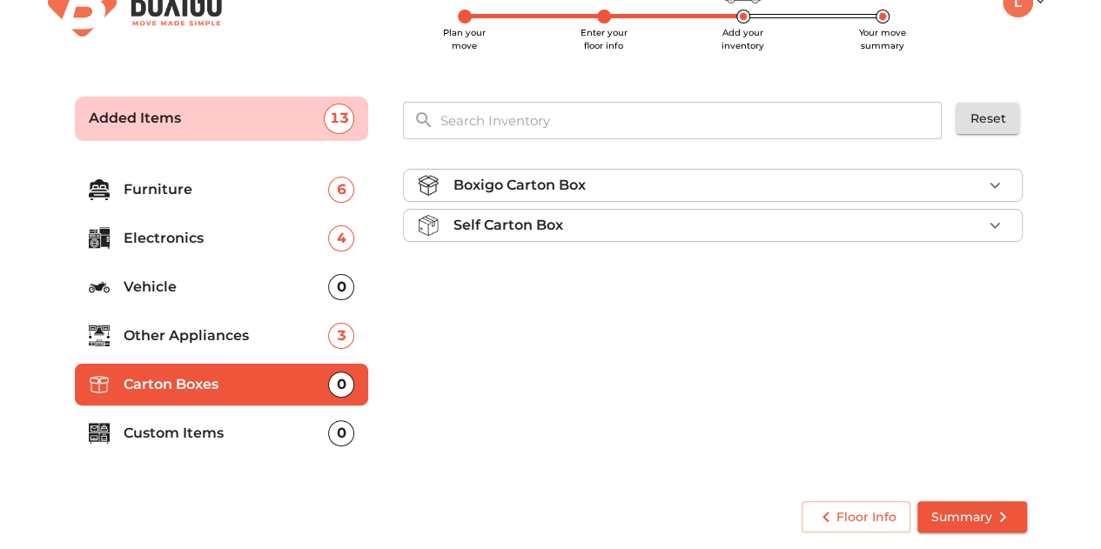
click at [585, 187] on p "Boxigo Carton Box" at bounding box center [519, 185] width 132 height 21
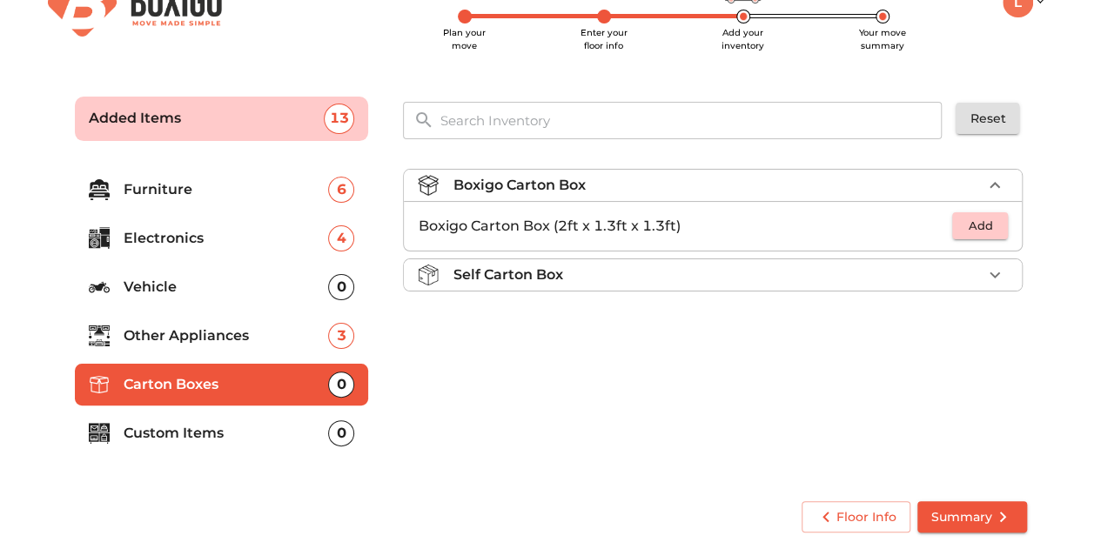
click at [979, 227] on span "Add" at bounding box center [980, 226] width 38 height 20
click at [999, 225] on icon "button" at bounding box center [995, 226] width 12 height 12
click at [999, 225] on icon "button" at bounding box center [995, 226] width 21 height 21
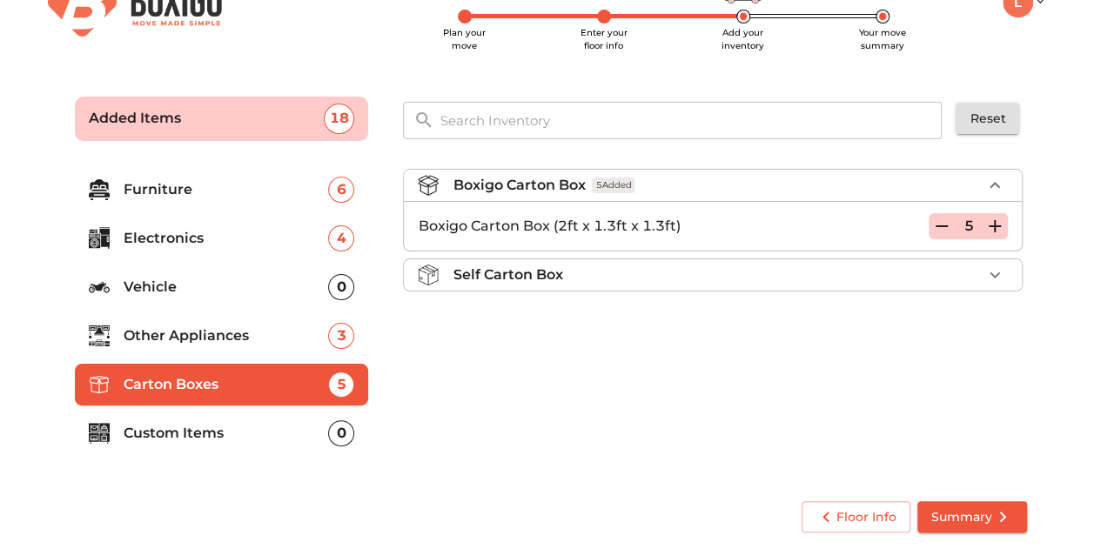
click at [999, 225] on icon "button" at bounding box center [995, 226] width 21 height 21
click at [791, 367] on div "Boxigo Carton Box 8 Added Boxigo Carton Box (2ft x 1.3ft x 1.3ft) 8 Self Carton…" at bounding box center [714, 319] width 637 height 329
click at [998, 511] on icon "submit" at bounding box center [1003, 517] width 21 height 21
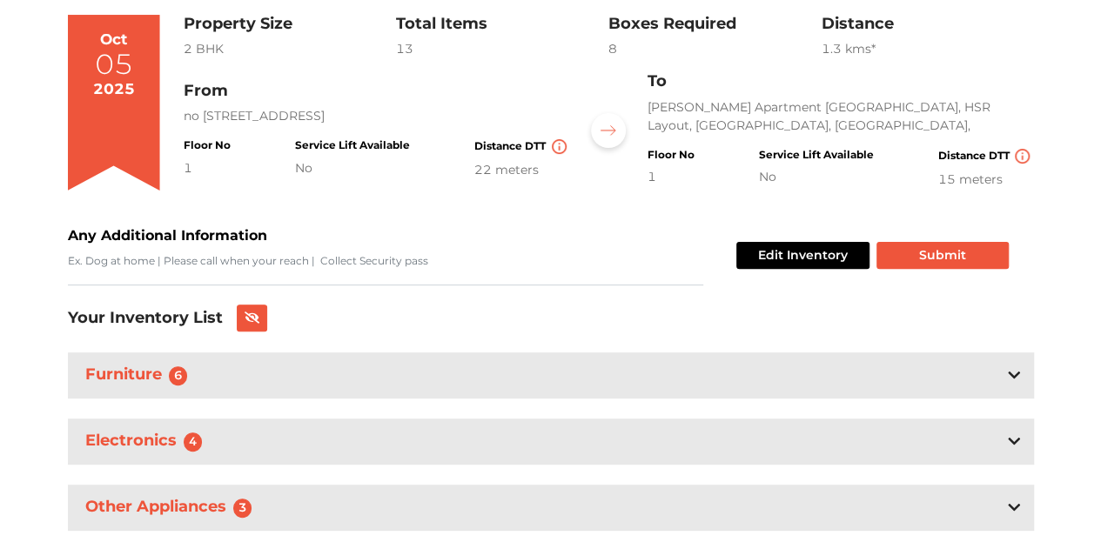
scroll to position [253, 0]
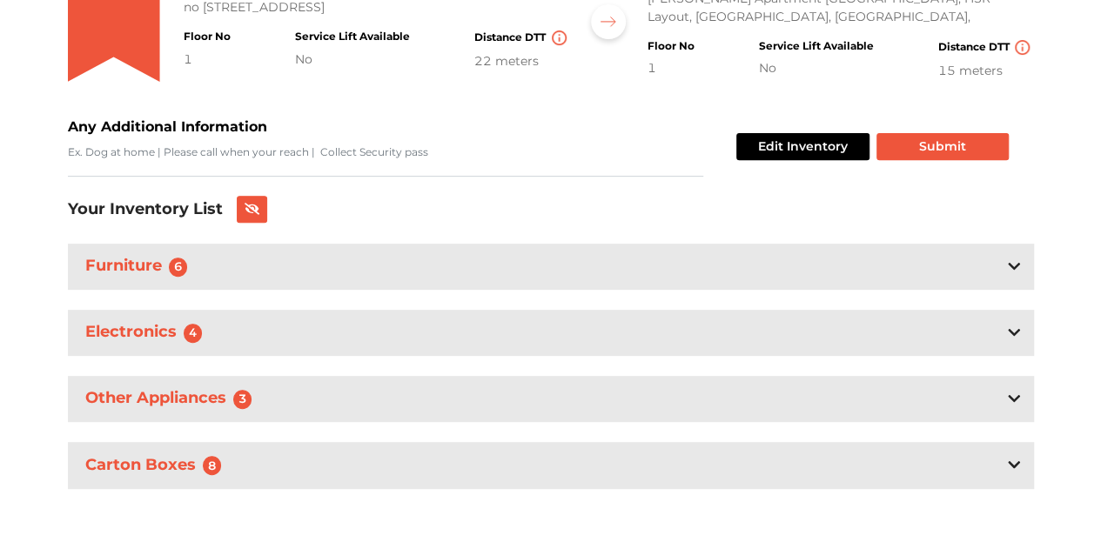
click at [273, 280] on div "Furniture 6" at bounding box center [551, 267] width 966 height 46
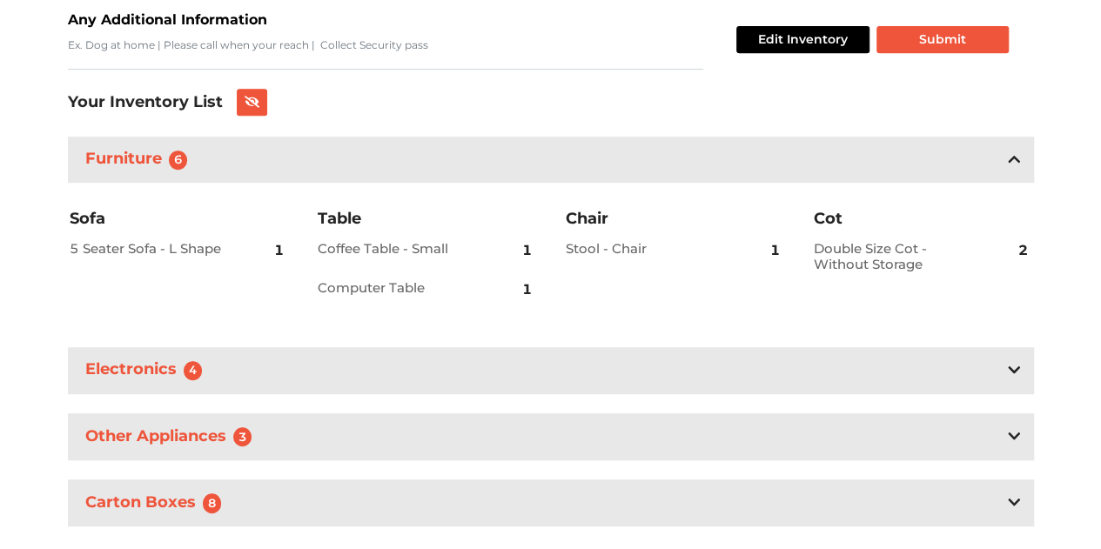
scroll to position [398, 0]
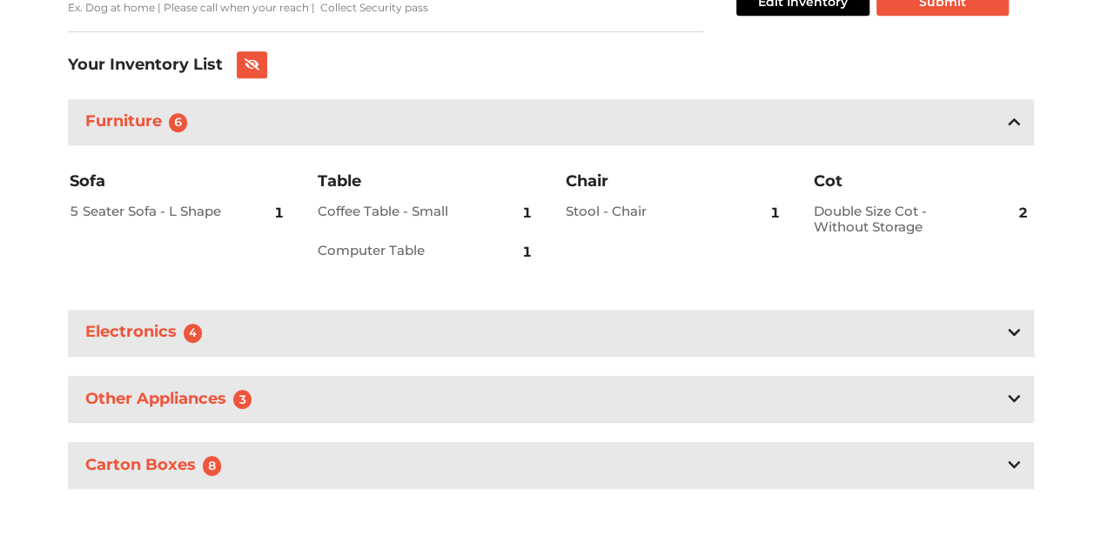
click at [240, 344] on div "Electronics 4" at bounding box center [551, 333] width 966 height 46
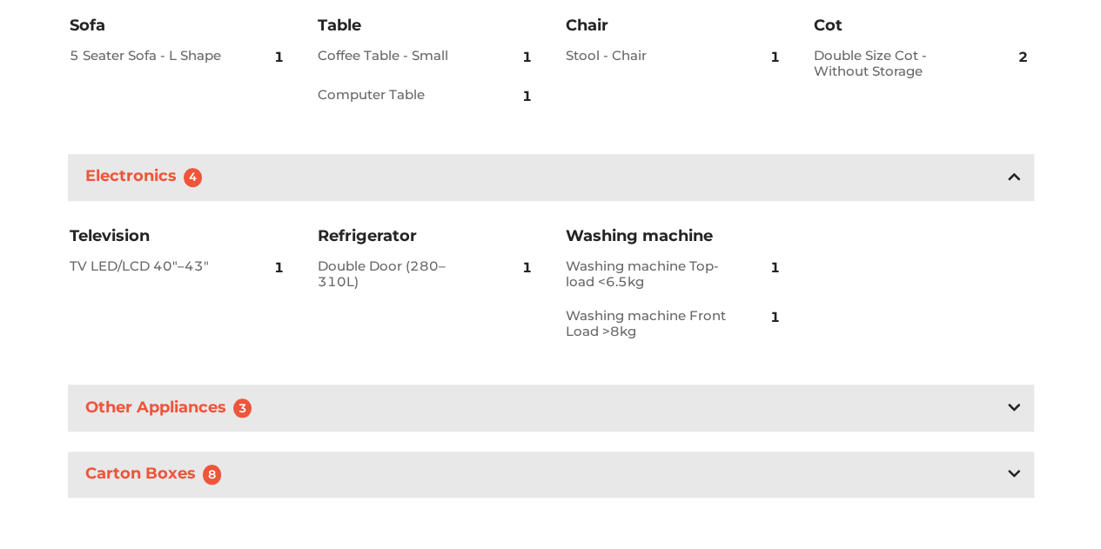
scroll to position [562, 0]
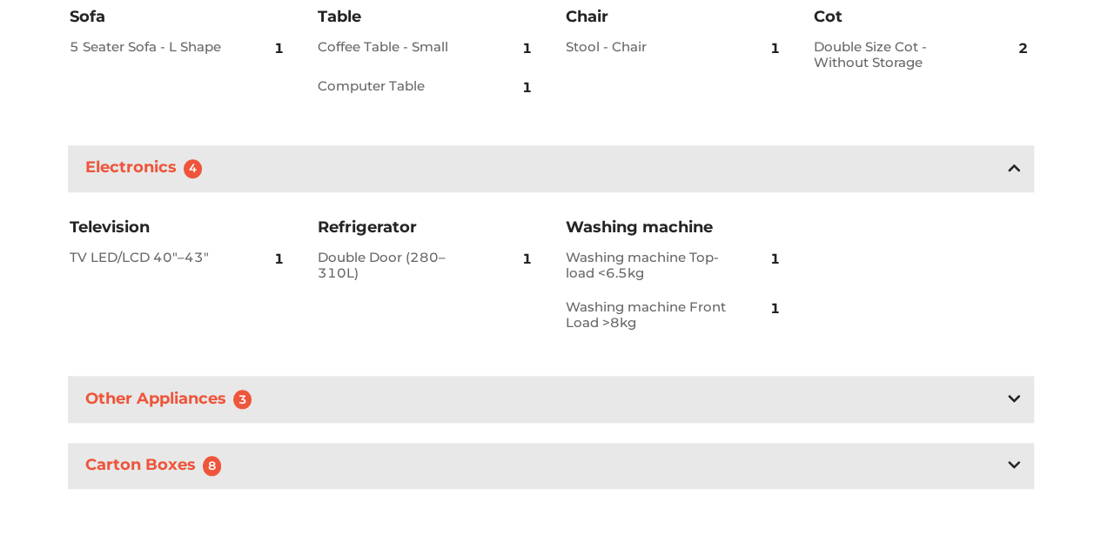
click at [184, 405] on h3 "Other Appliances 3" at bounding box center [172, 400] width 181 height 27
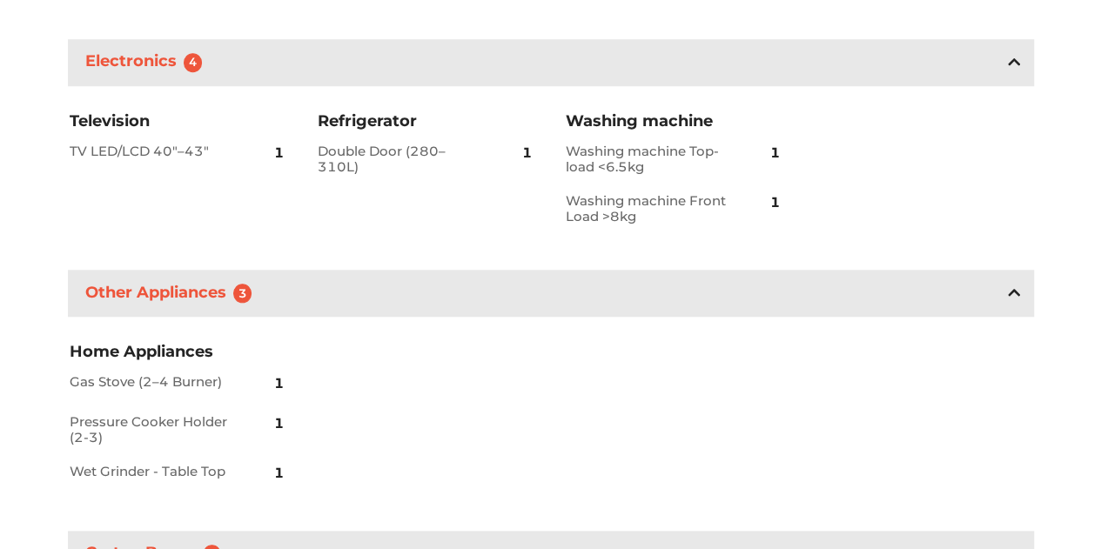
scroll to position [757, 0]
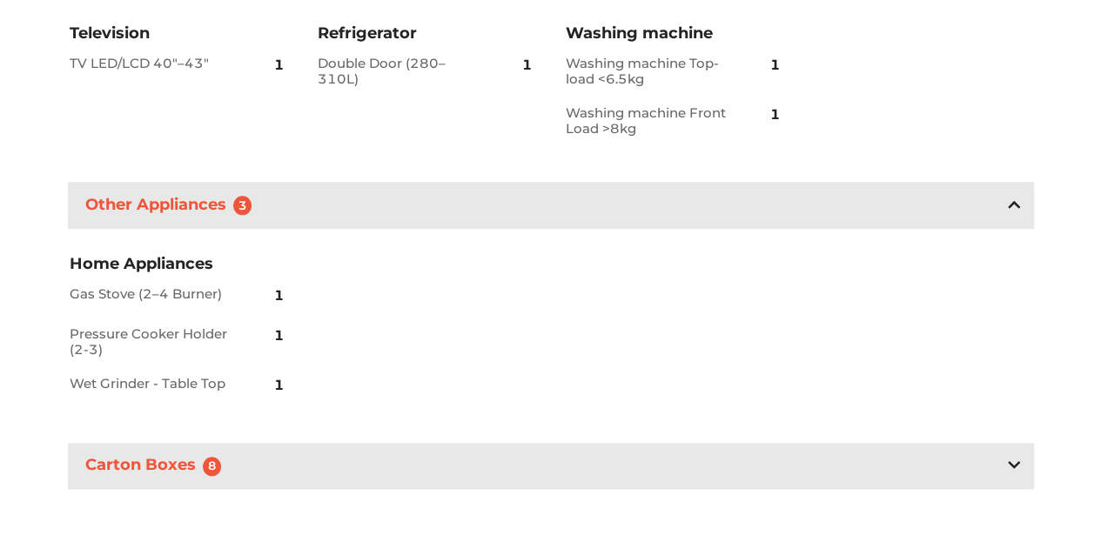
click at [146, 473] on h3 "Carton Boxes 8" at bounding box center [157, 466] width 151 height 27
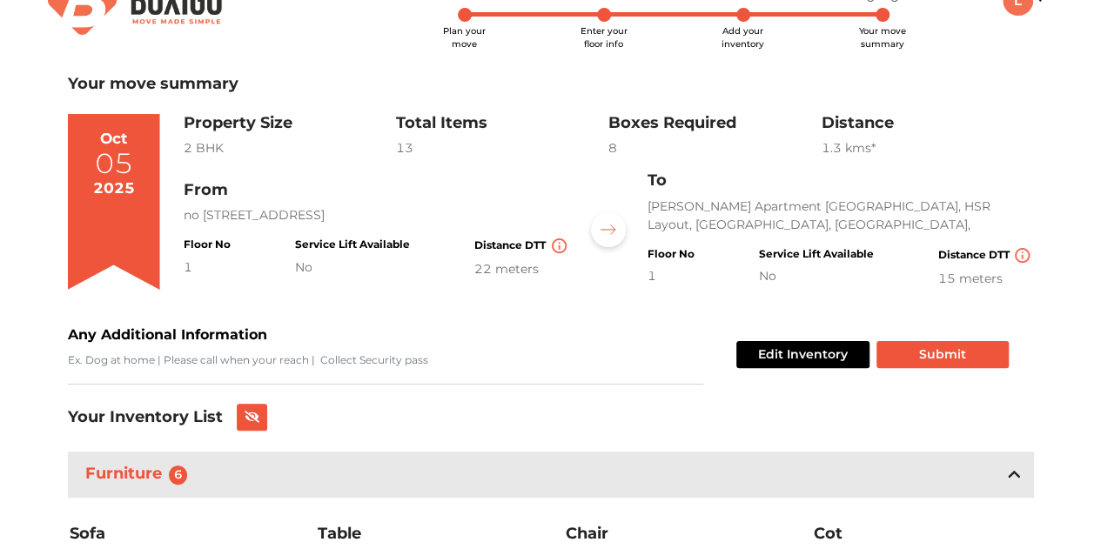
scroll to position [0, 0]
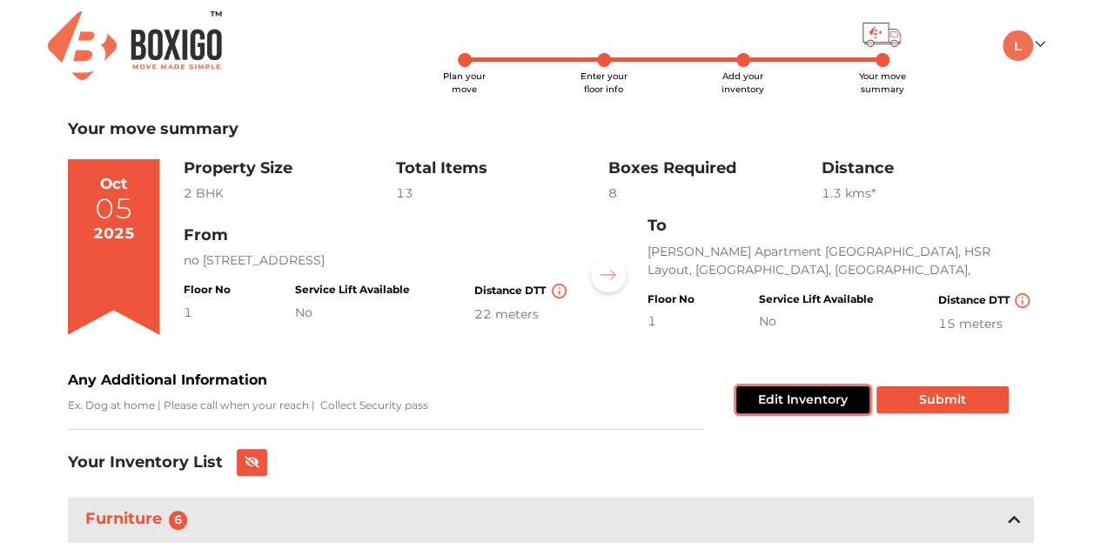
click at [785, 405] on button "Edit Inventory" at bounding box center [803, 400] width 133 height 27
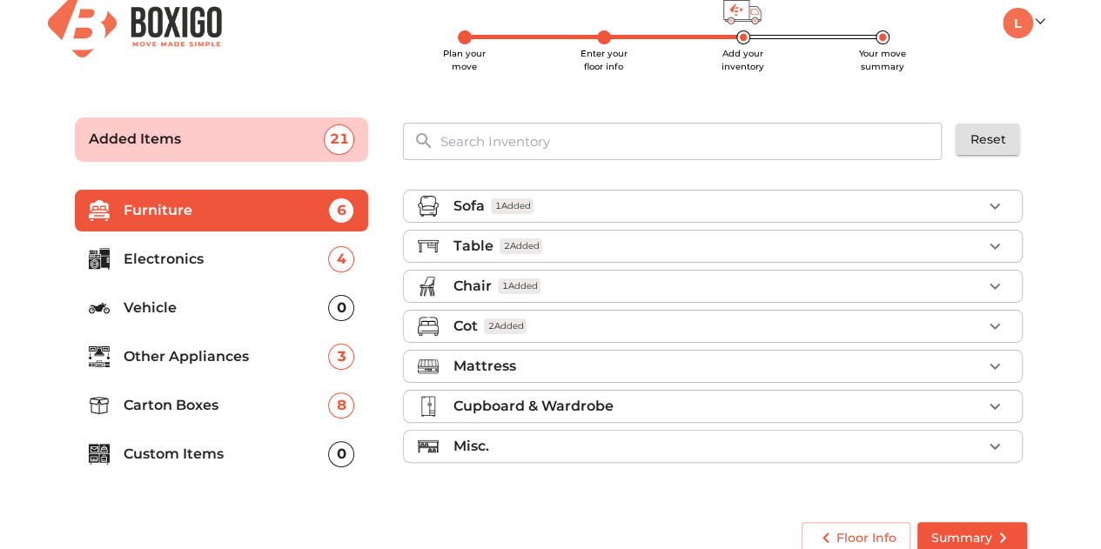
scroll to position [44, 0]
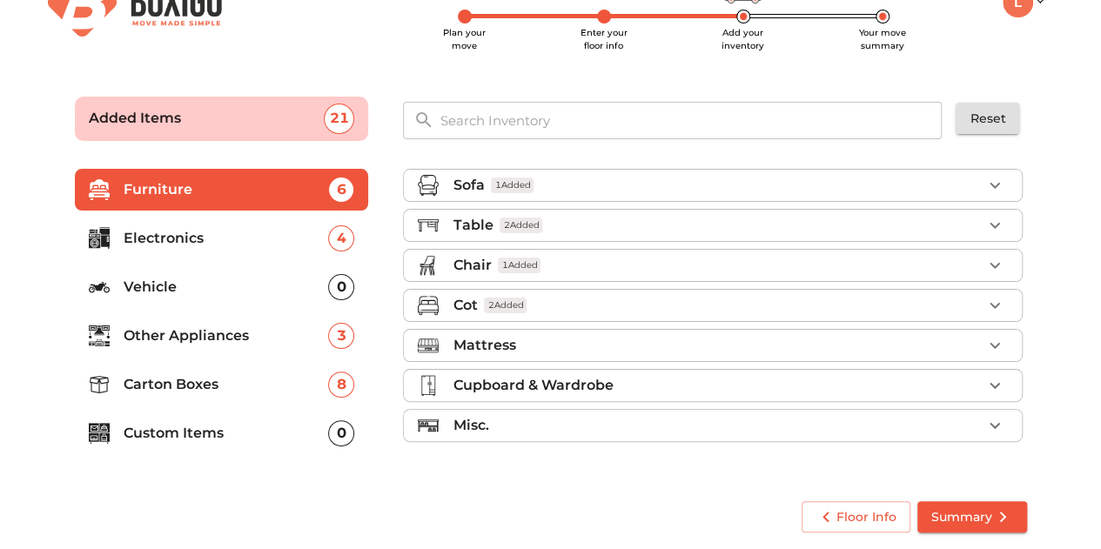
click at [592, 383] on p "Cupboard & Wardrobe" at bounding box center [533, 385] width 160 height 21
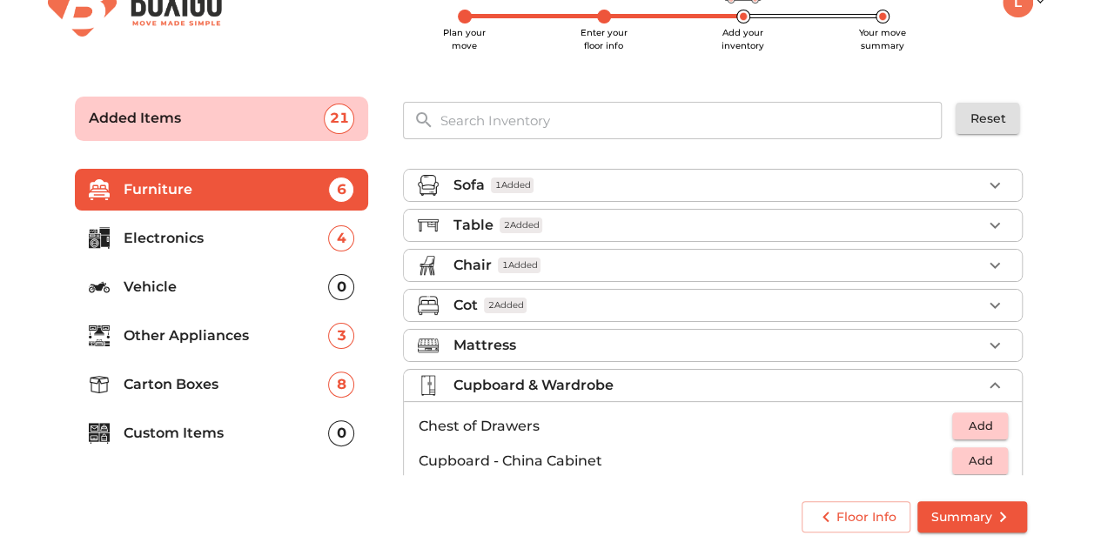
click at [554, 383] on p "Cupboard & Wardrobe" at bounding box center [533, 385] width 160 height 21
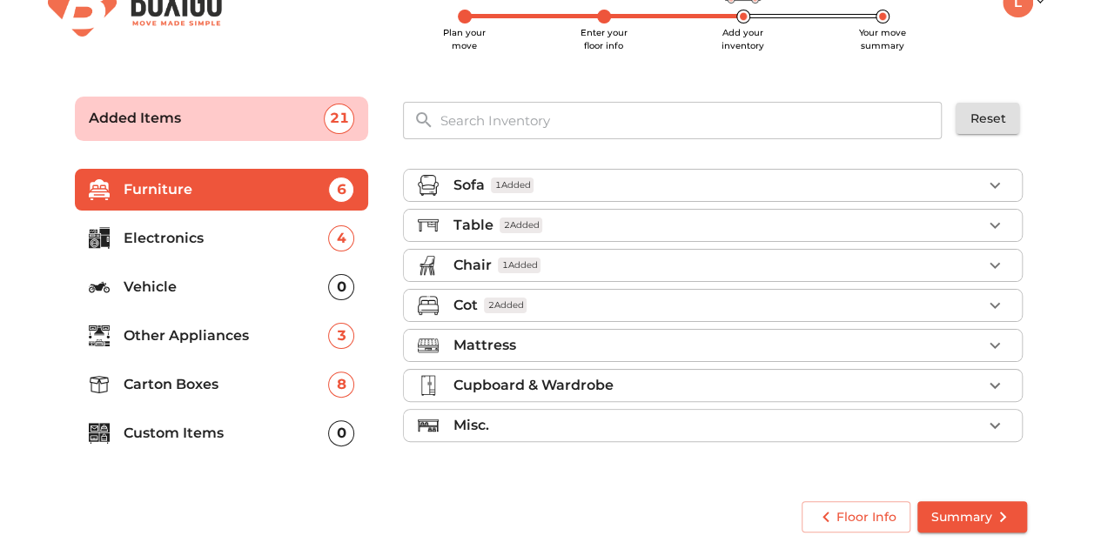
click at [515, 344] on p "Mattress" at bounding box center [484, 345] width 63 height 21
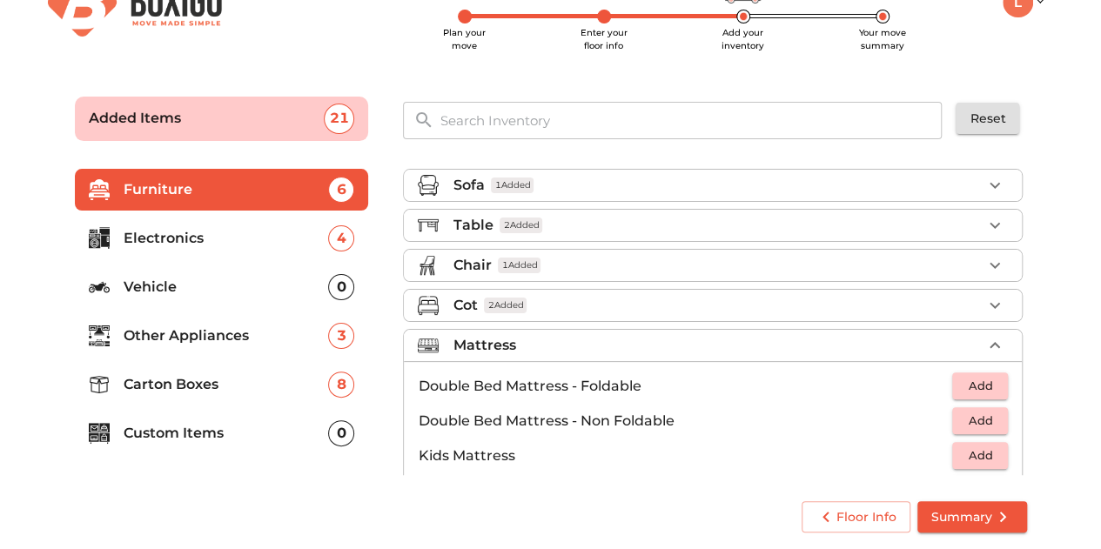
click at [977, 383] on span "Add" at bounding box center [980, 386] width 38 height 20
click at [989, 380] on icon "button" at bounding box center [995, 386] width 12 height 12
click at [932, 380] on icon "button" at bounding box center [942, 386] width 21 height 21
click at [990, 382] on icon "button" at bounding box center [995, 386] width 12 height 12
click at [698, 339] on div "Mattress 2 Added" at bounding box center [717, 345] width 529 height 21
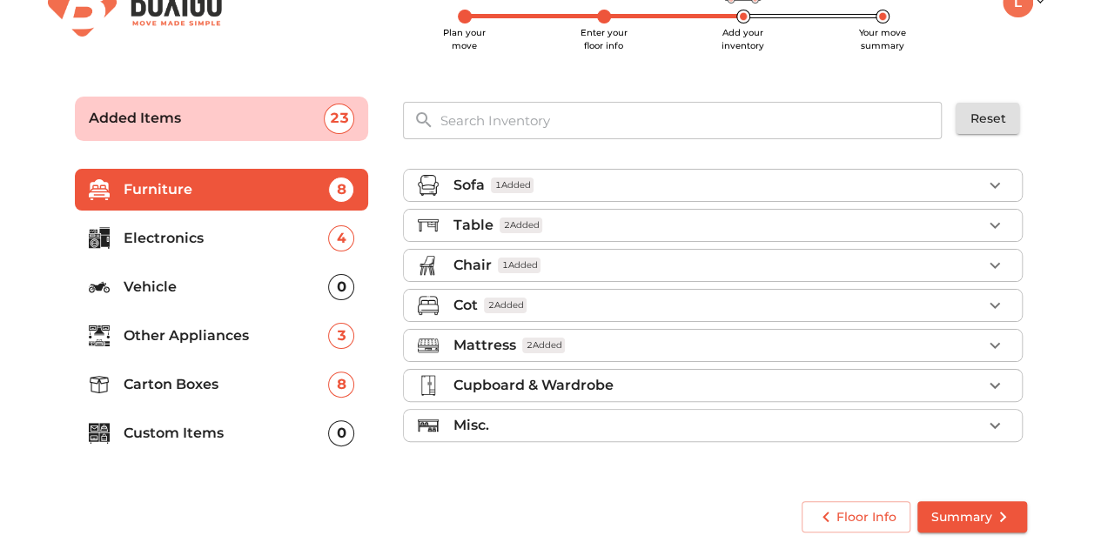
click at [578, 259] on div "Chair 1 Added" at bounding box center [717, 265] width 529 height 21
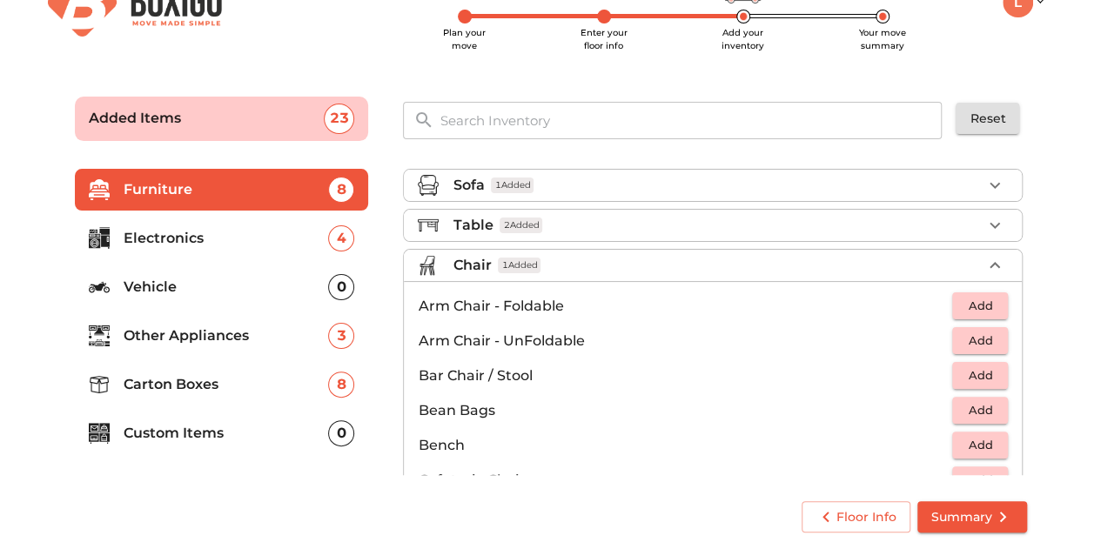
click at [980, 516] on span "Summary" at bounding box center [973, 518] width 82 height 22
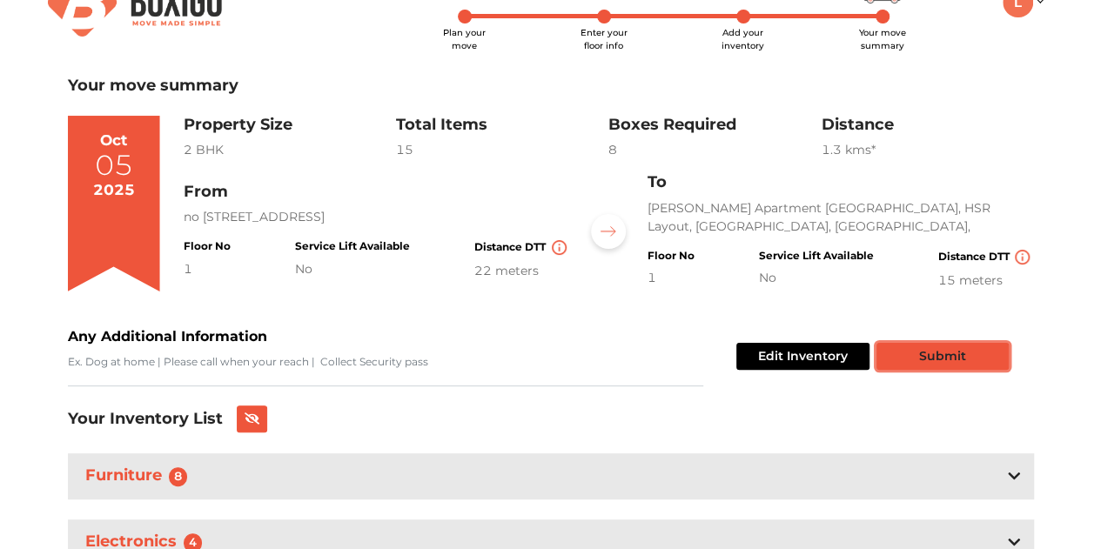
click at [933, 361] on button "Submit" at bounding box center [943, 356] width 132 height 27
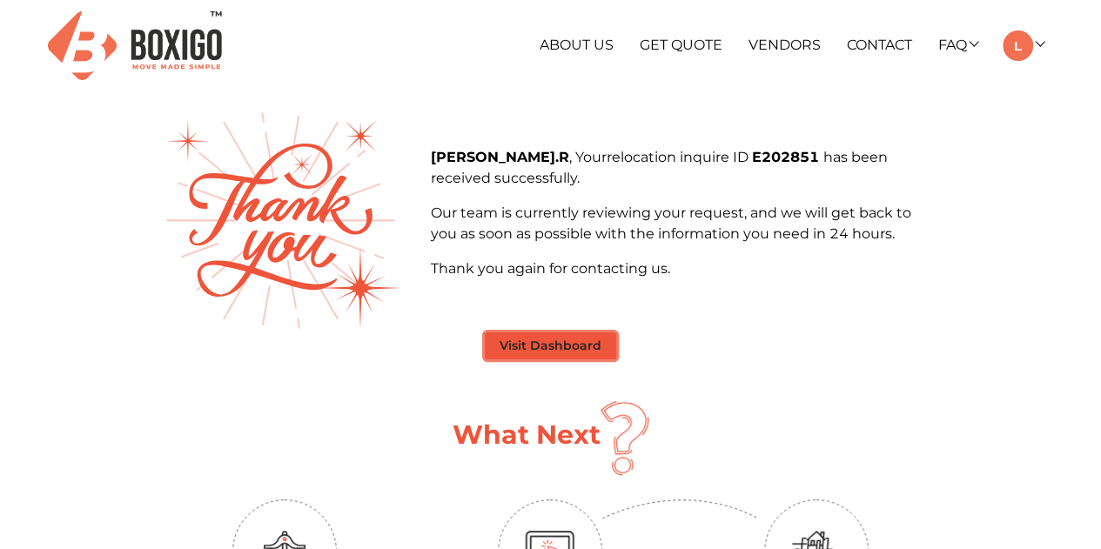
click at [573, 342] on button "Visit Dashboard" at bounding box center [550, 346] width 131 height 27
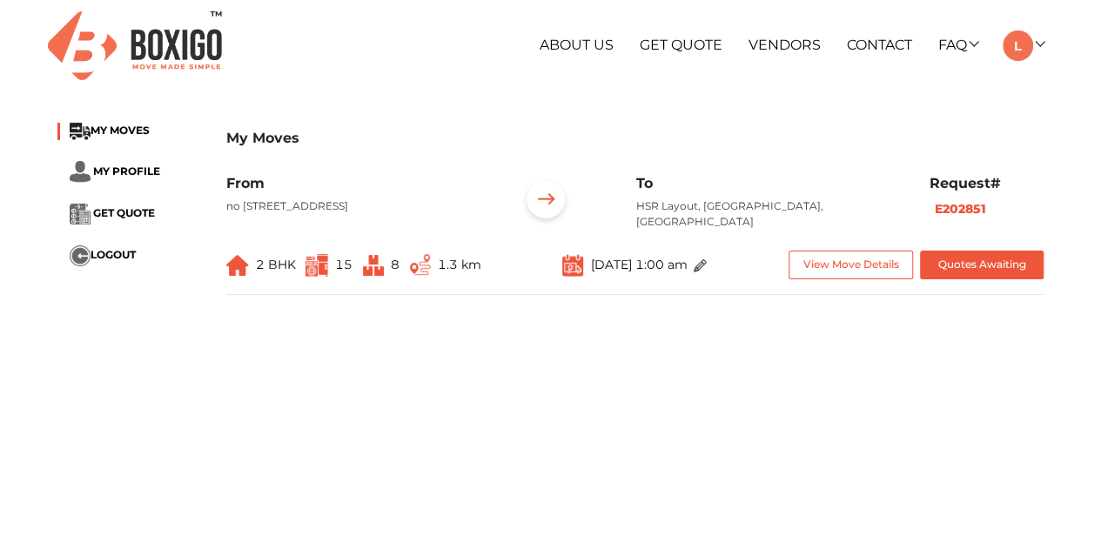
click at [15, 419] on main "My Moves MY MOVES MY PROFILE GET QUOTE LOGOUT My Moves From no 275 st floor 5th…" at bounding box center [550, 425] width 1101 height 627
